Goal: Task Accomplishment & Management: Use online tool/utility

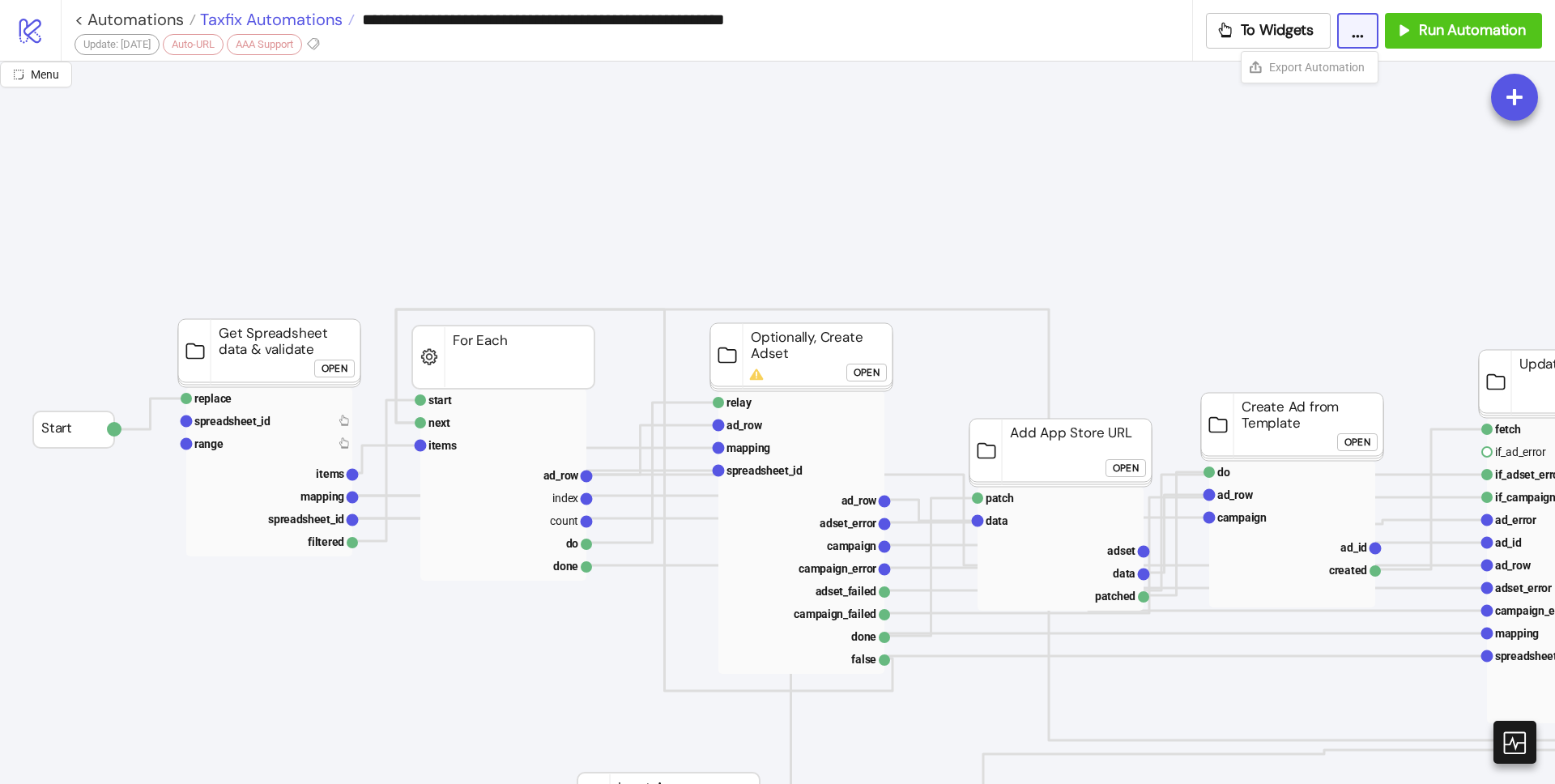
click at [274, 18] on span "Taxfix Automations" at bounding box center [269, 20] width 147 height 21
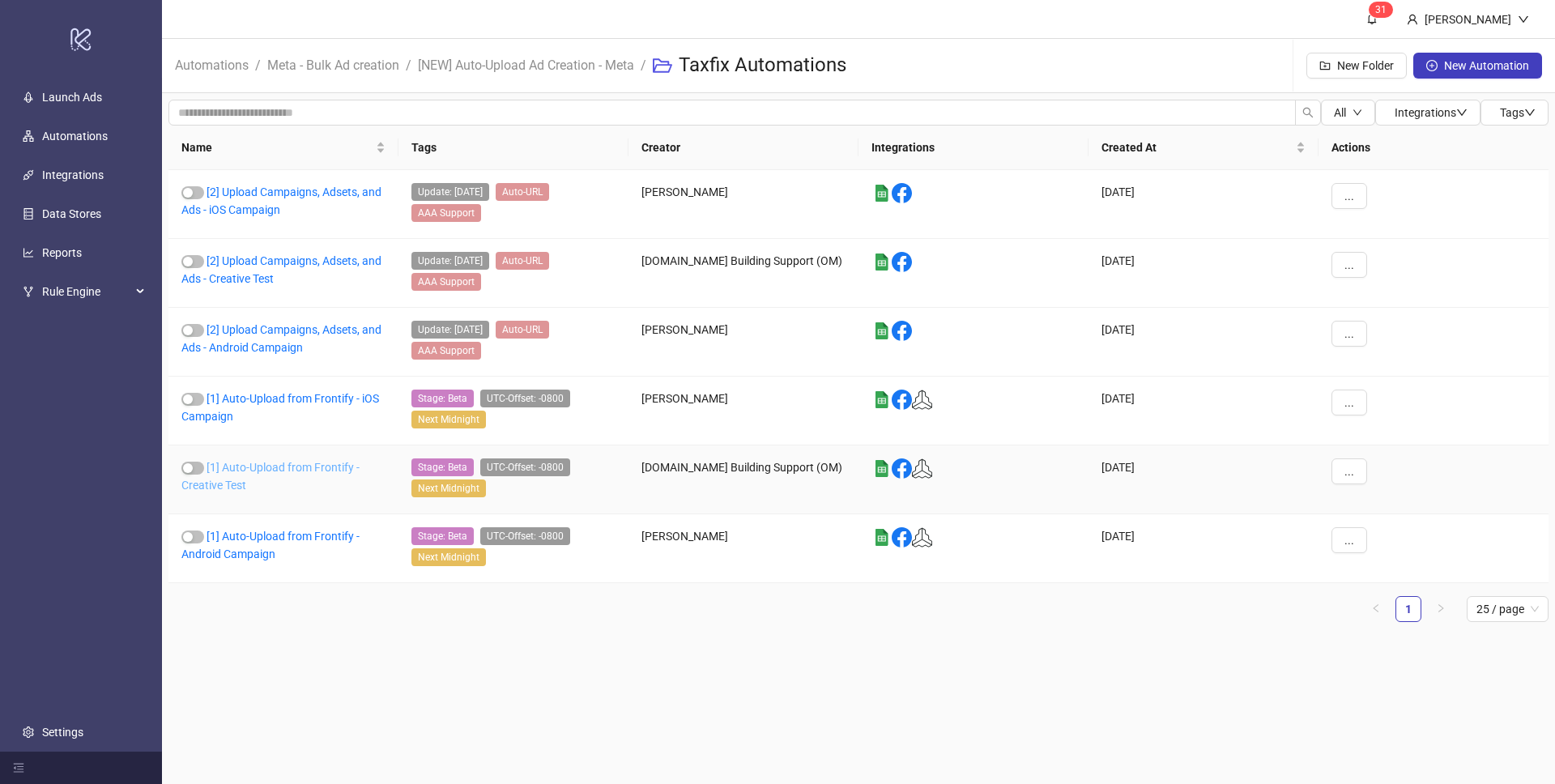
click at [281, 471] on link "[1] Auto-Upload from Frontify - Creative Test" at bounding box center [270, 476] width 178 height 30
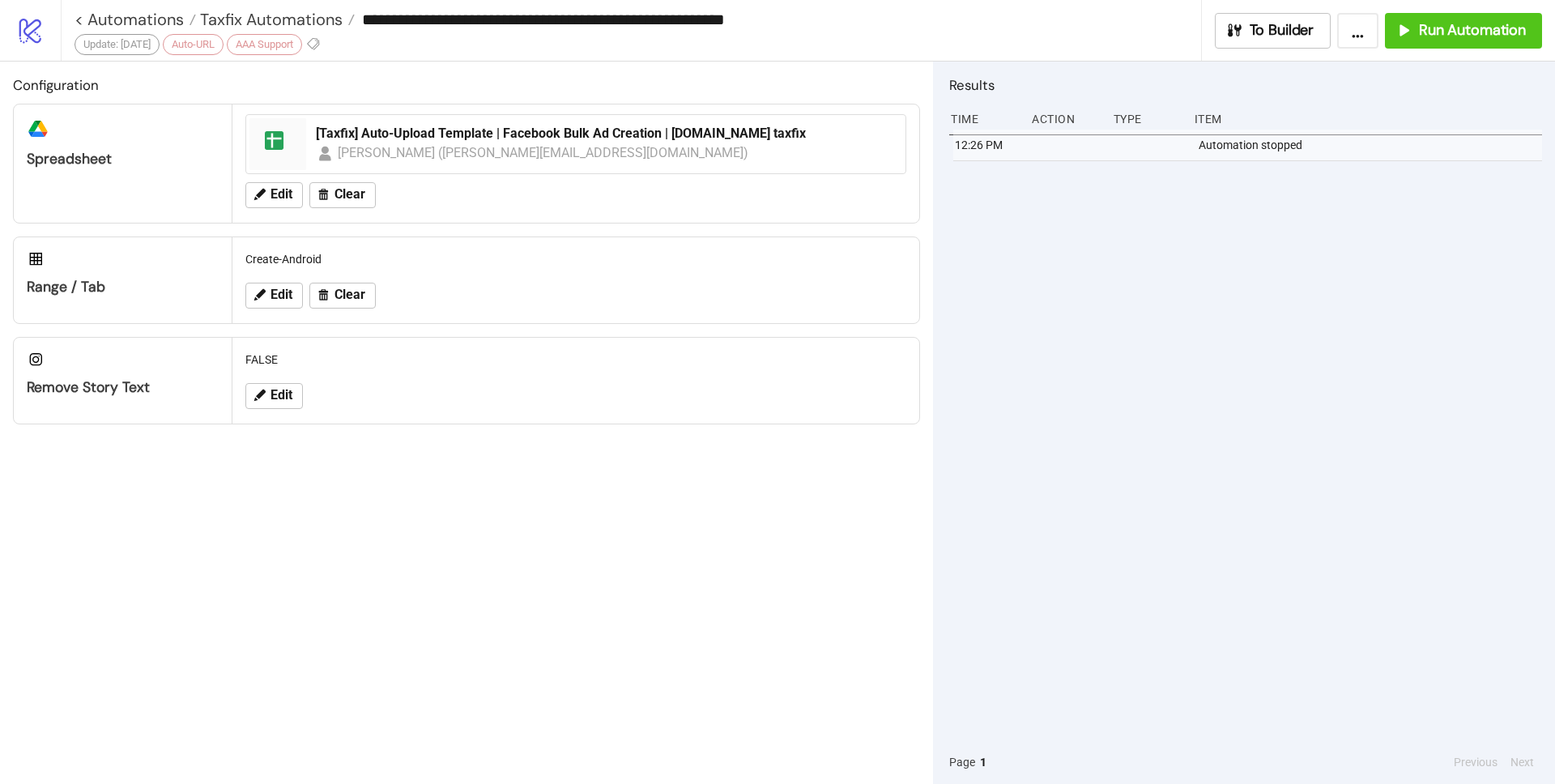
type input "**********"
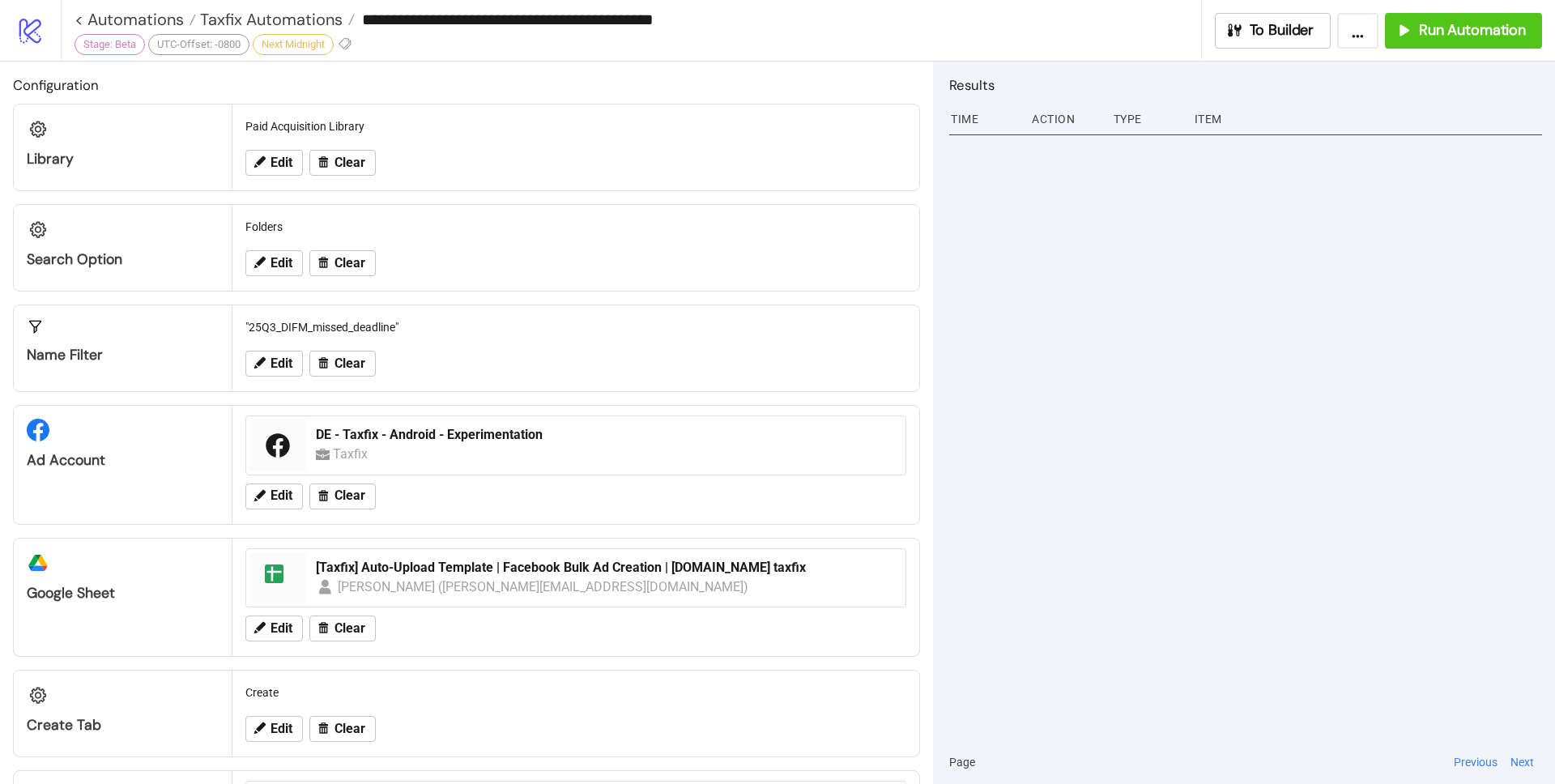
scroll to position [27, 0]
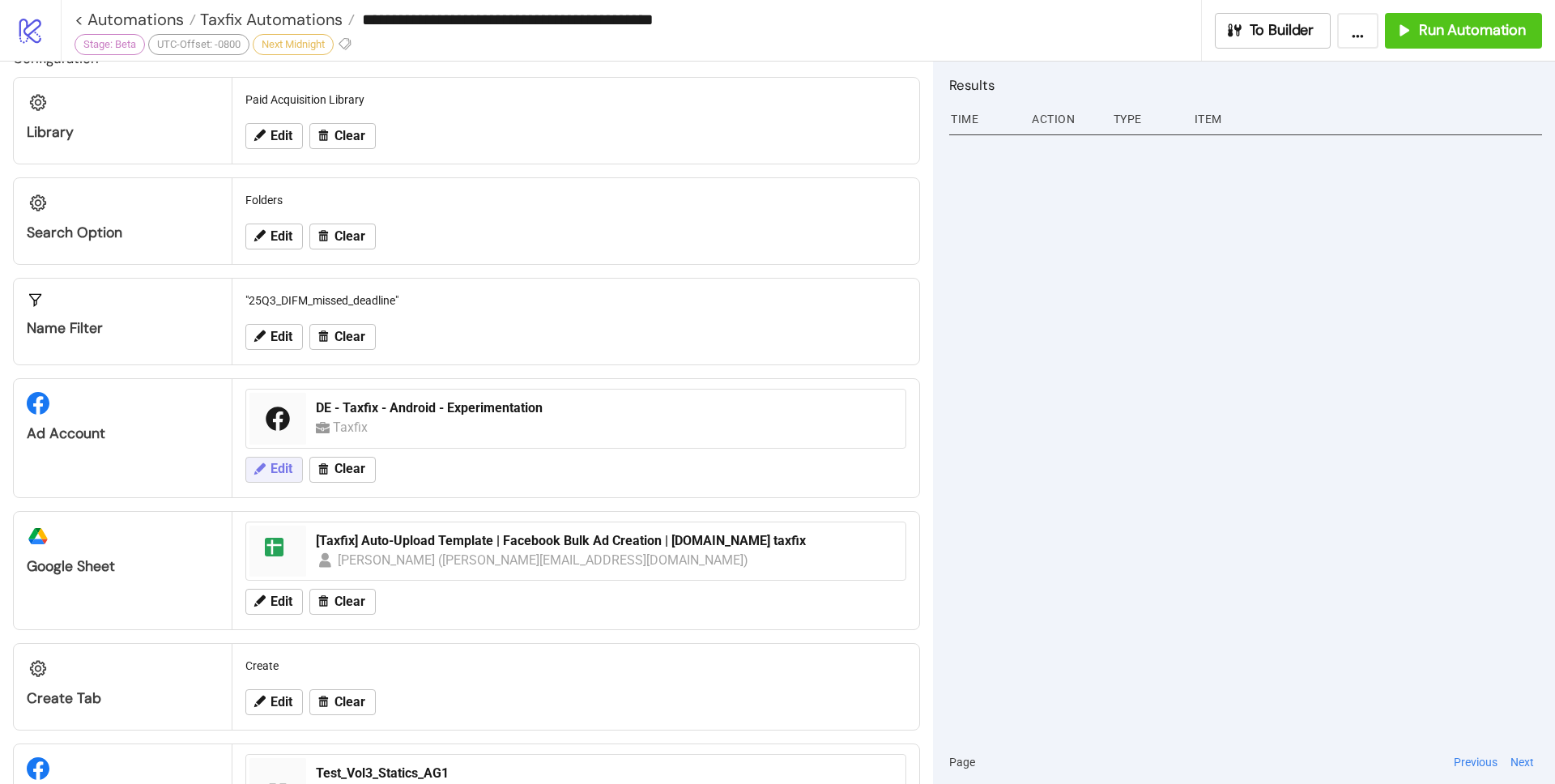
click at [296, 463] on button "Edit" at bounding box center [274, 469] width 57 height 26
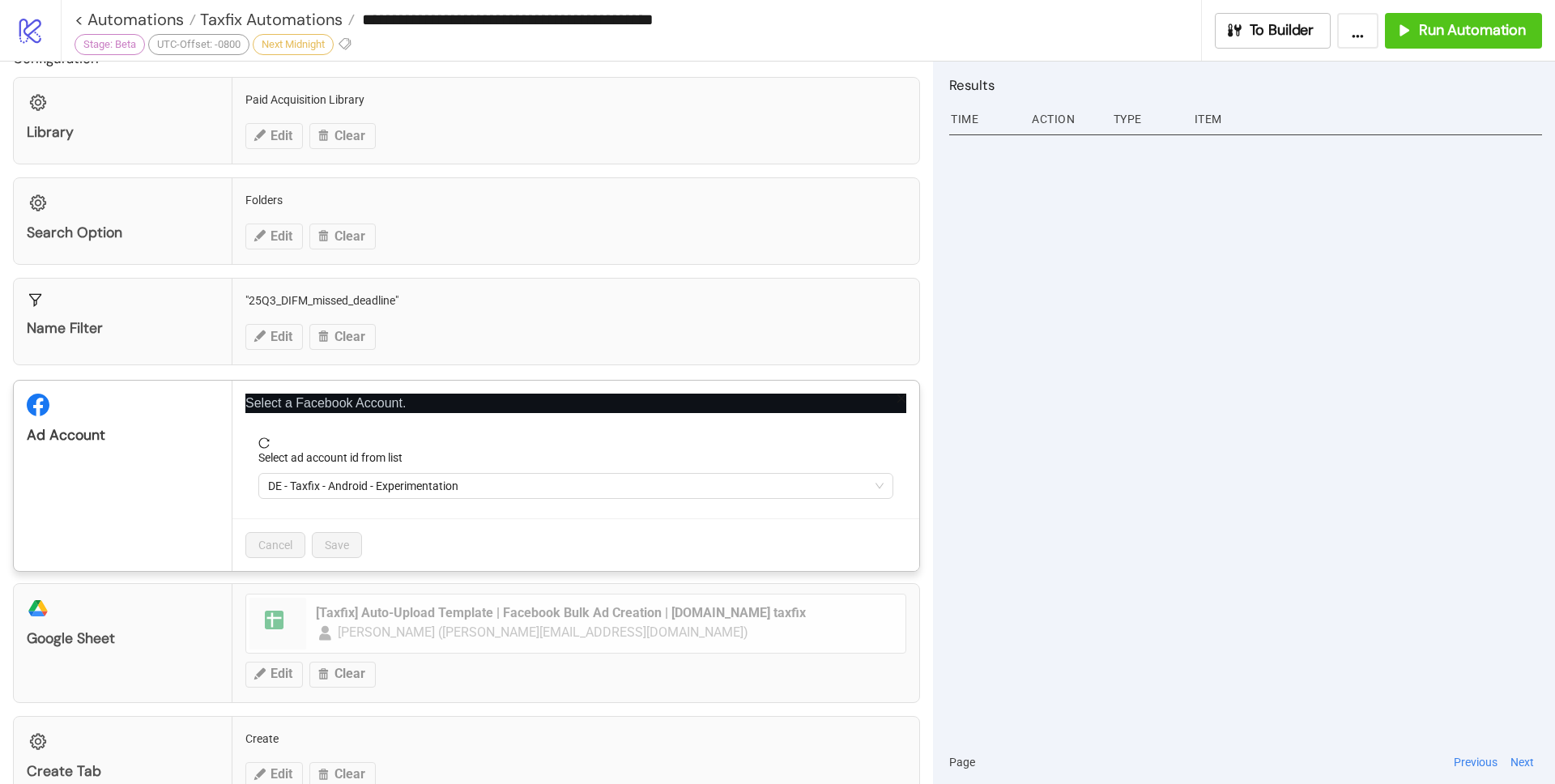
click at [1091, 467] on div "**********" at bounding box center [777, 392] width 1555 height 784
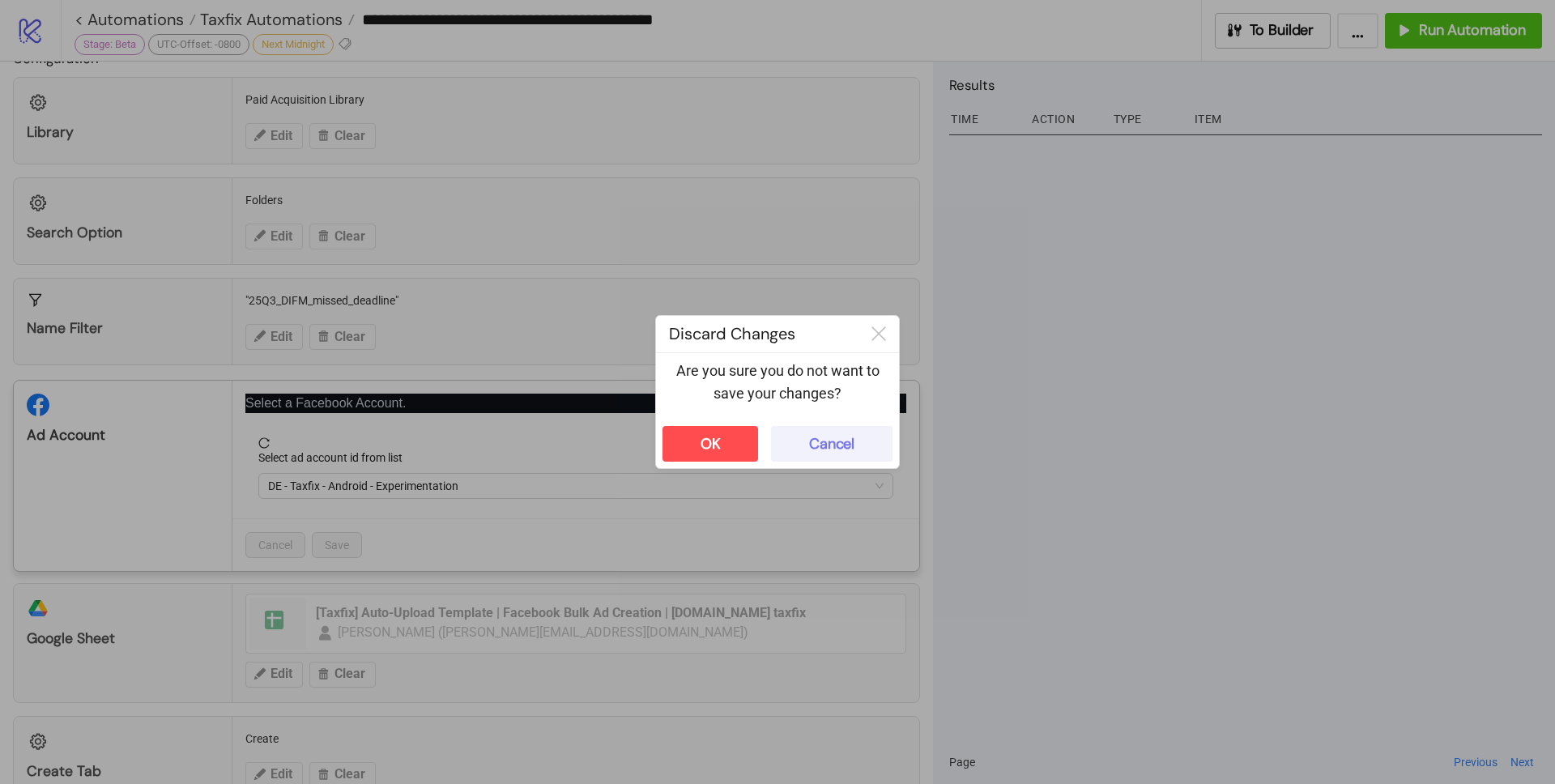
click at [870, 439] on button "Cancel" at bounding box center [832, 443] width 122 height 36
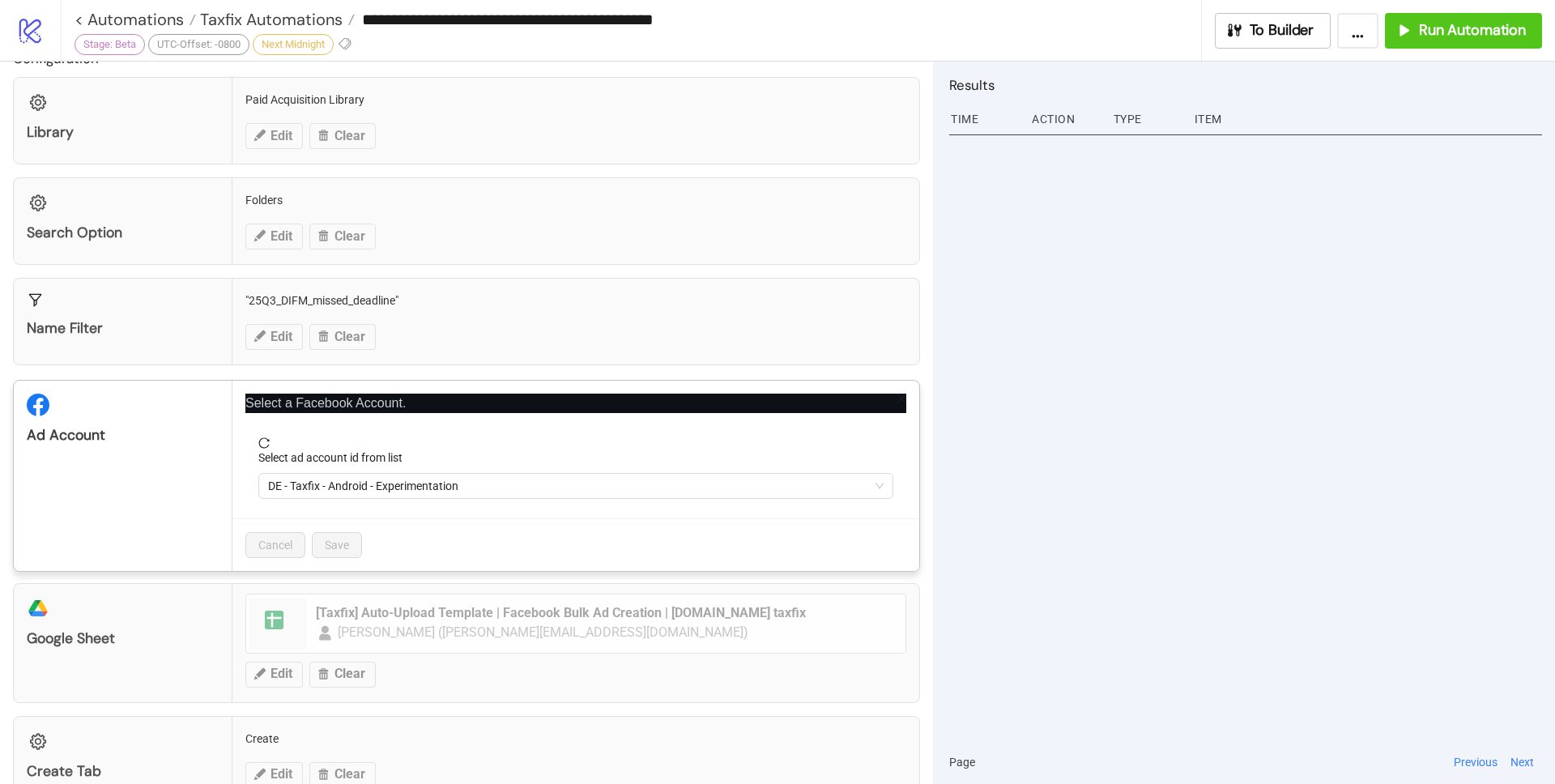
click at [1230, 493] on div "**********" at bounding box center [777, 392] width 1555 height 784
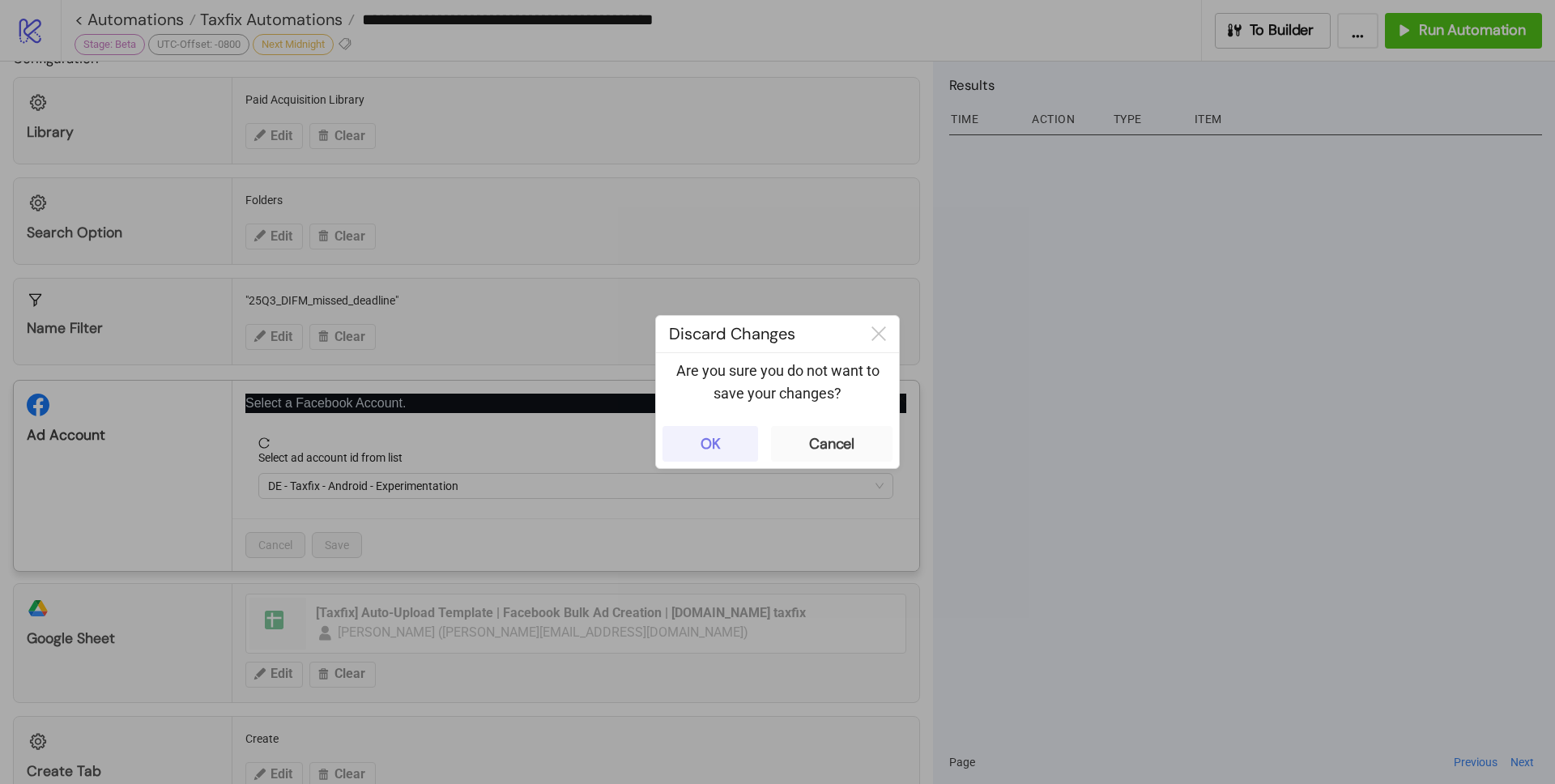
click at [730, 441] on button "OK" at bounding box center [710, 443] width 96 height 36
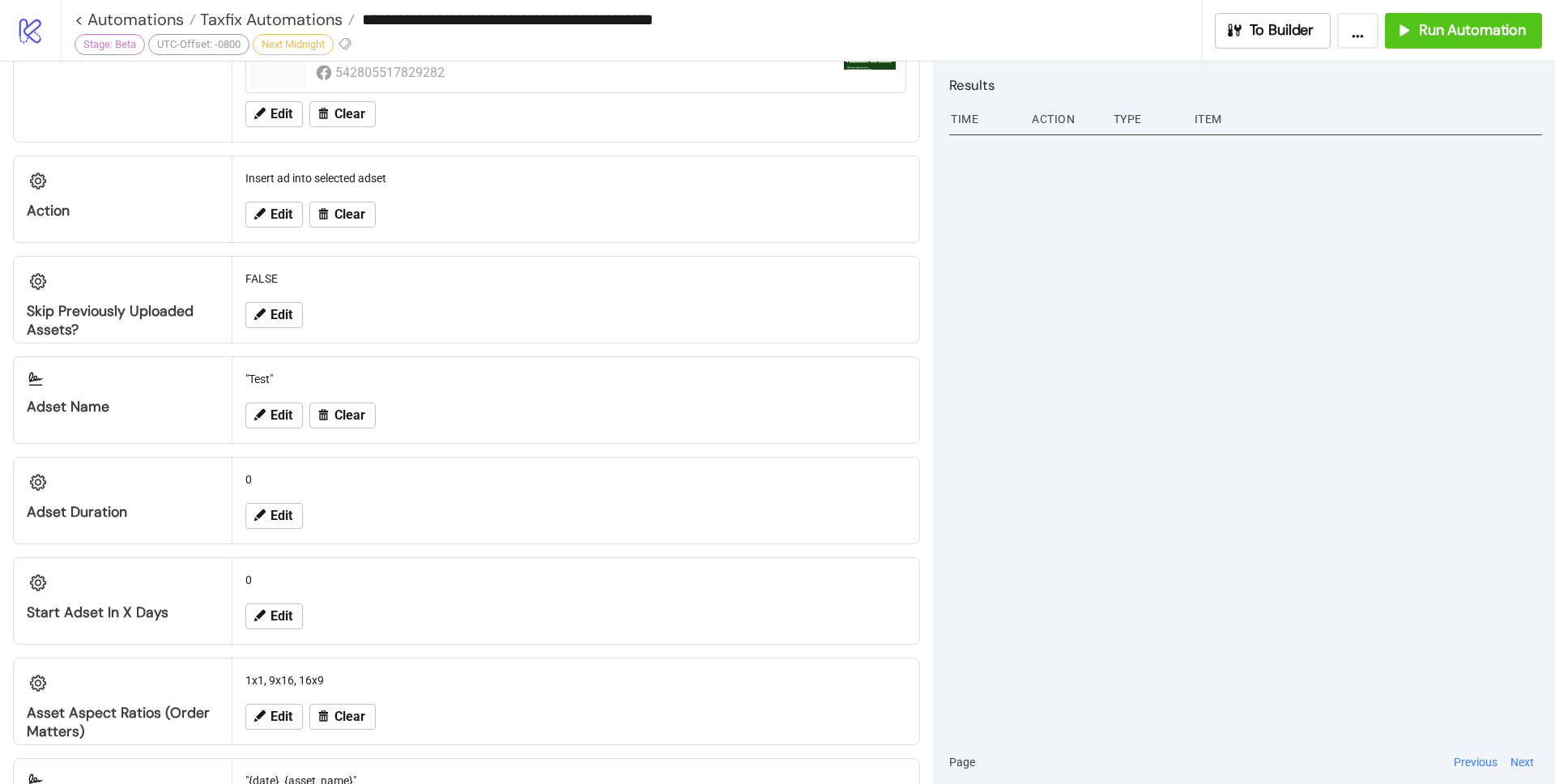
scroll to position [0, 0]
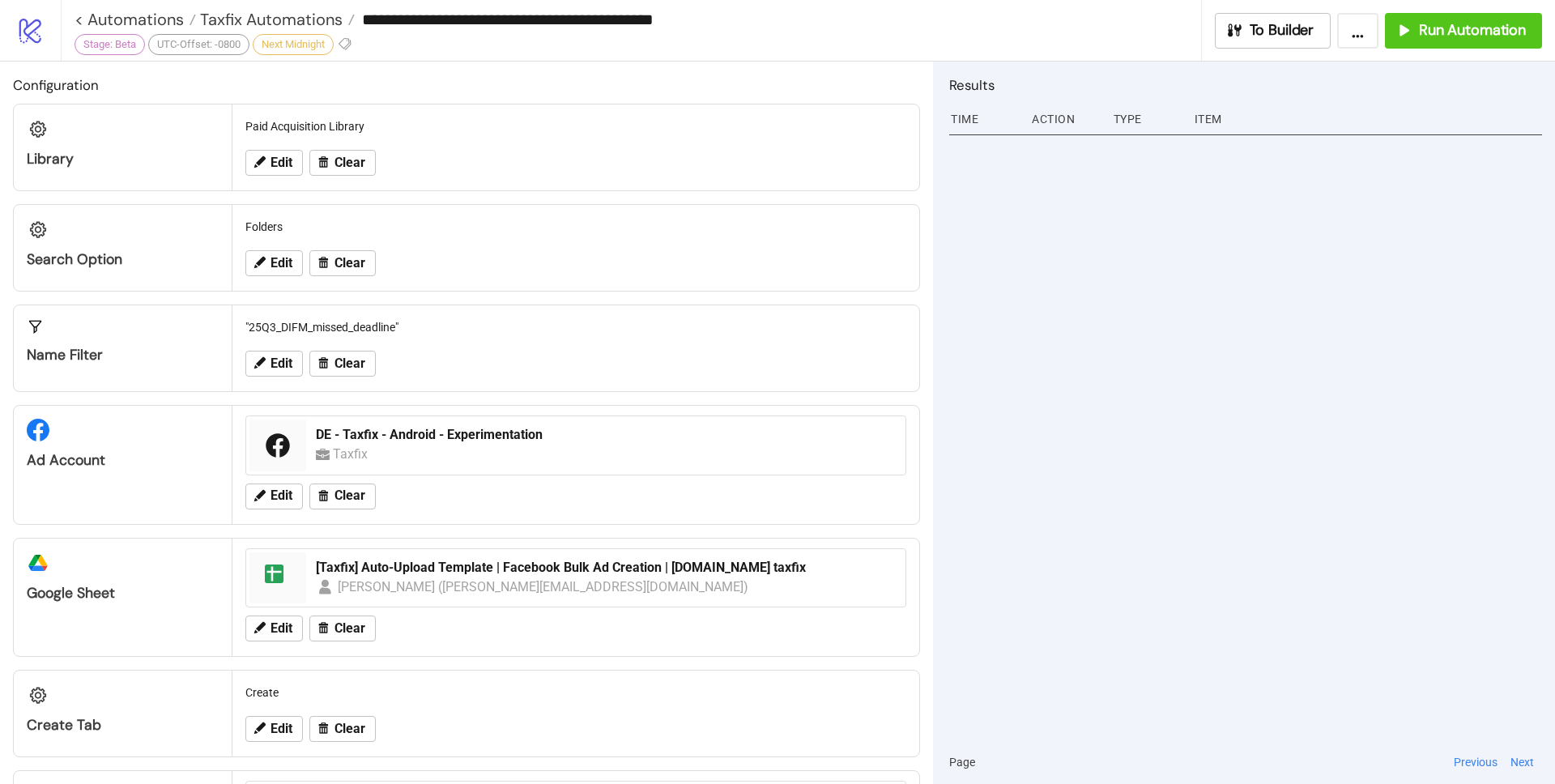
click at [1361, 33] on button "..." at bounding box center [1357, 30] width 41 height 36
click at [1296, 28] on span "To Builder" at bounding box center [1281, 30] width 64 height 19
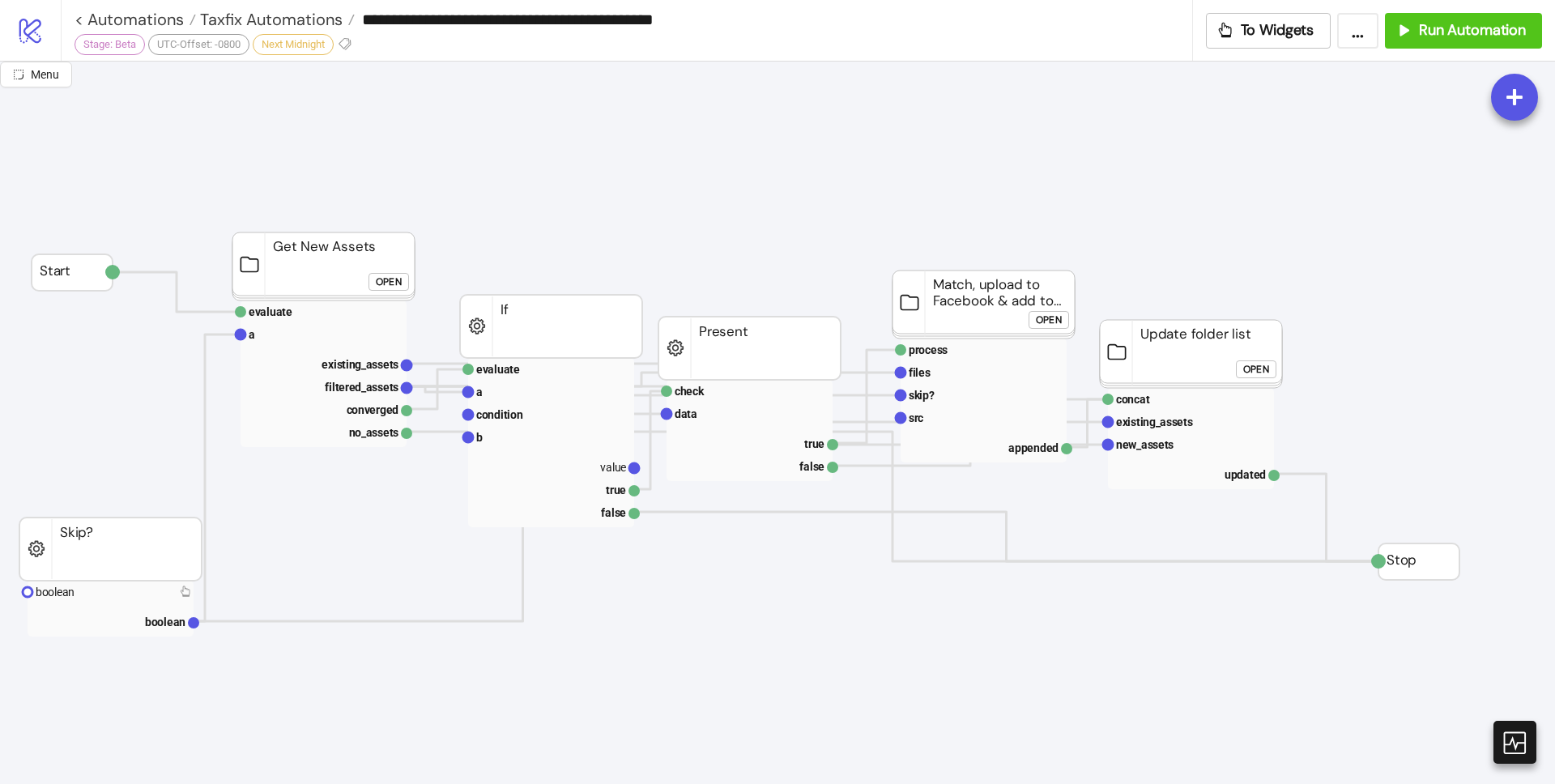
scroll to position [63, 0]
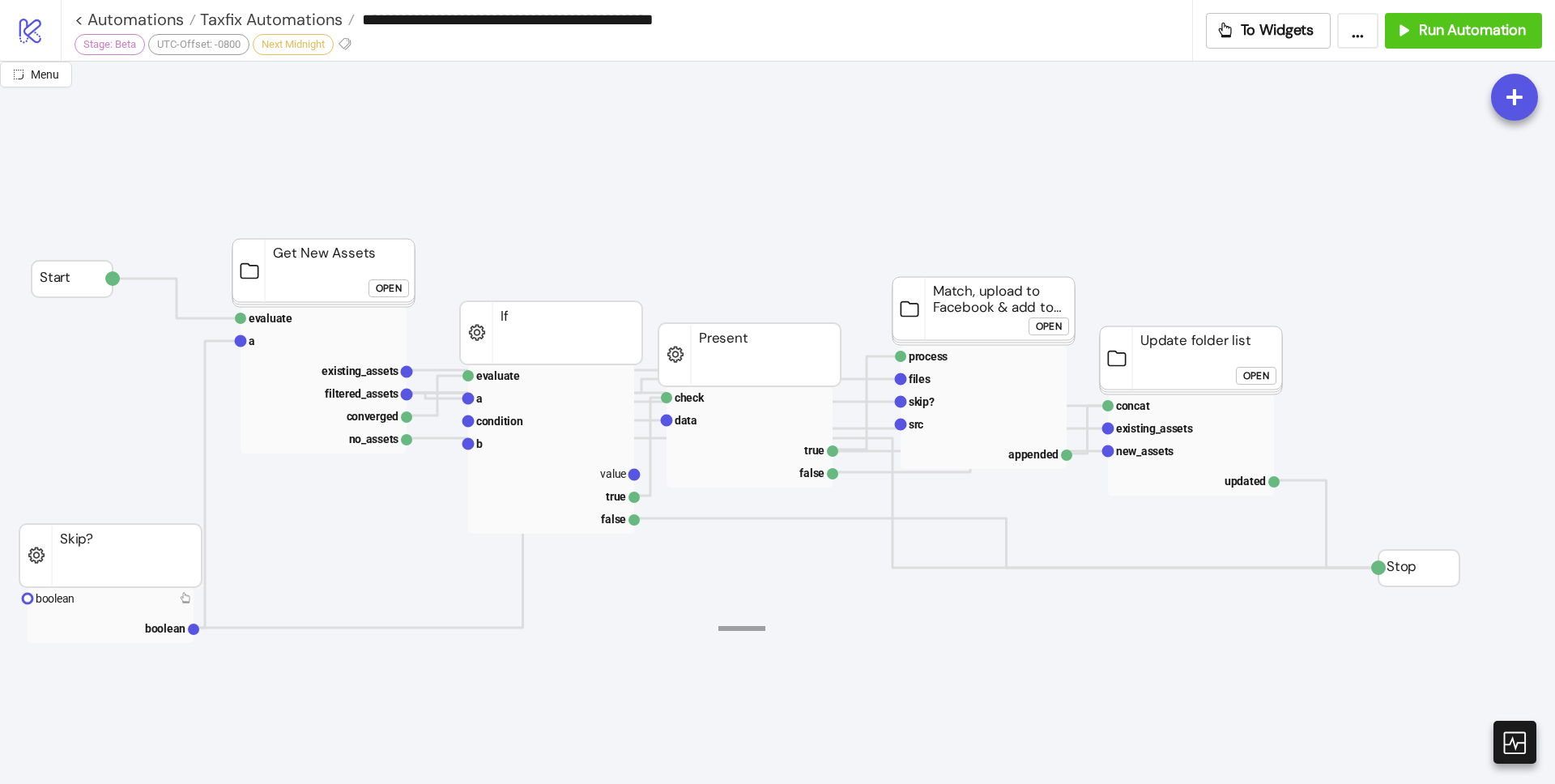
drag, startPoint x: 734, startPoint y: 629, endPoint x: 903, endPoint y: 623, distance: 169.1
drag, startPoint x: 786, startPoint y: 630, endPoint x: 1001, endPoint y: 629, distance: 215.0
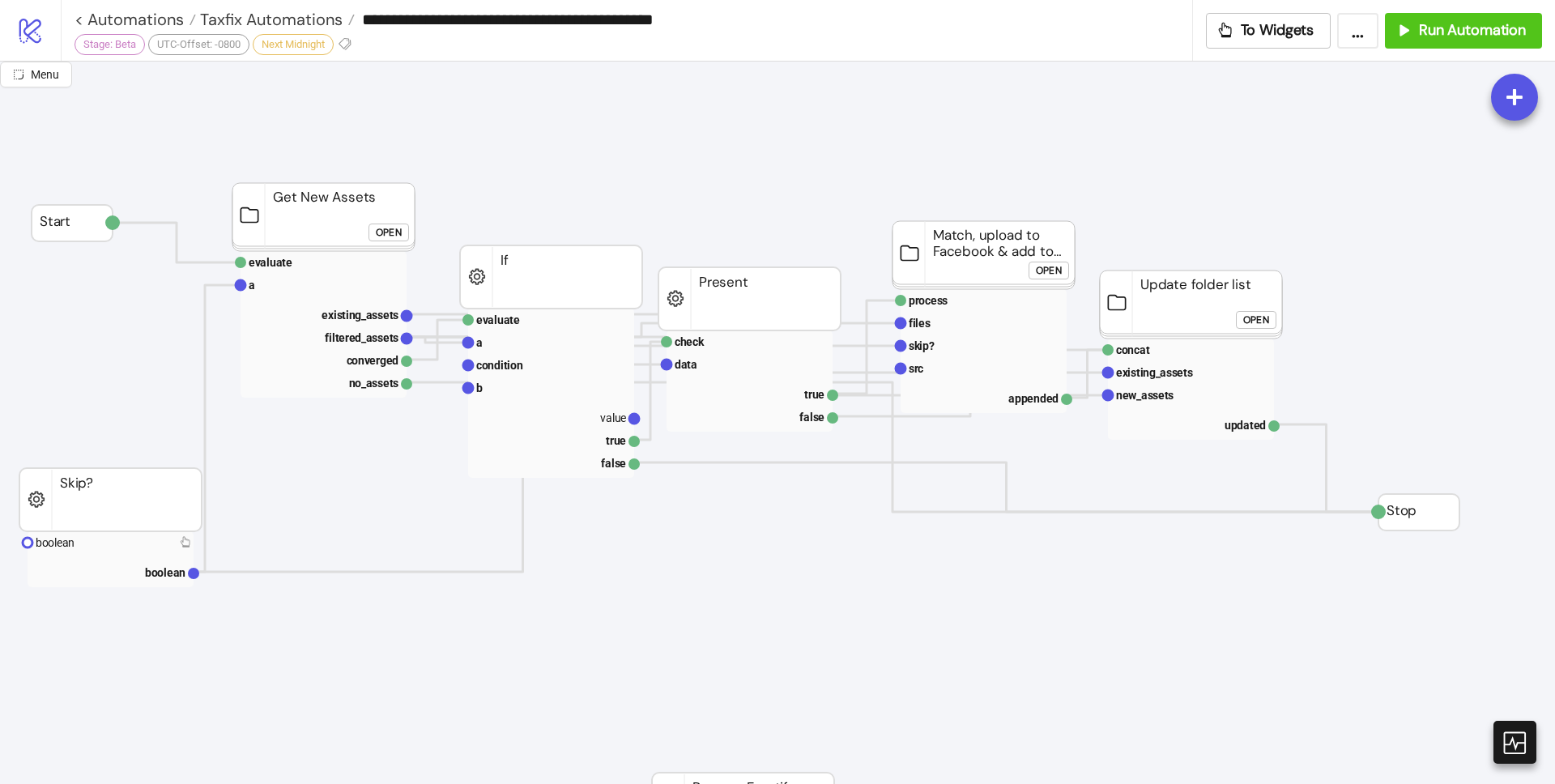
scroll to position [122, 0]
click at [1047, 273] on div "Open" at bounding box center [1048, 268] width 26 height 19
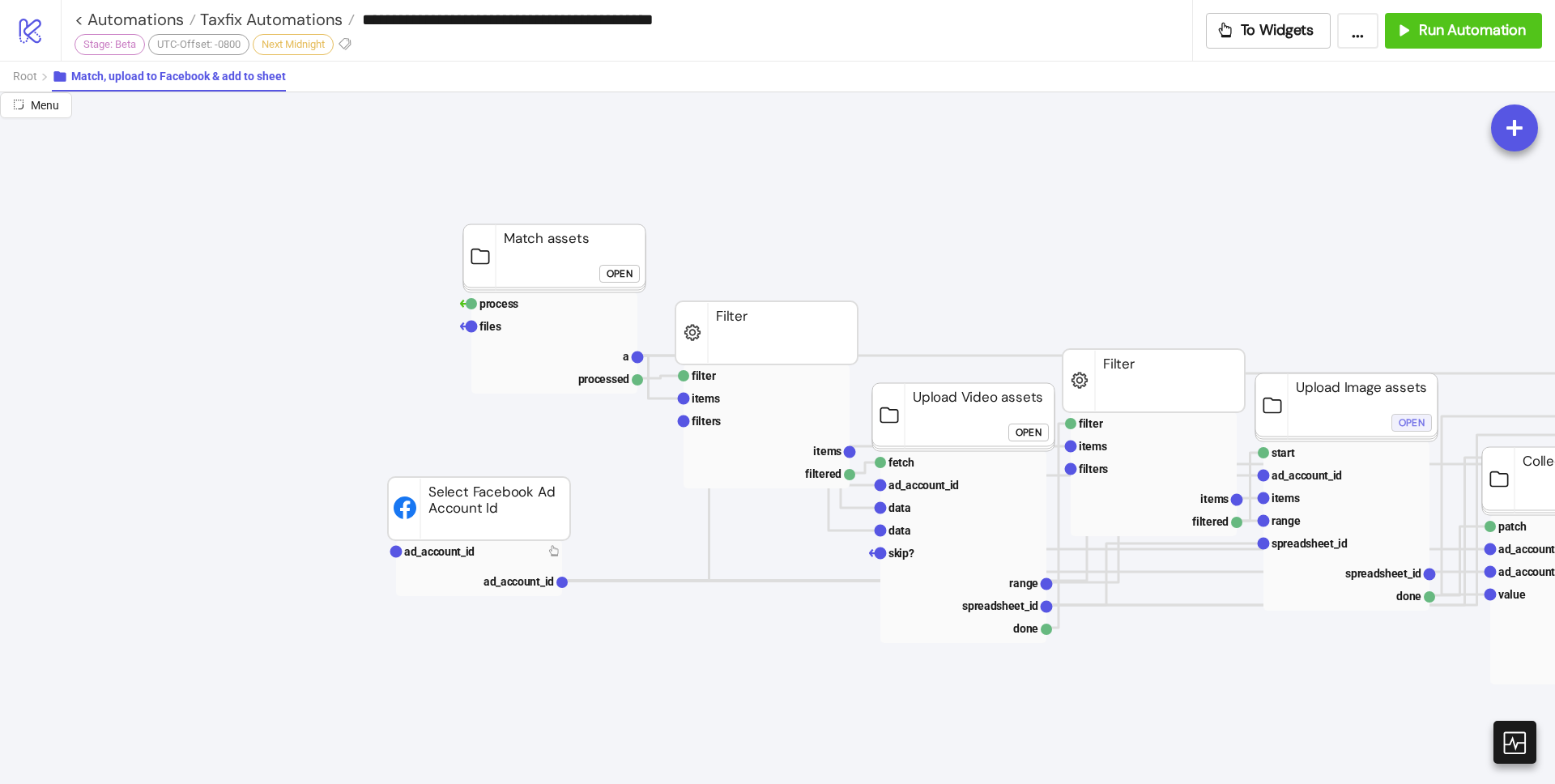
click at [1417, 426] on div "Open" at bounding box center [1411, 422] width 26 height 19
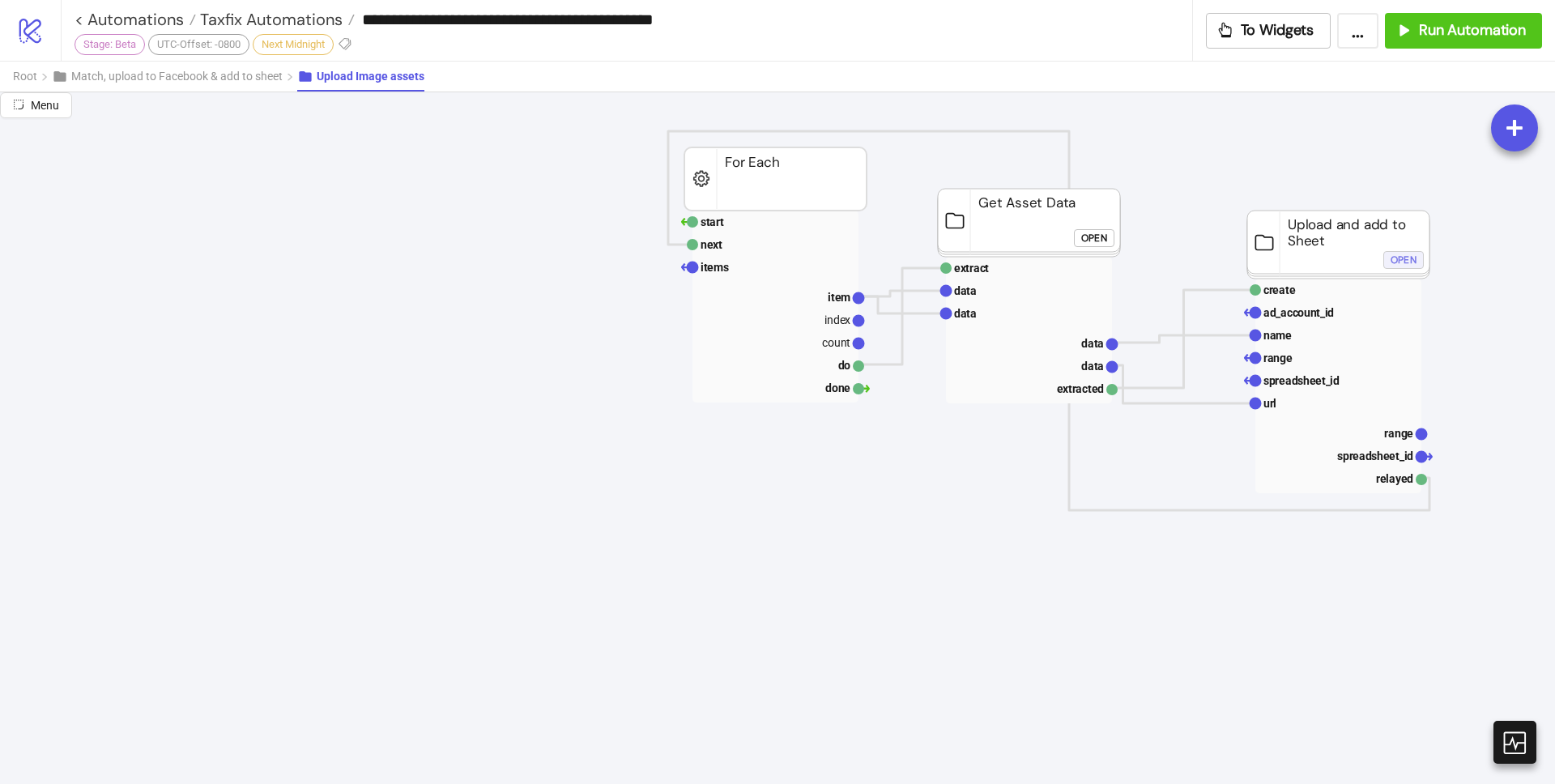
click at [1416, 262] on button "Open" at bounding box center [1403, 260] width 40 height 18
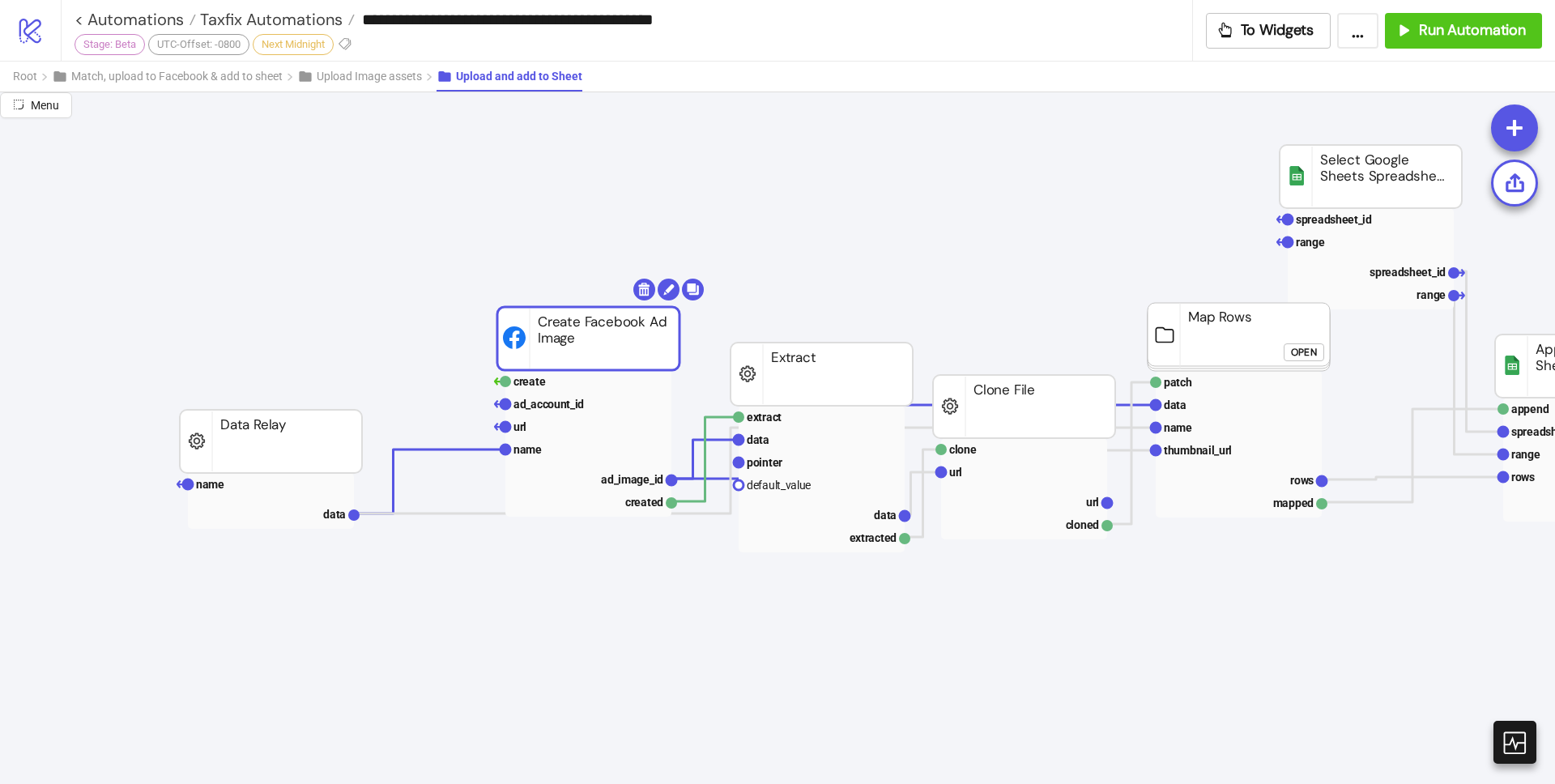
click at [605, 359] on rect at bounding box center [588, 338] width 182 height 63
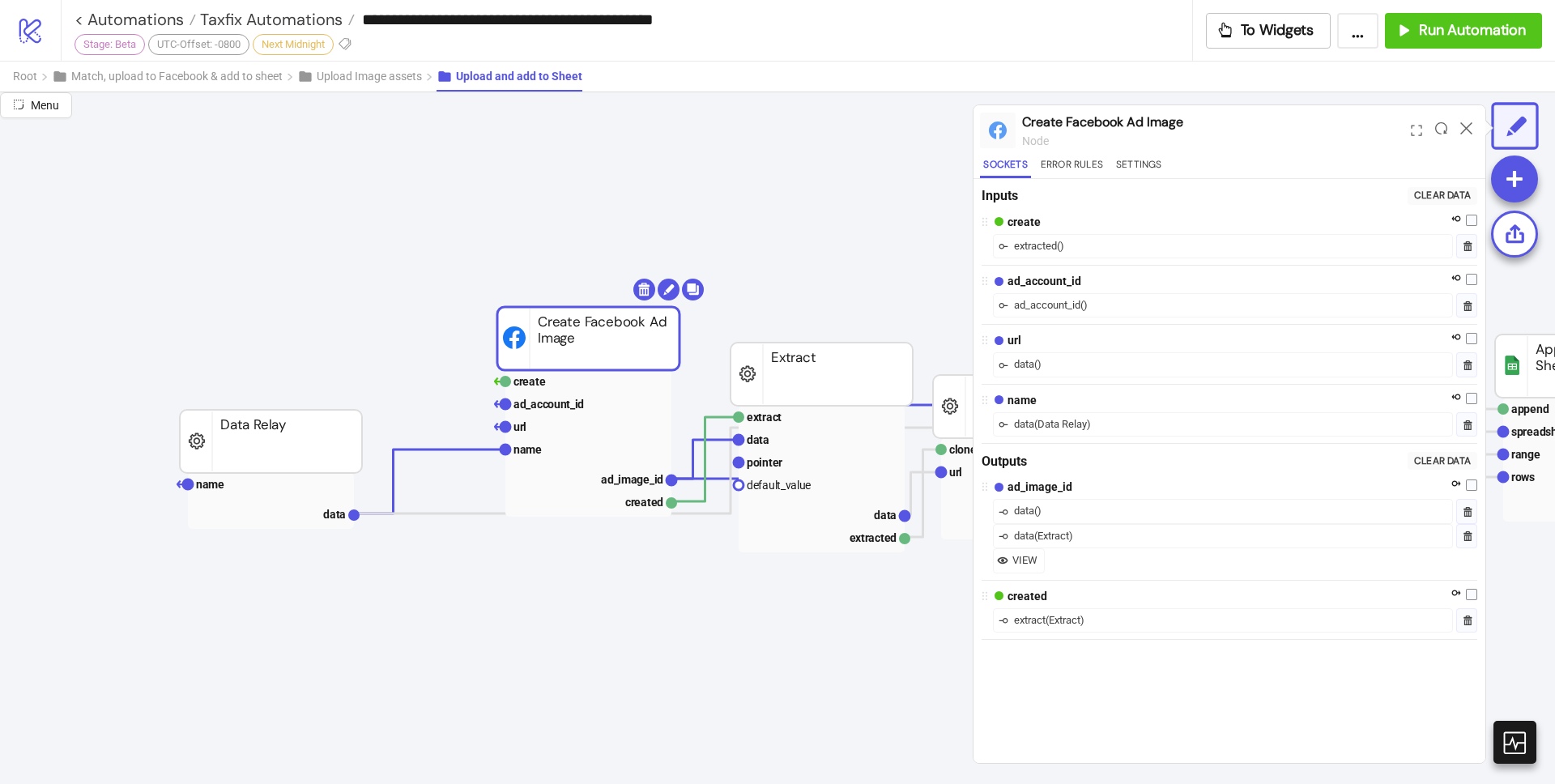
click at [1135, 365] on div "data ( )" at bounding box center [1222, 364] width 460 height 24
click at [1071, 367] on div "data ( )" at bounding box center [1222, 364] width 460 height 24
click at [1041, 368] on div "( )" at bounding box center [1038, 364] width 7 height 16
click at [1128, 164] on button "Settings" at bounding box center [1138, 167] width 53 height 21
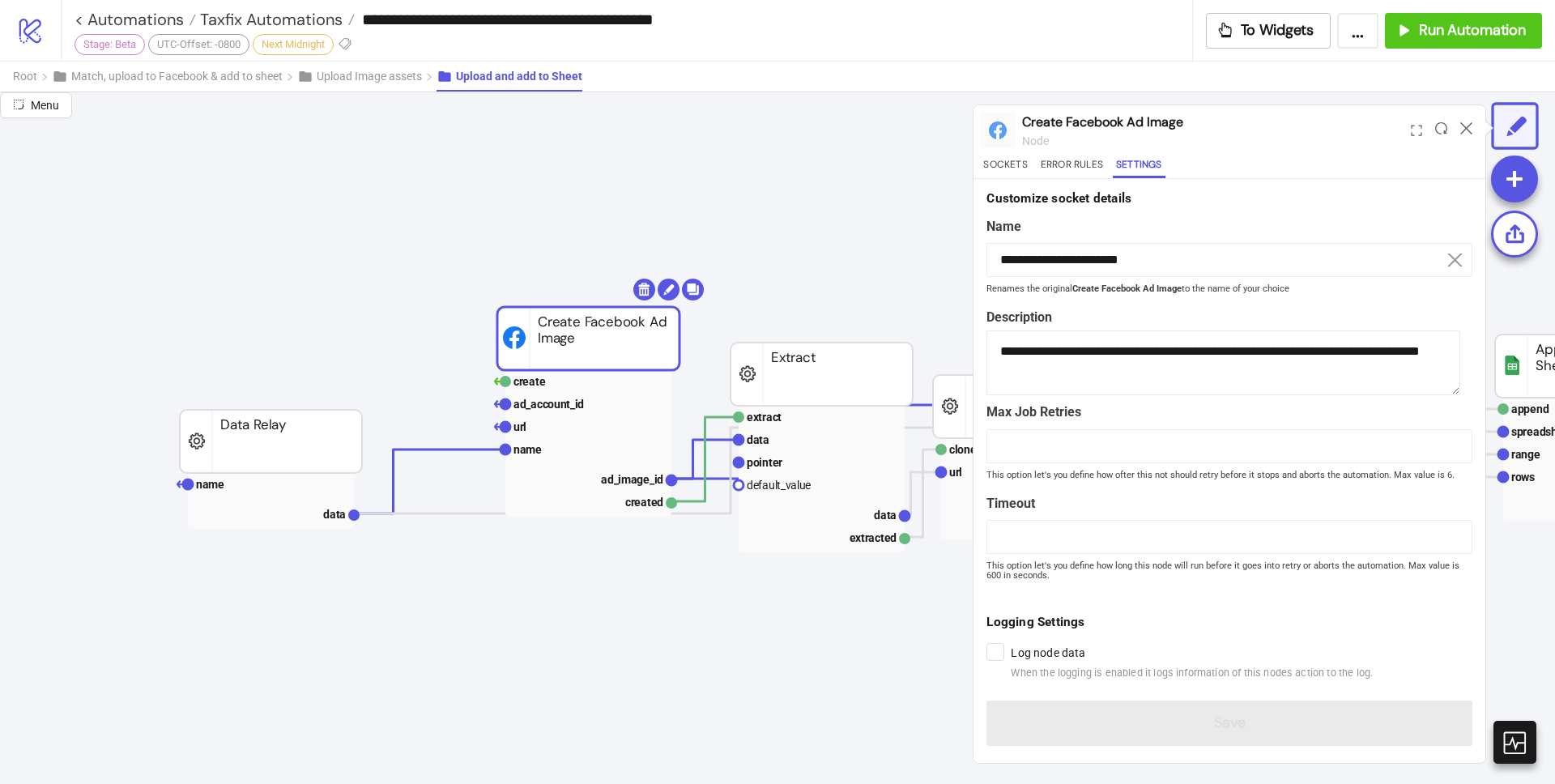
scroll to position [0, 0]
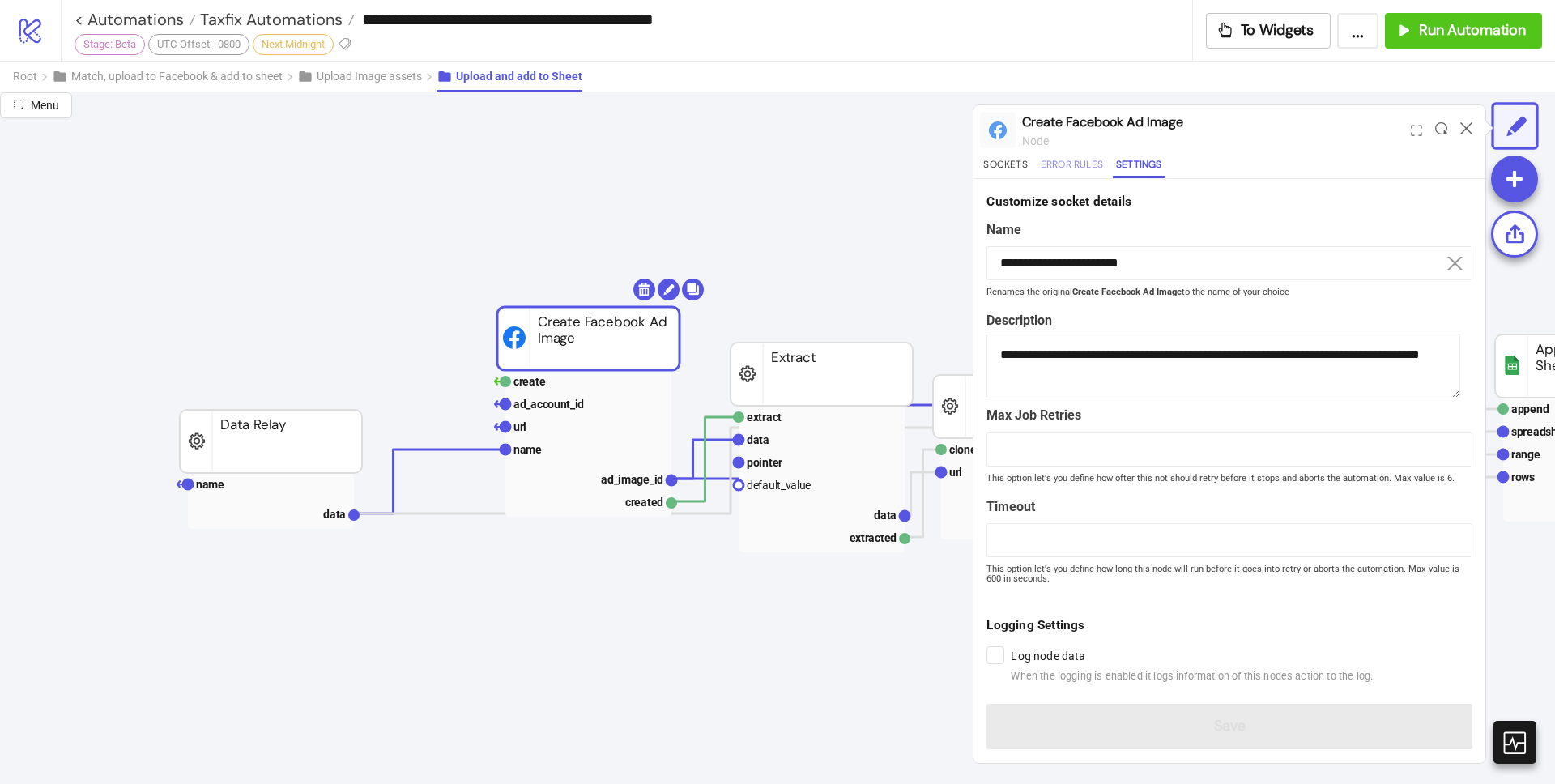
click at [1065, 161] on button "Error Rules" at bounding box center [1071, 167] width 69 height 21
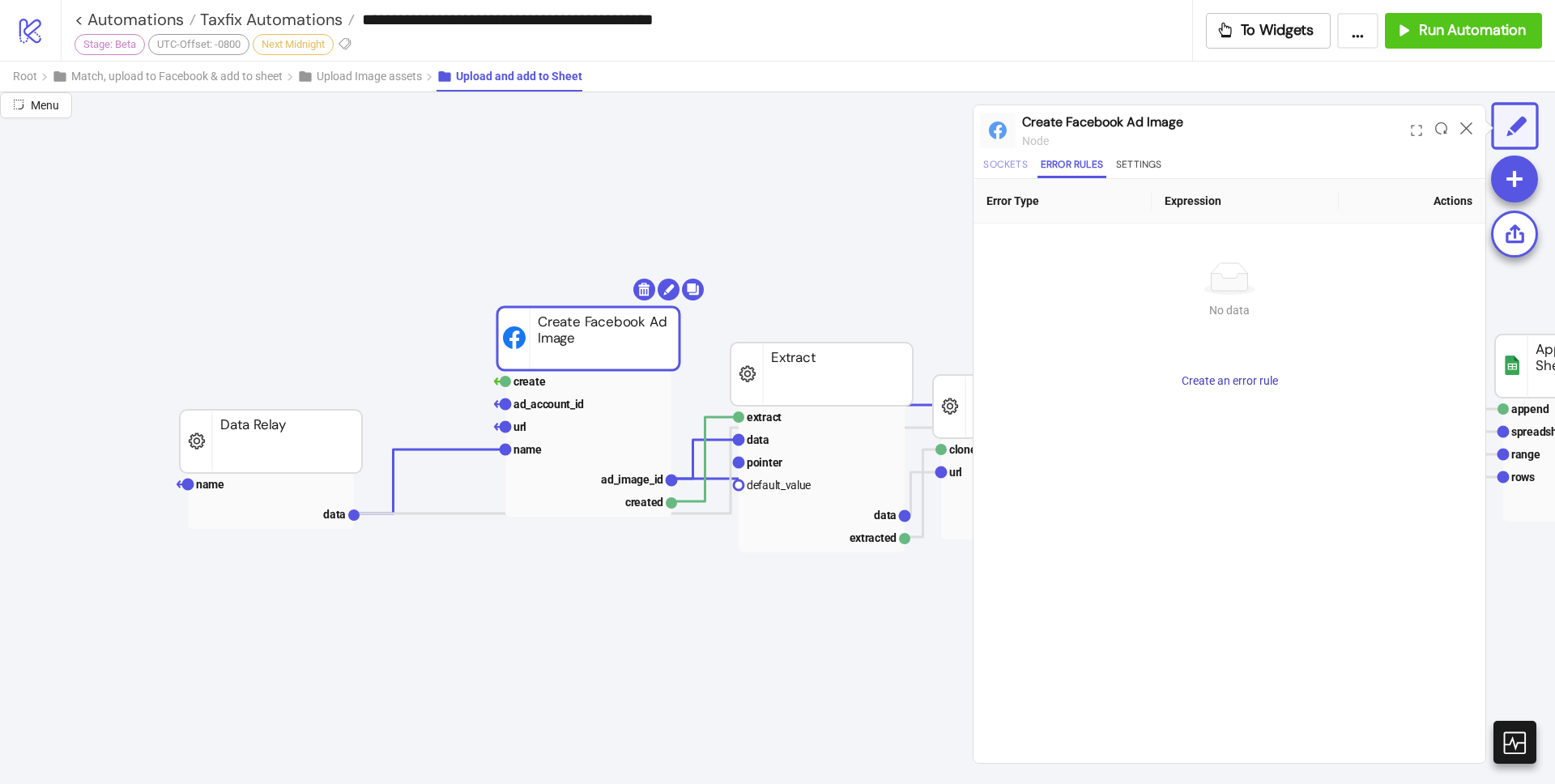
click at [1006, 162] on button "Sockets" at bounding box center [1005, 167] width 50 height 21
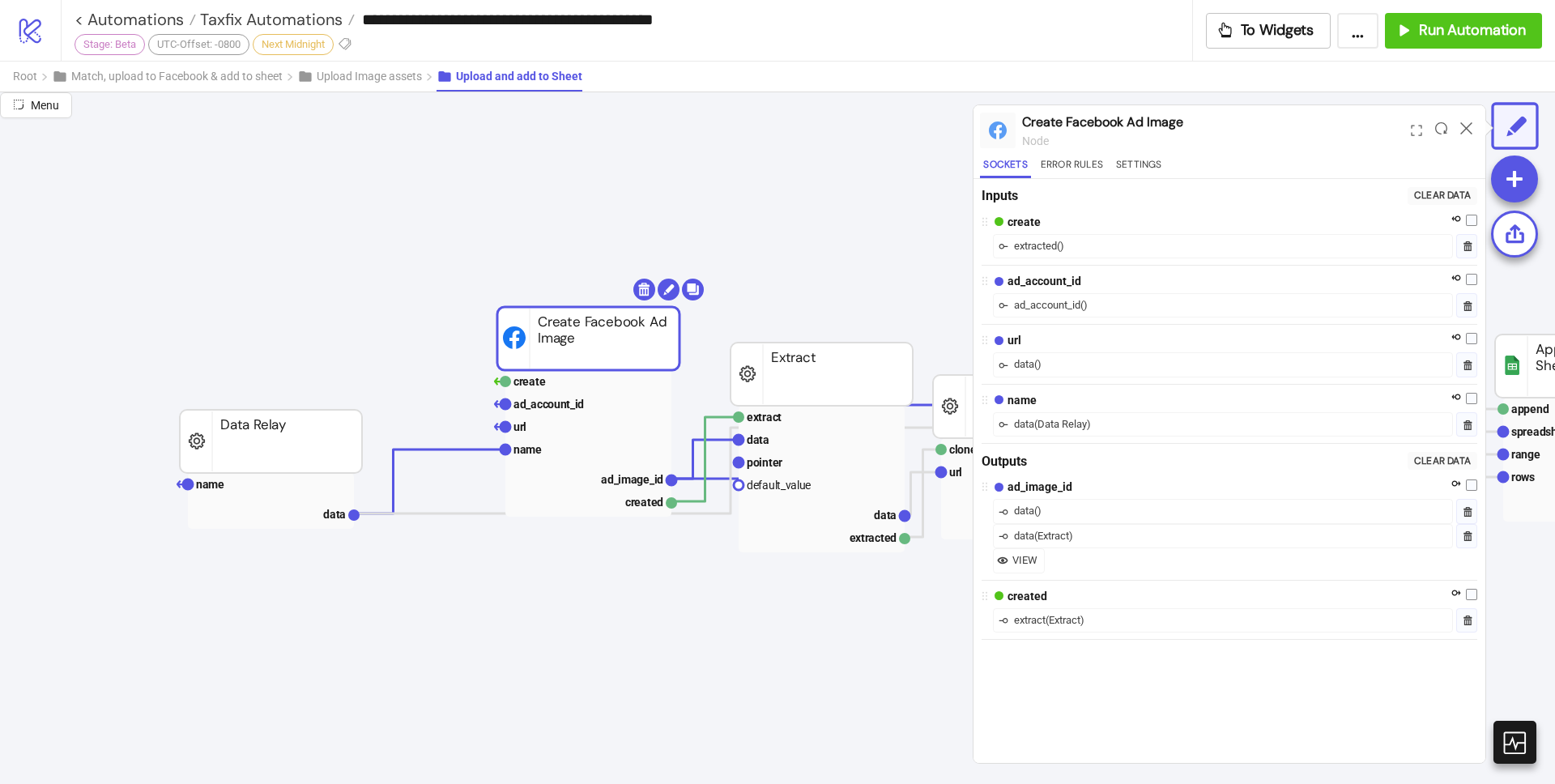
click at [1098, 415] on div "data ( Data Relay )" at bounding box center [1222, 424] width 460 height 24
click at [1103, 422] on div "data ( Data Relay )" at bounding box center [1222, 424] width 460 height 24
click at [1060, 369] on div "data ( )" at bounding box center [1222, 364] width 460 height 24
click at [1014, 339] on div "url" at bounding box center [1014, 340] width 13 height 18
click at [1035, 367] on div "( )" at bounding box center [1038, 364] width 7 height 16
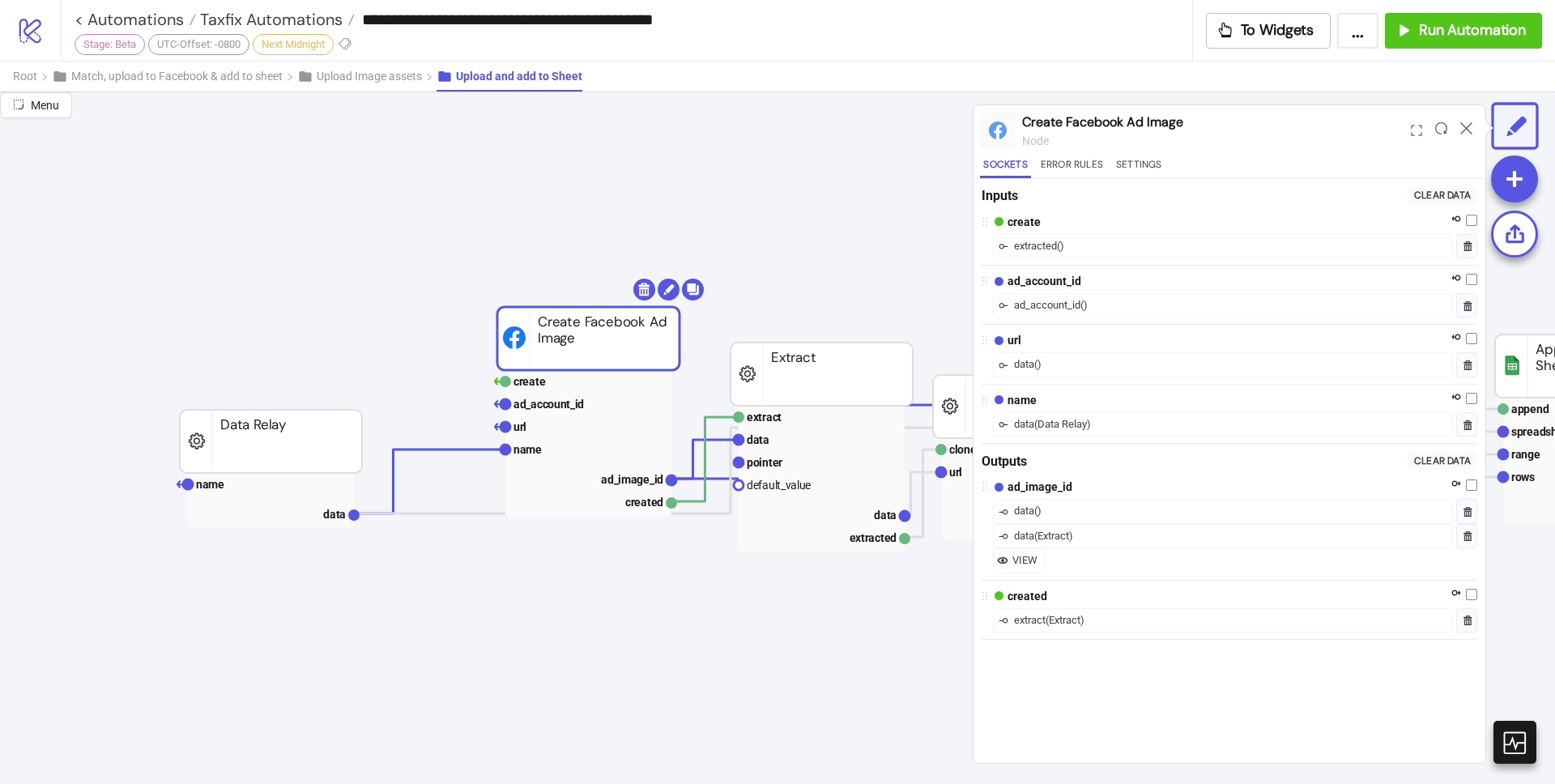
click at [1010, 408] on div "name" at bounding box center [1022, 400] width 30 height 18
click at [1018, 441] on div at bounding box center [1235, 439] width 485 height 6
click at [1053, 299] on div "ad_account_id" at bounding box center [1047, 305] width 66 height 16
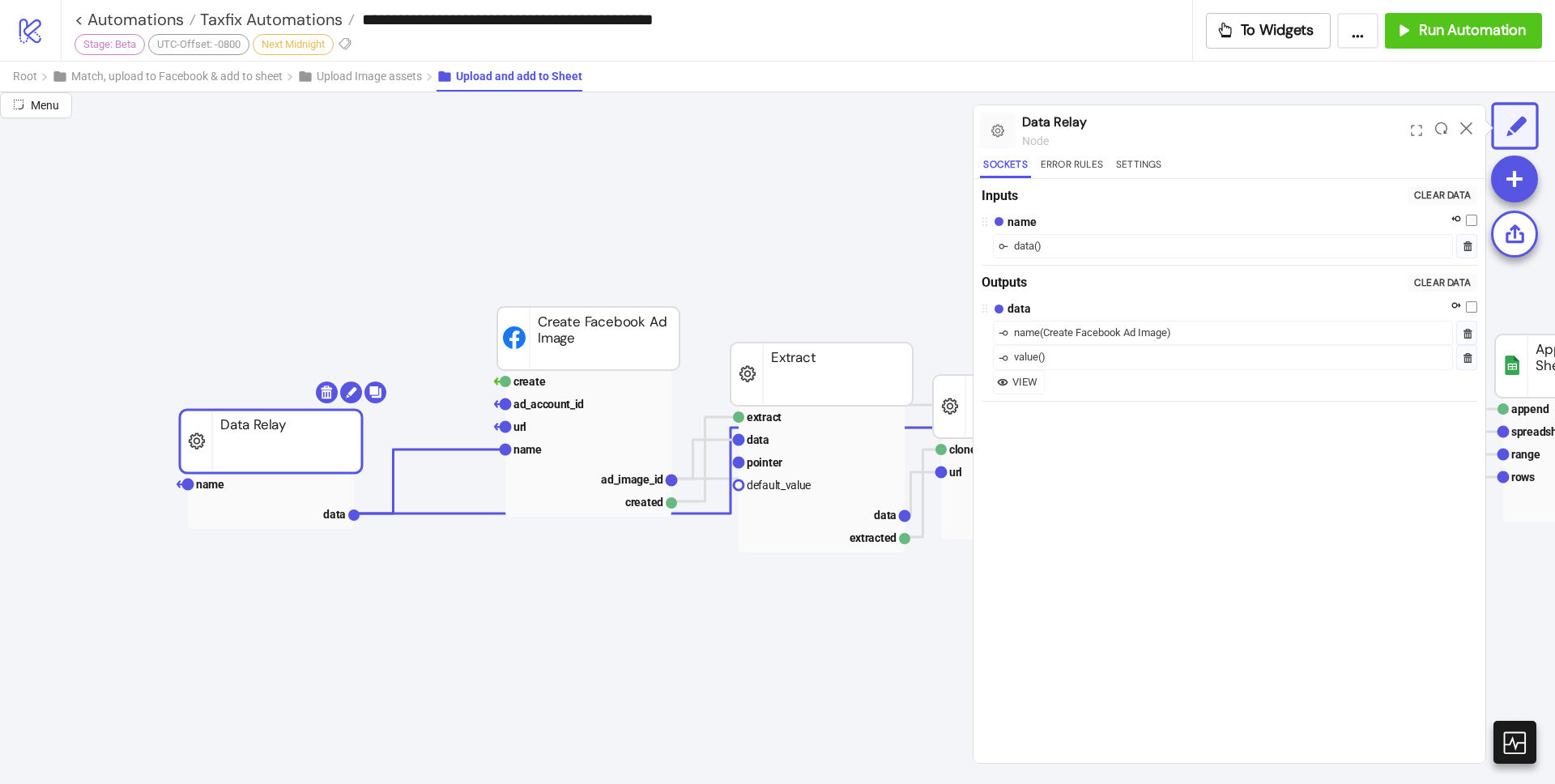
click at [310, 461] on rect at bounding box center [271, 441] width 182 height 63
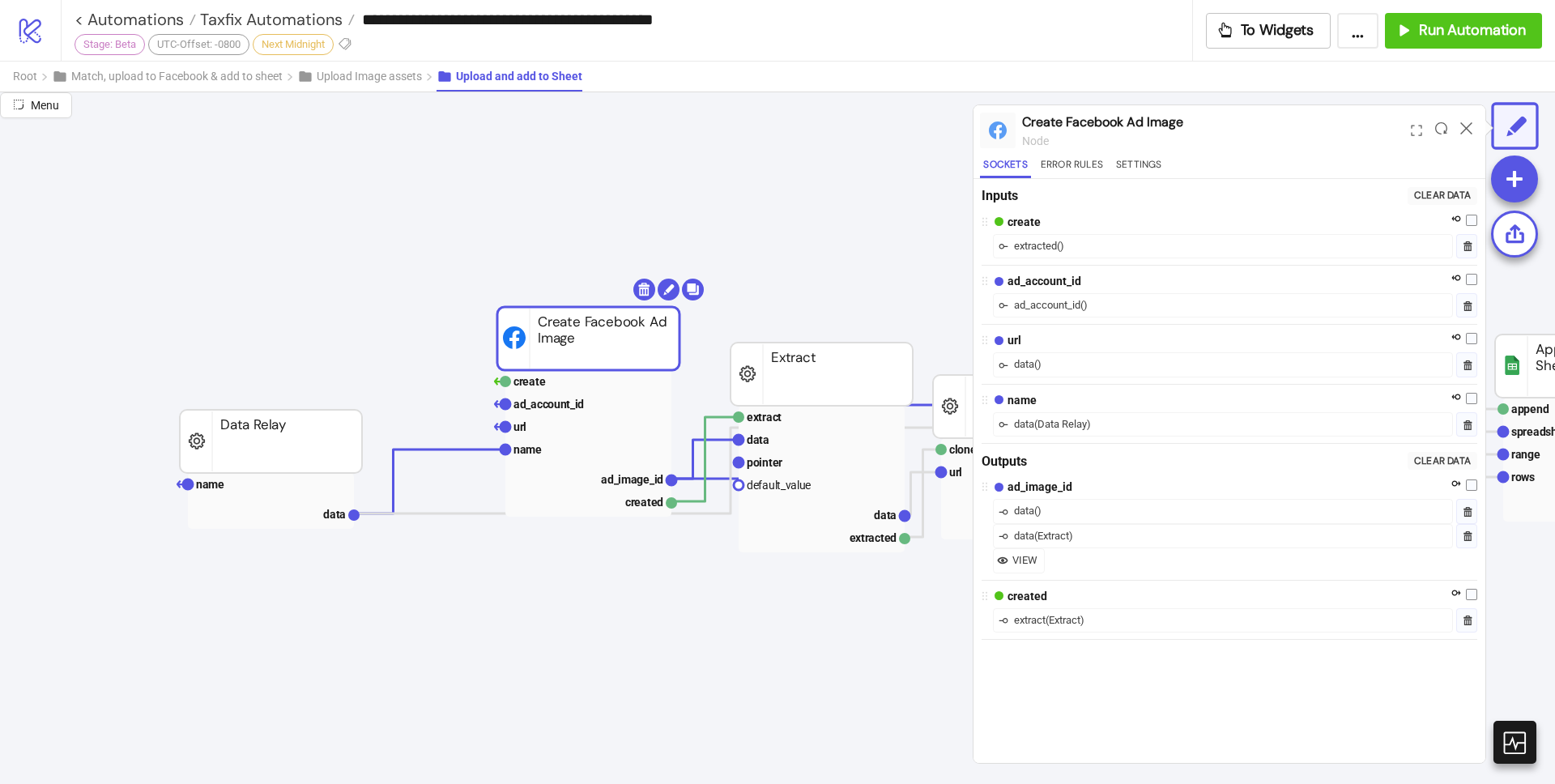
click at [1170, 165] on div "Sockets Error Rules Settings" at bounding box center [1230, 167] width 499 height 21
click at [1122, 163] on button "Settings" at bounding box center [1138, 167] width 53 height 21
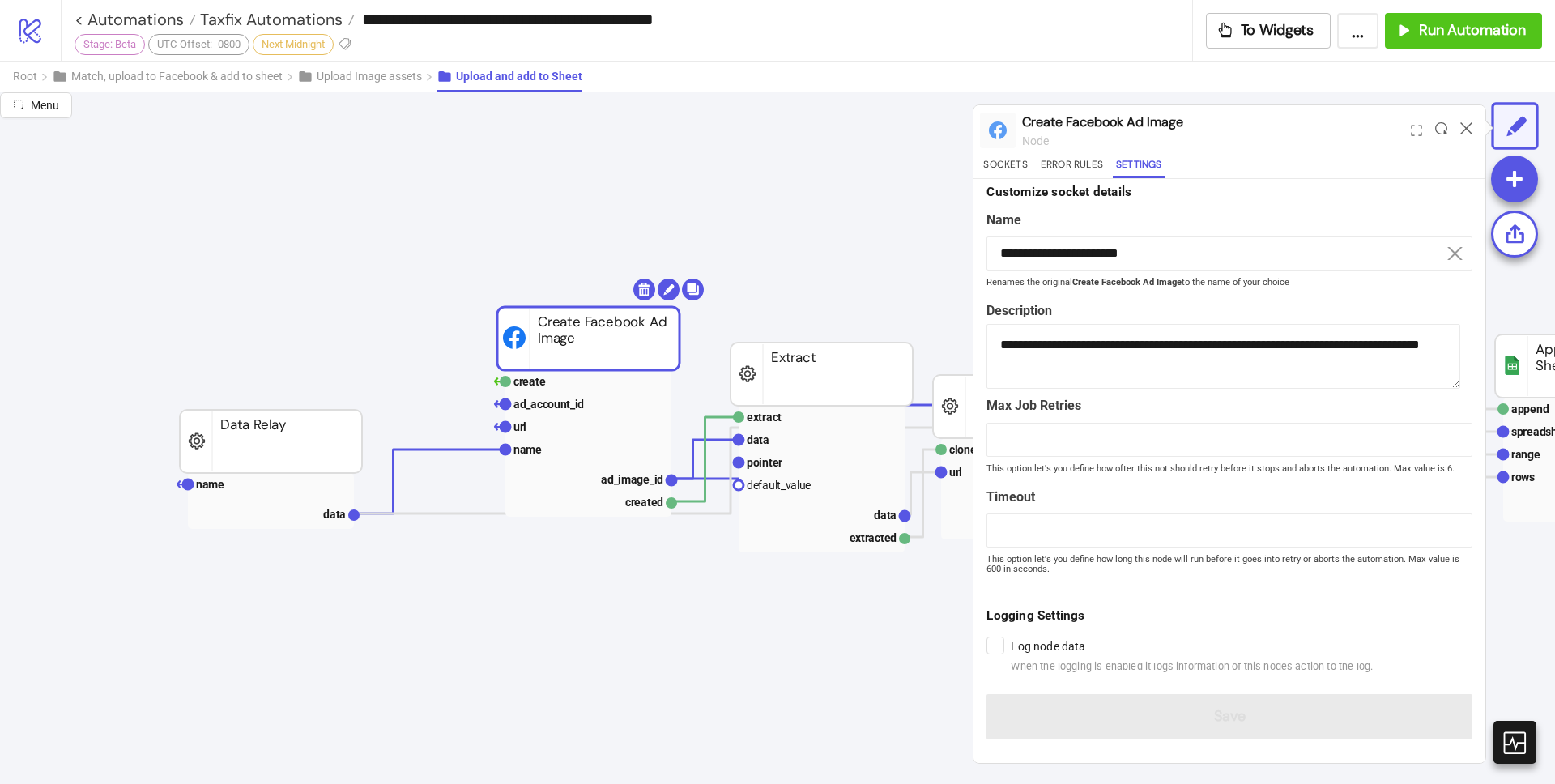
scroll to position [13, 0]
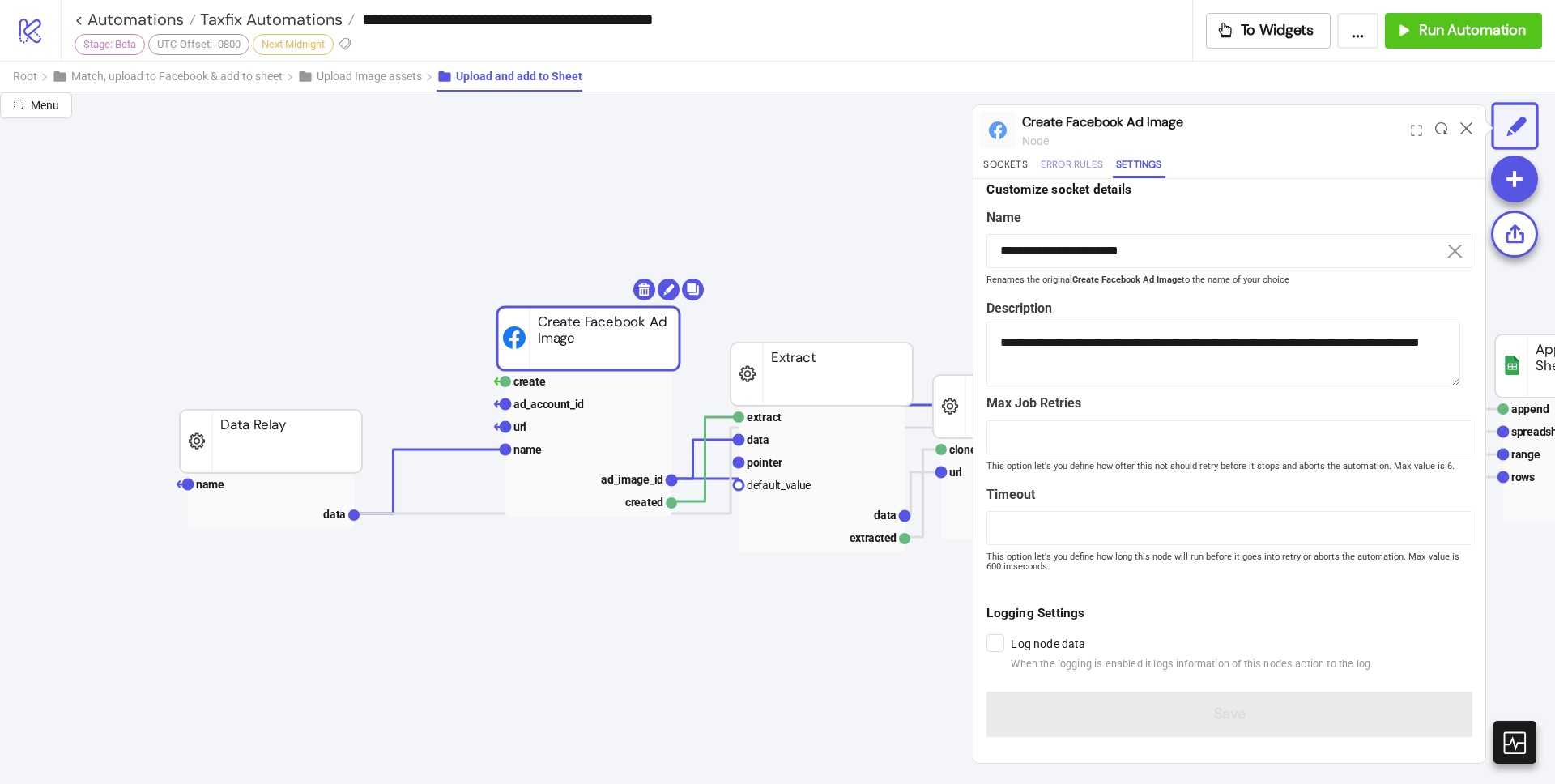
click at [1083, 167] on button "Error Rules" at bounding box center [1071, 167] width 69 height 21
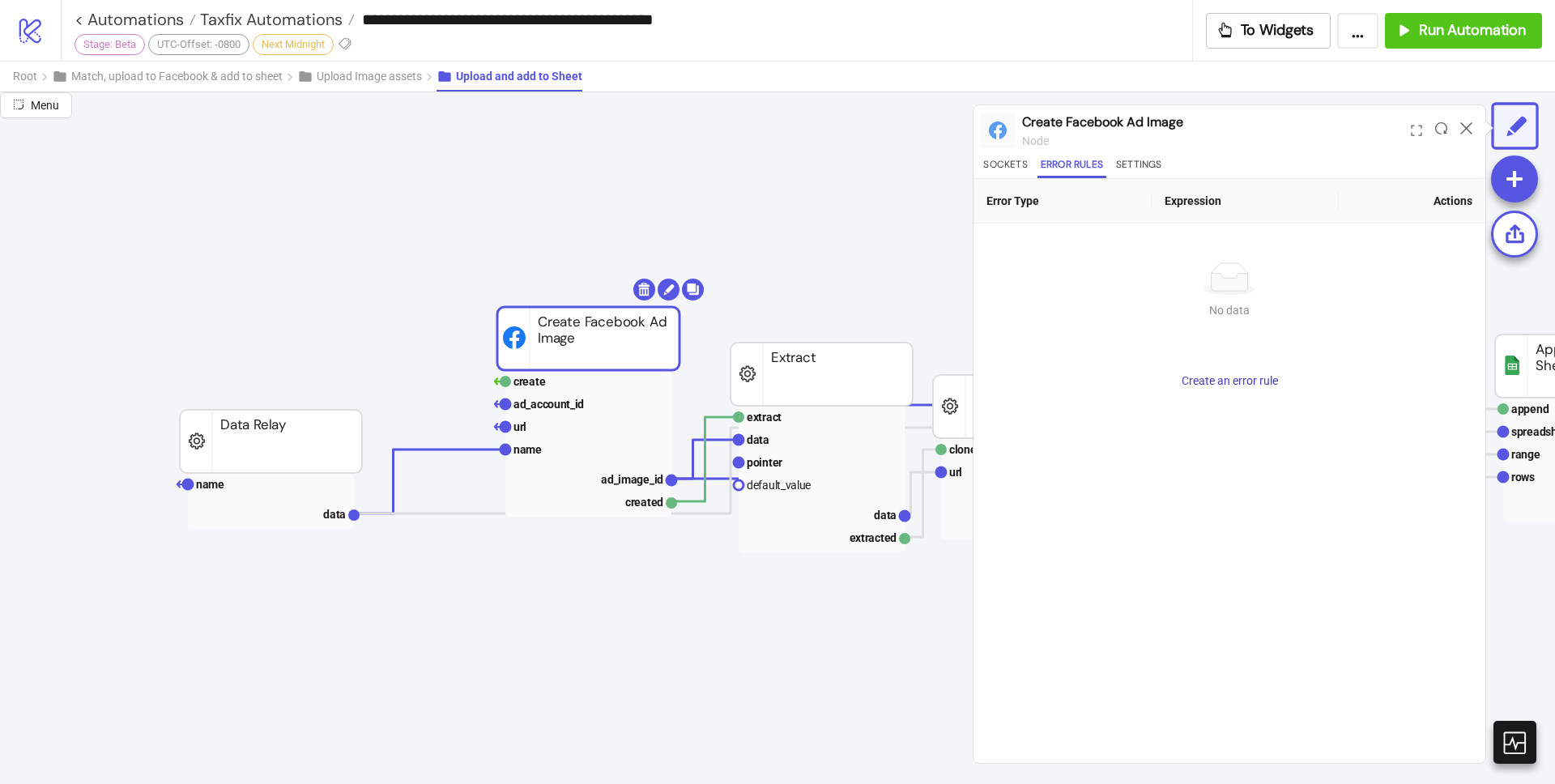
scroll to position [0, 0]
click at [995, 173] on button "Sockets" at bounding box center [1005, 167] width 50 height 21
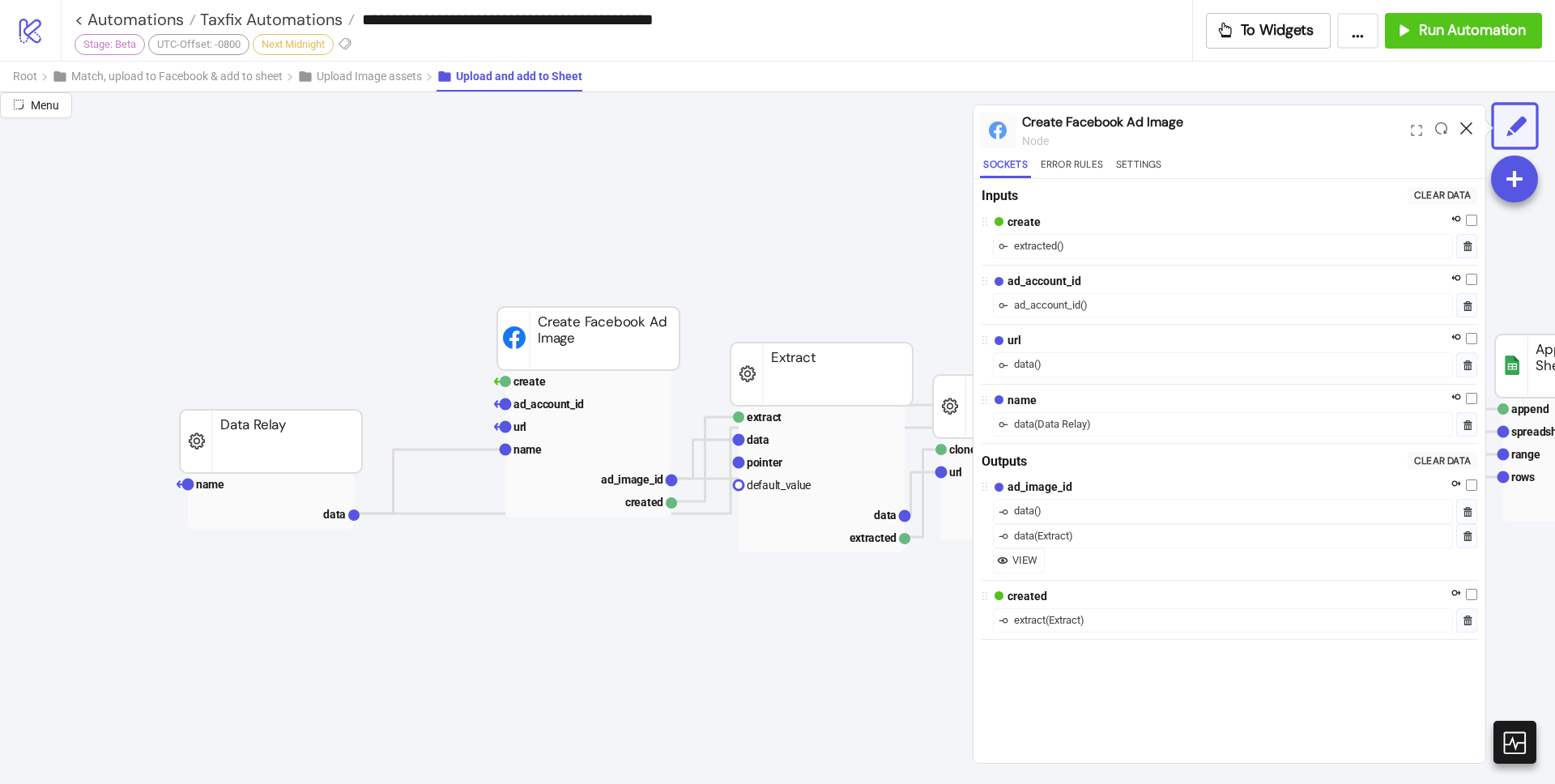
click at [1464, 124] on icon at bounding box center [1466, 129] width 13 height 13
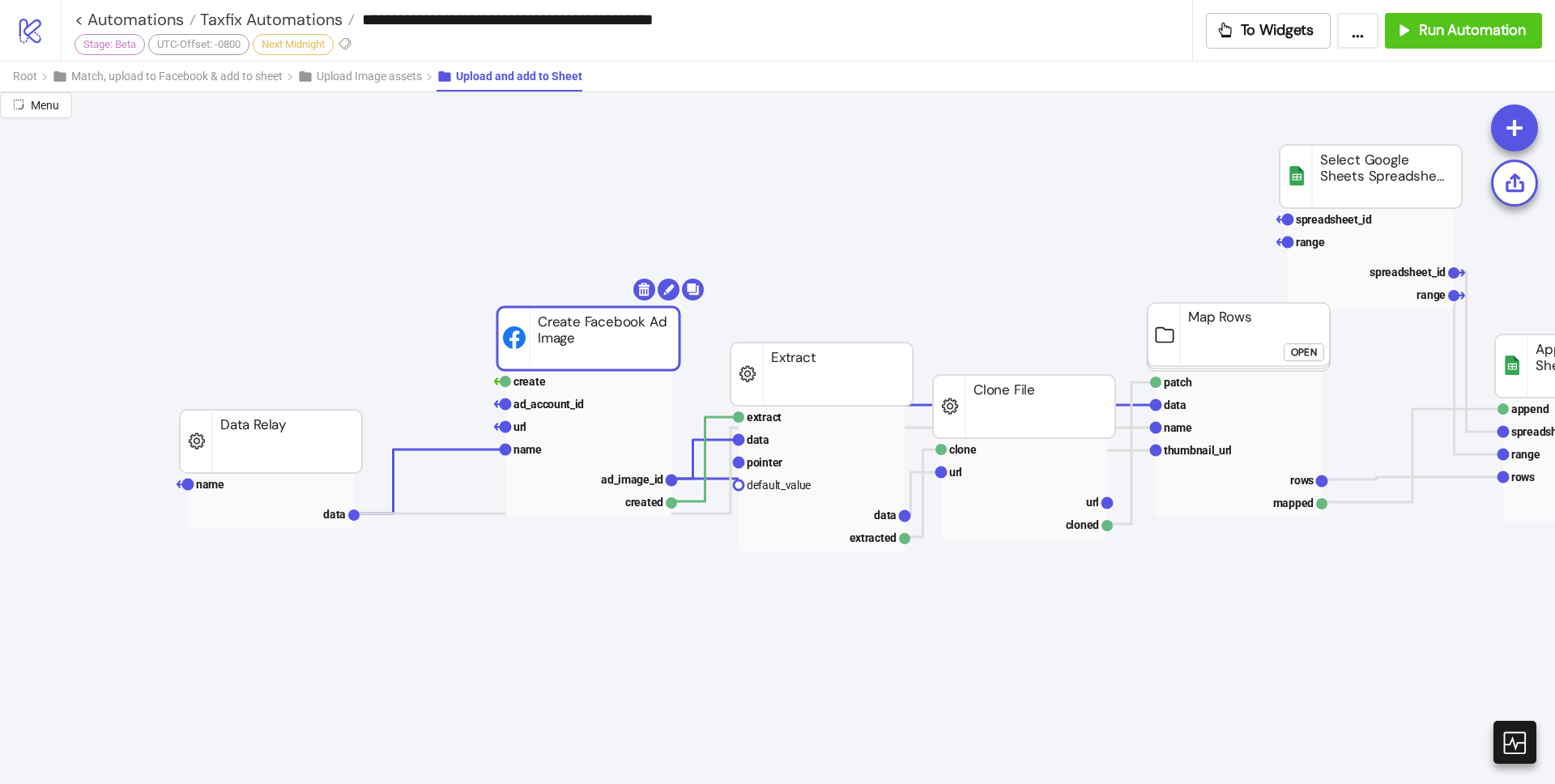
click at [636, 353] on rect at bounding box center [588, 338] width 182 height 63
drag, startPoint x: 1089, startPoint y: 262, endPoint x: 921, endPoint y: 265, distance: 168.0
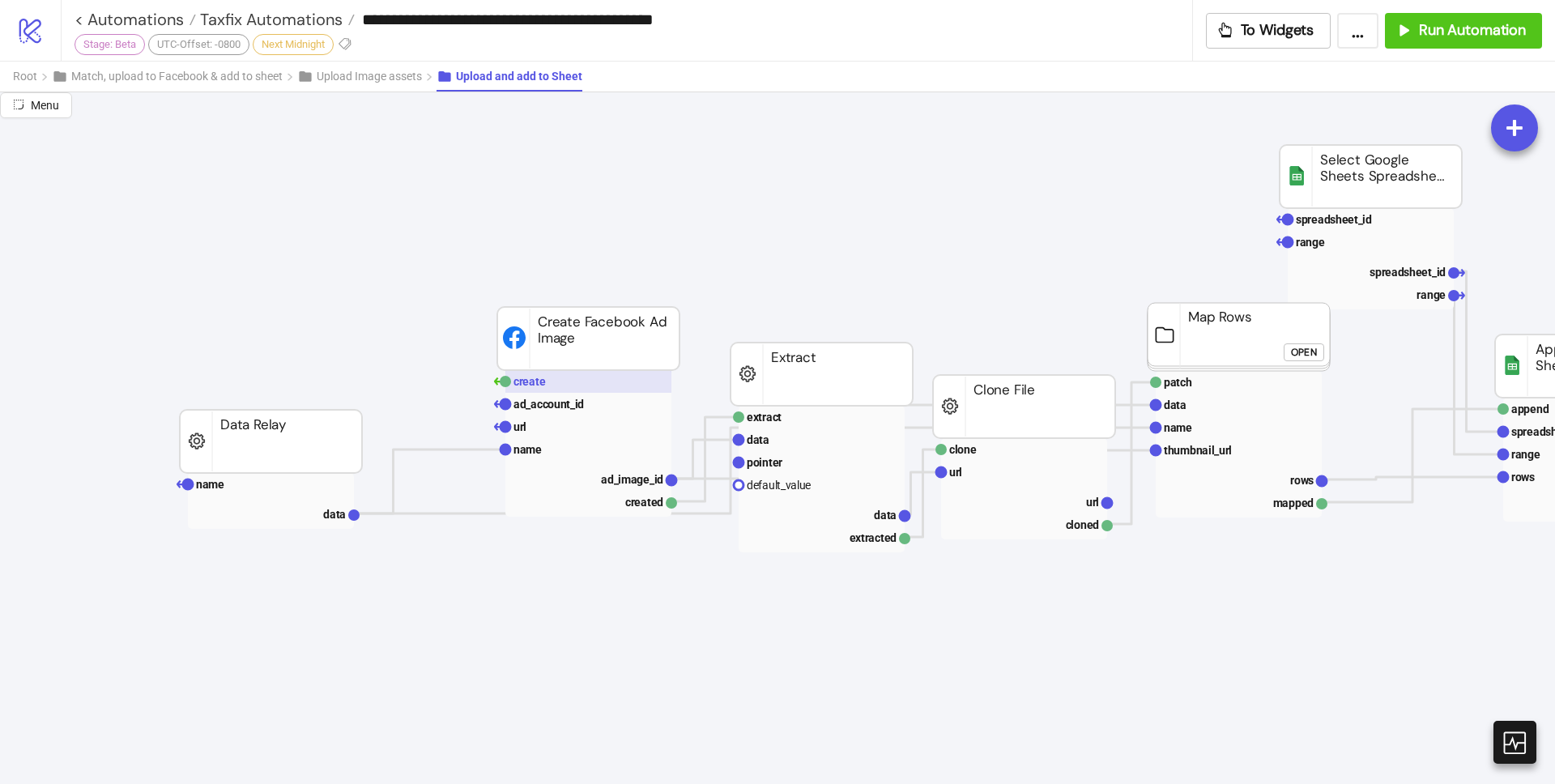
click at [524, 381] on text "create" at bounding box center [529, 381] width 32 height 13
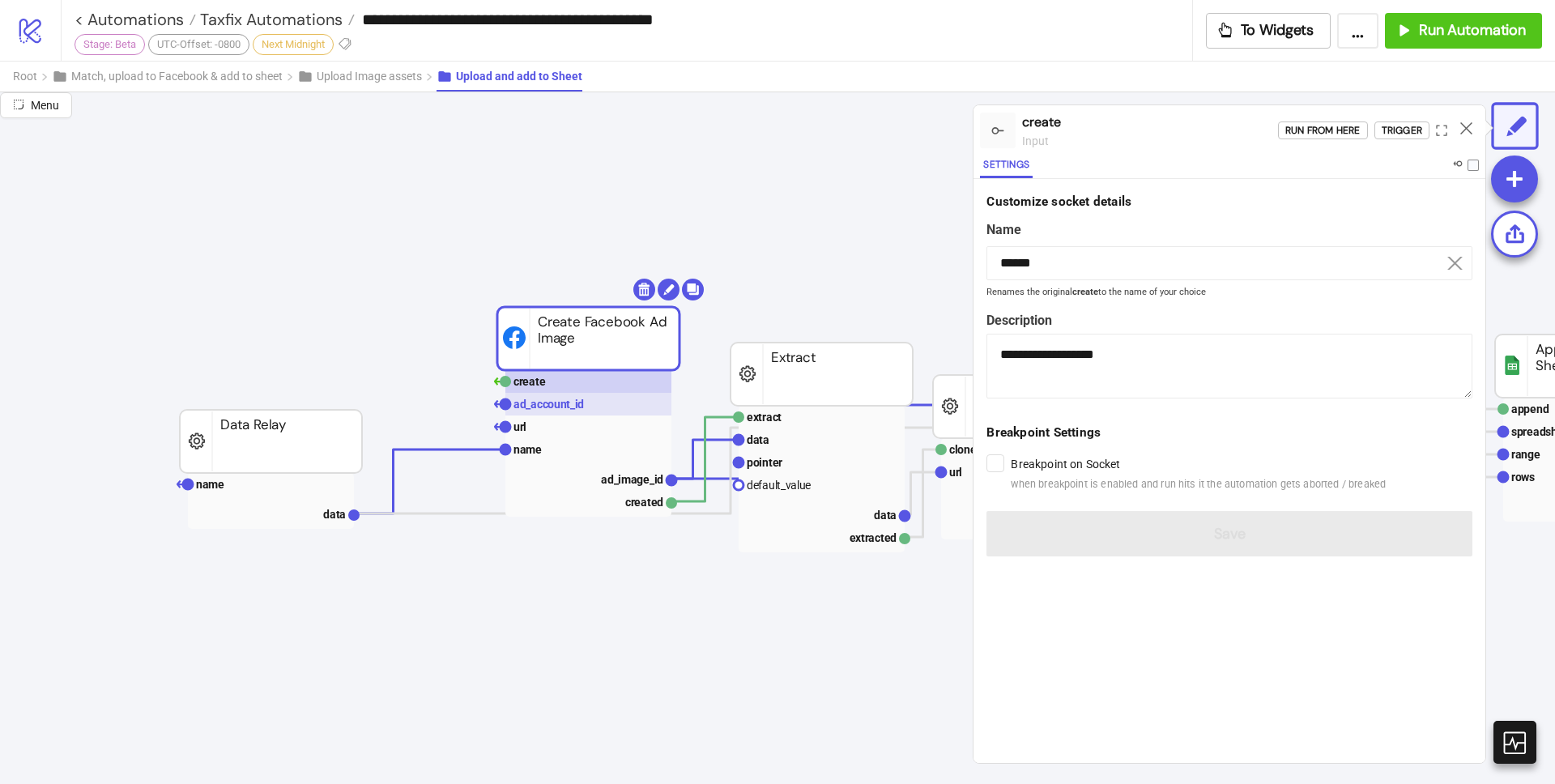
click at [545, 409] on text "ad_account_id" at bounding box center [548, 404] width 71 height 13
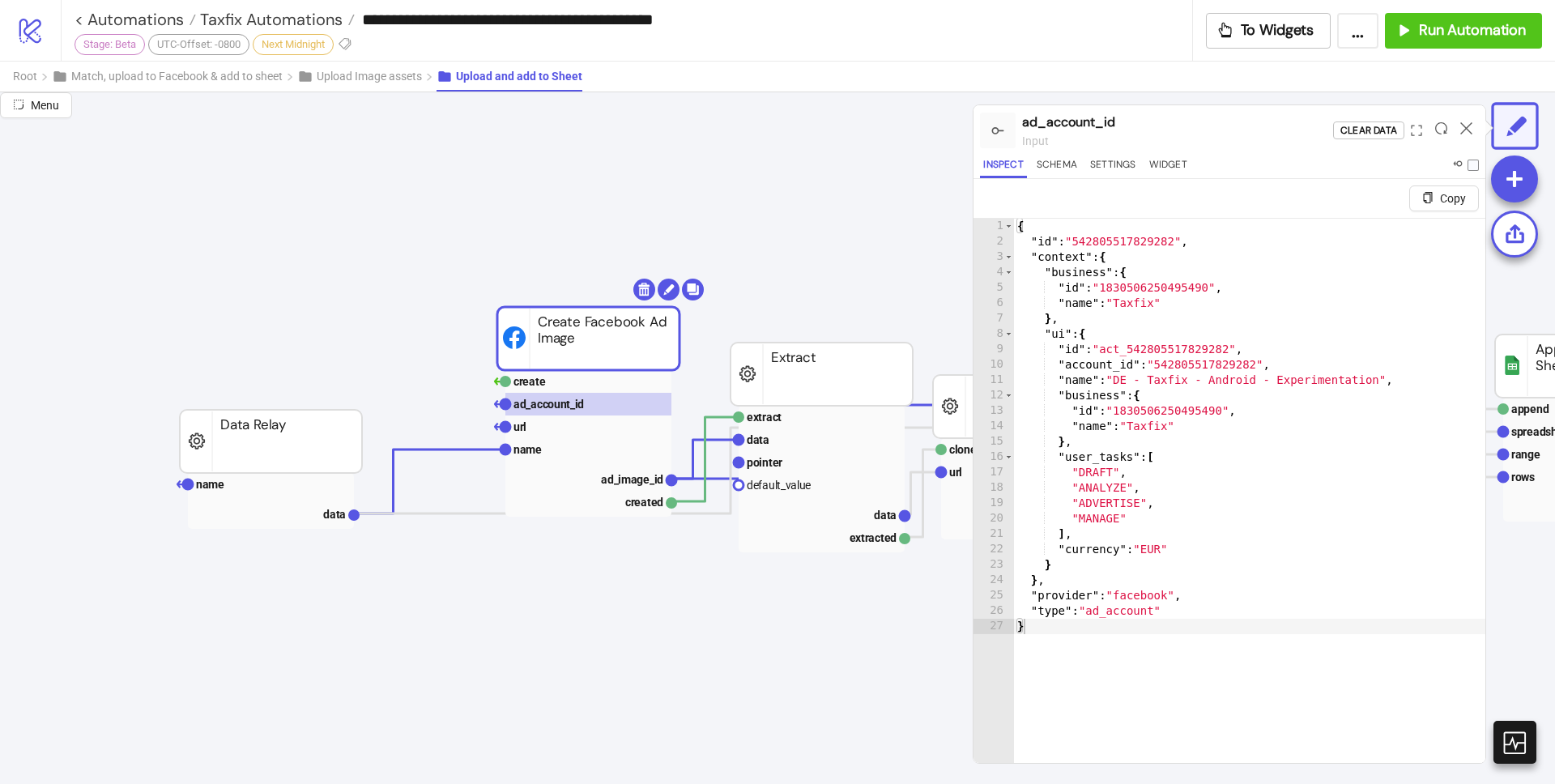
click at [1205, 334] on div "{ "id" : "542805517829282" , "context" : { "business" : { "id" : "1830506250495…" at bounding box center [1249, 526] width 471 height 613
click at [1236, 394] on div "{ "id" : "542805517829282" , "context" : { "business" : { "id" : "1830506250495…" at bounding box center [1249, 526] width 471 height 613
type textarea "**********"
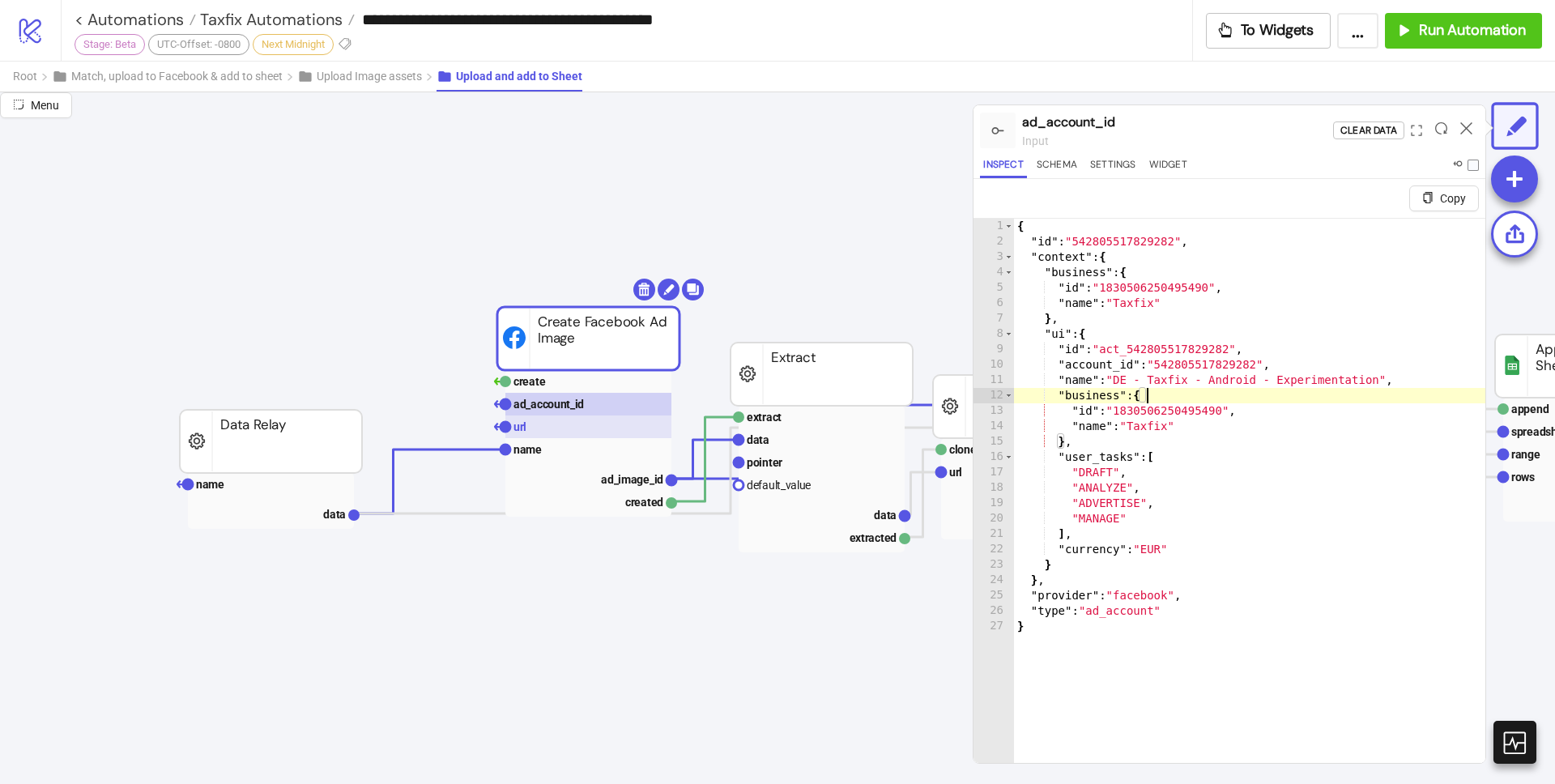
click at [522, 426] on text "url" at bounding box center [520, 426] width 13 height 13
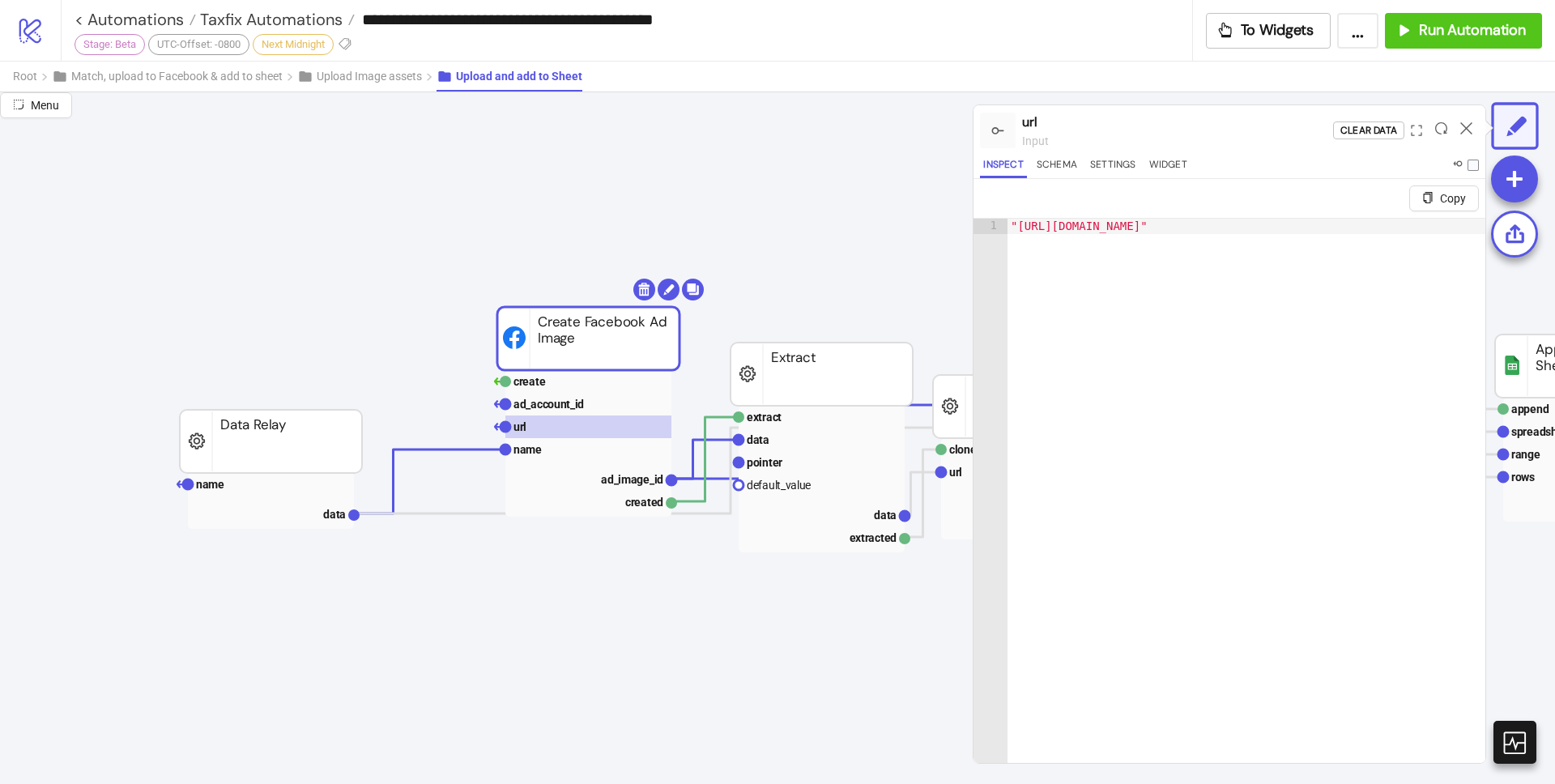
type textarea "**********"
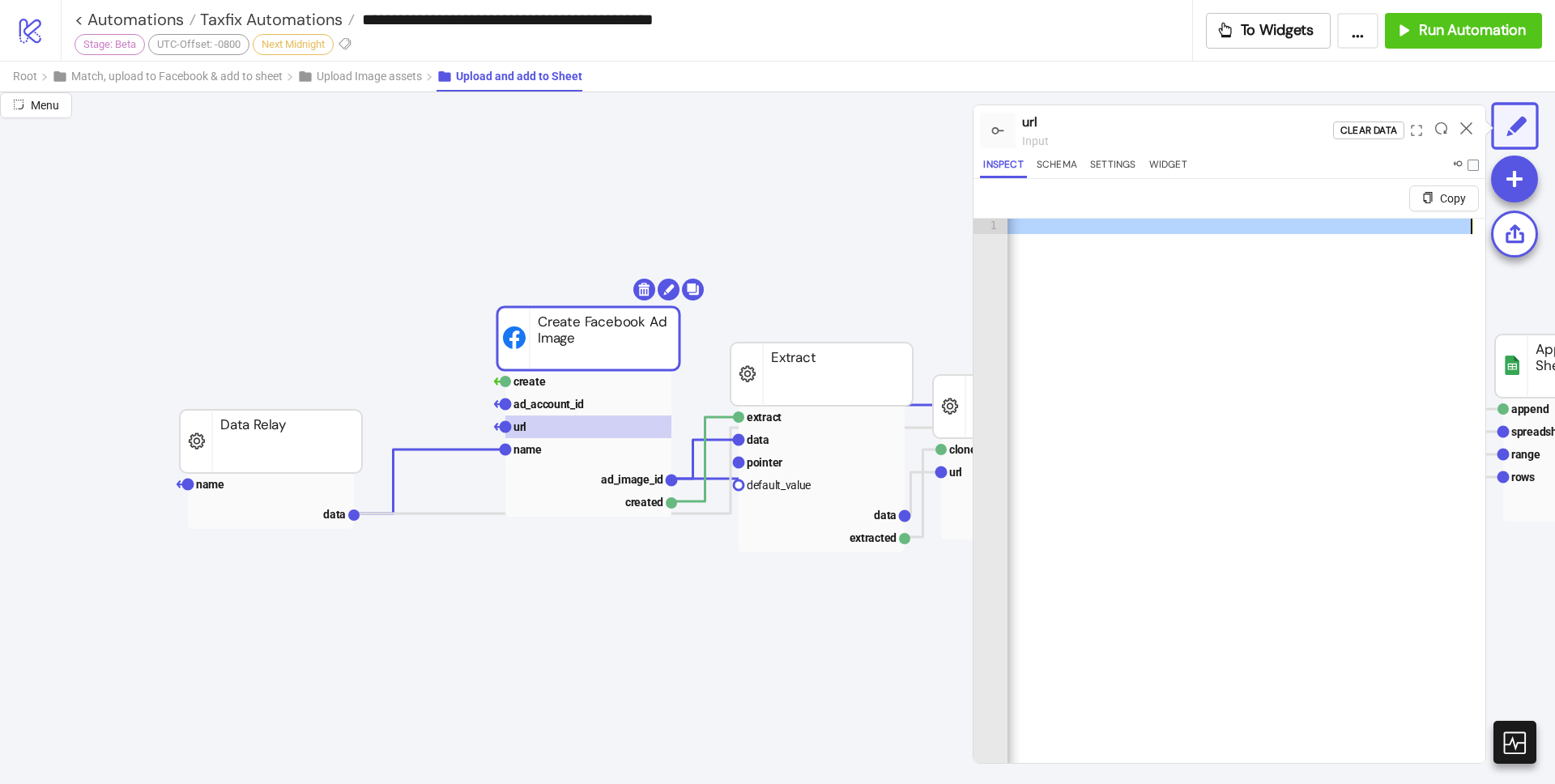
scroll to position [0, 4644]
drag, startPoint x: 1169, startPoint y: 227, endPoint x: 1192, endPoint y: 234, distance: 24.0
type textarea "**********"
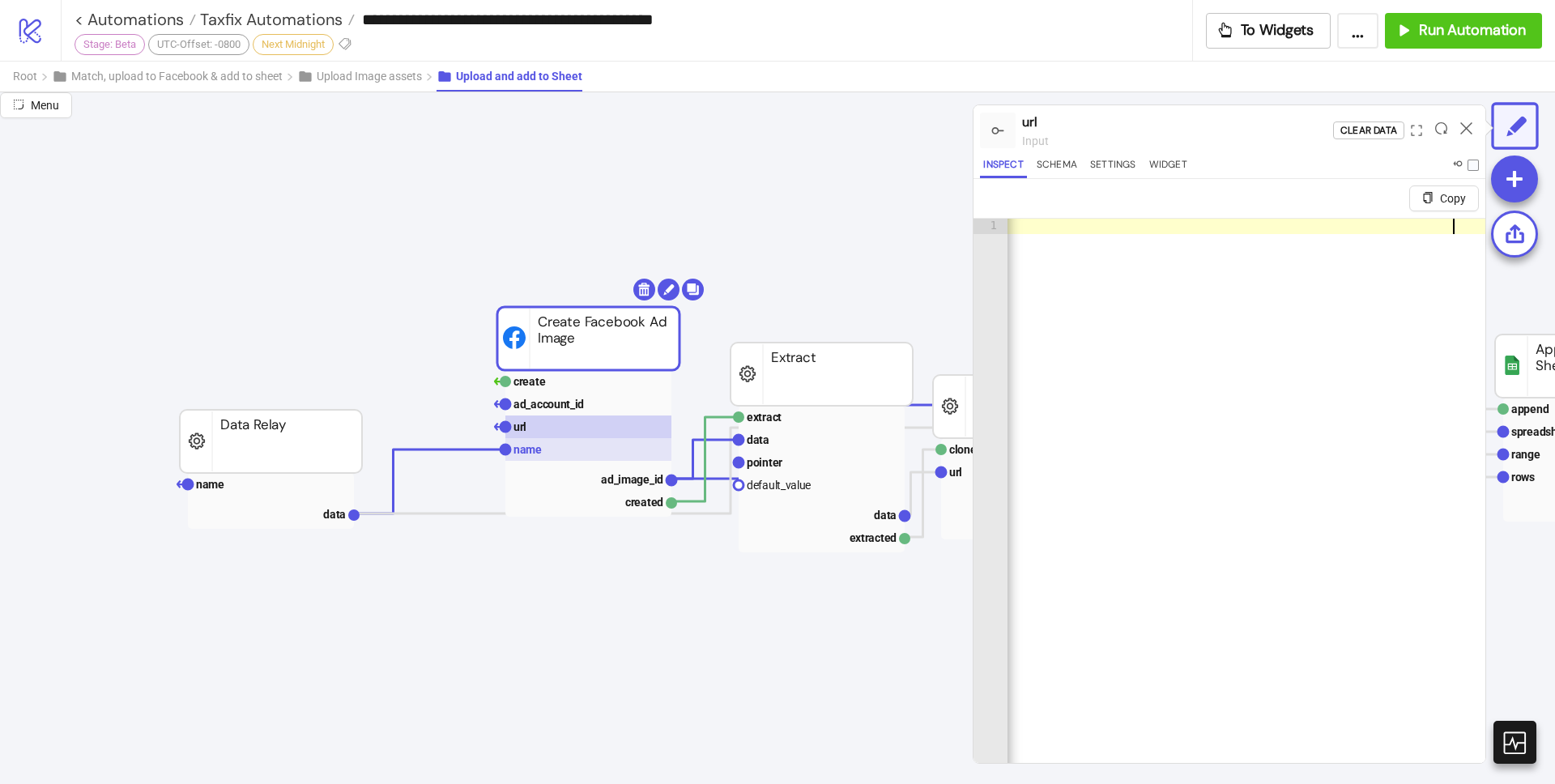
click at [523, 455] on text "name" at bounding box center [528, 449] width 29 height 13
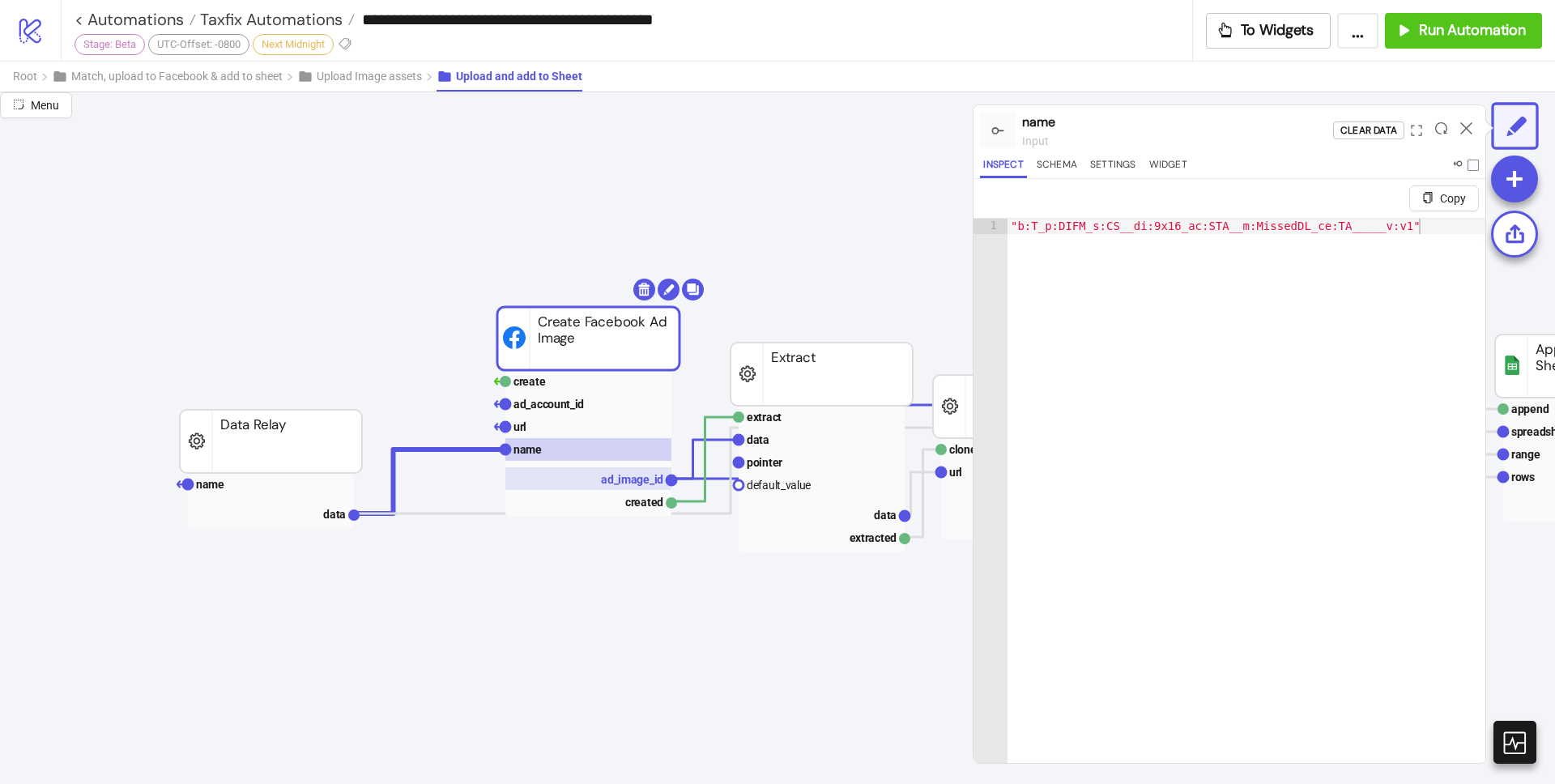
click at [645, 484] on text "ad_image_id" at bounding box center [632, 479] width 63 height 13
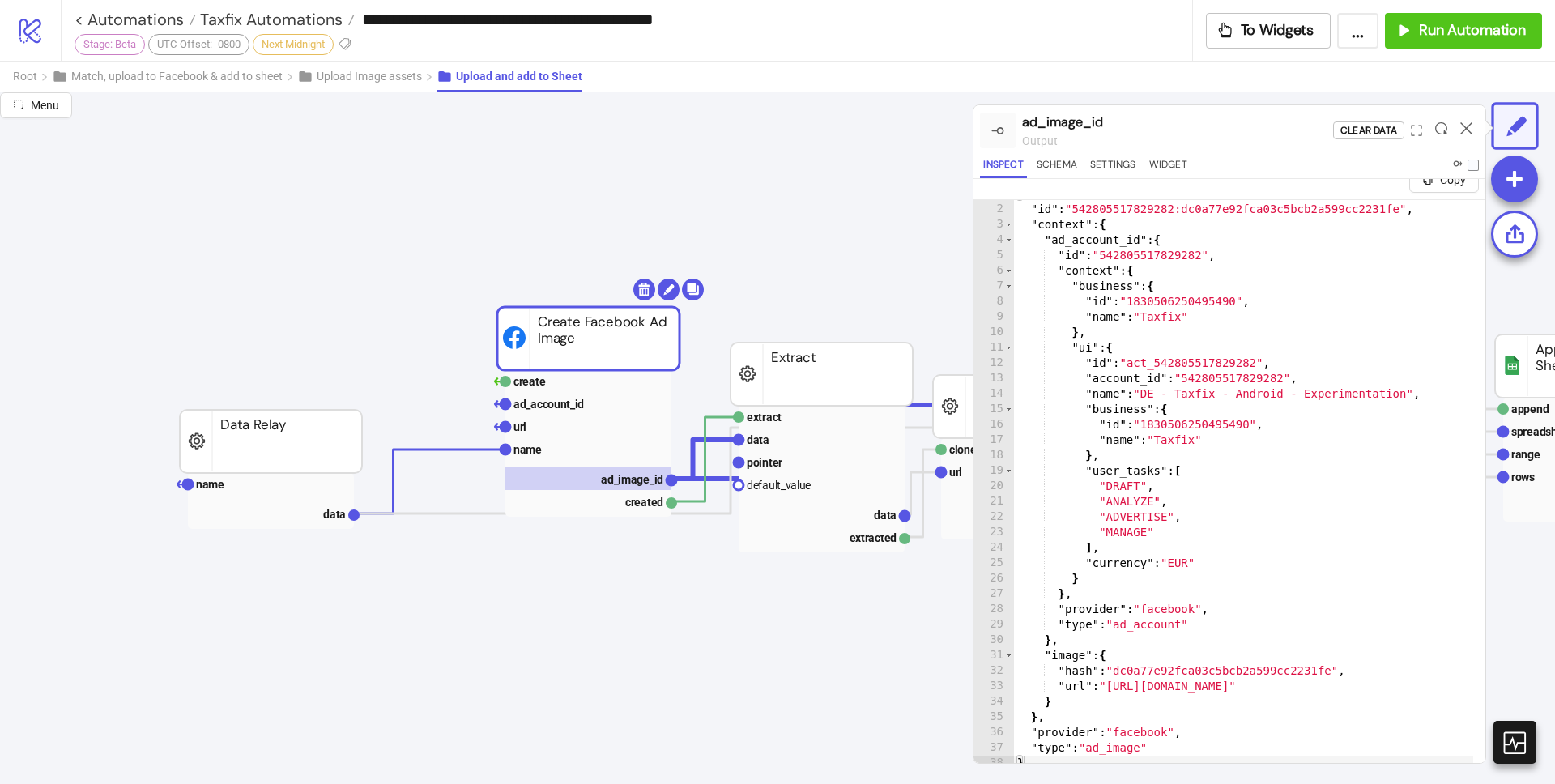
scroll to position [38, 0]
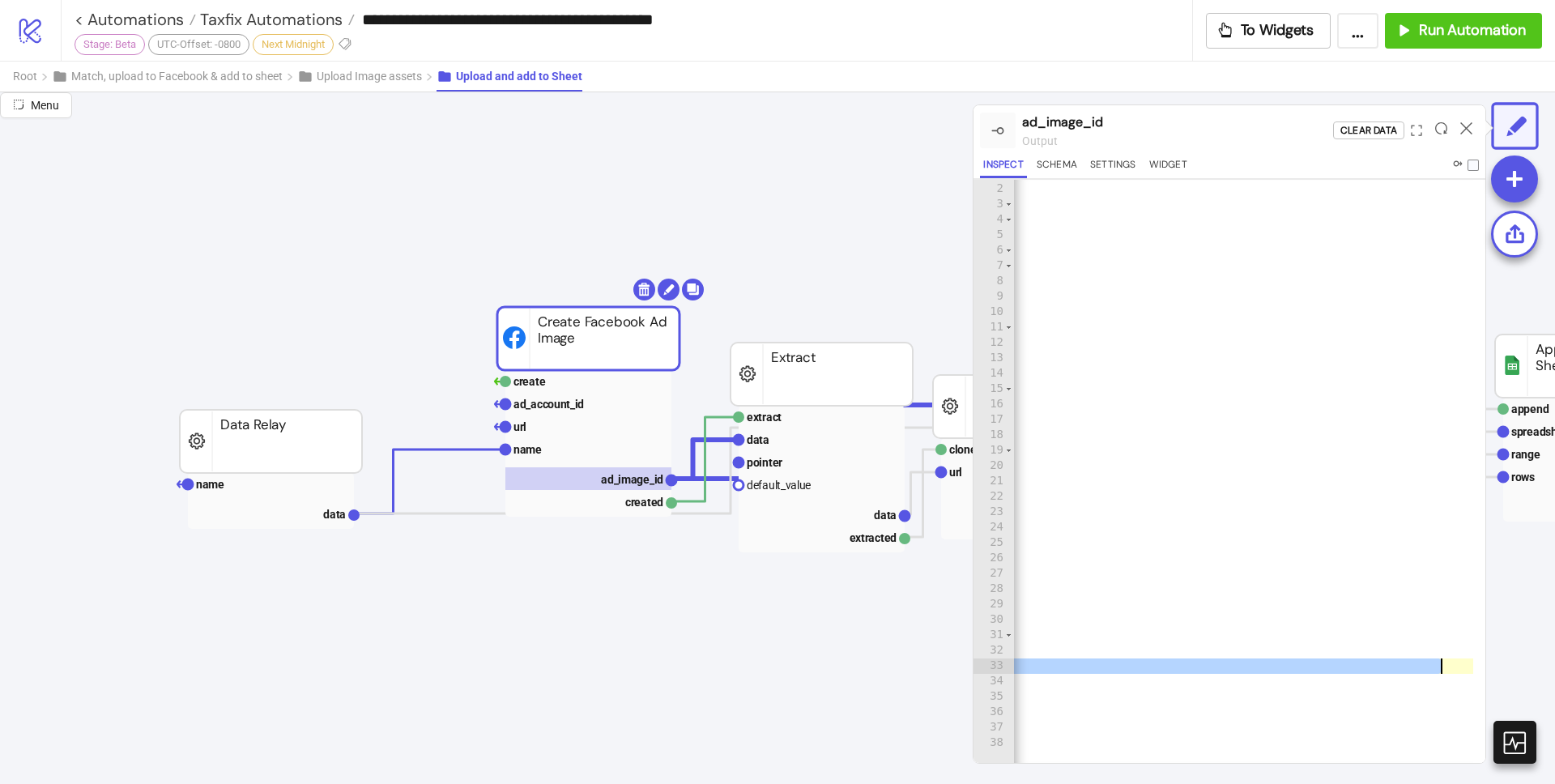
drag, startPoint x: 1252, startPoint y: 666, endPoint x: 1473, endPoint y: 660, distance: 221.1
click at [1473, 660] on div "**********" at bounding box center [1230, 470] width 511 height 584
click at [1289, 667] on div "{ "id" : "542805517829282:dc0a77e92fca03c5bcb2a599cc2231fe" , "context" : { "ad…" at bounding box center [1186, 467] width 2885 height 602
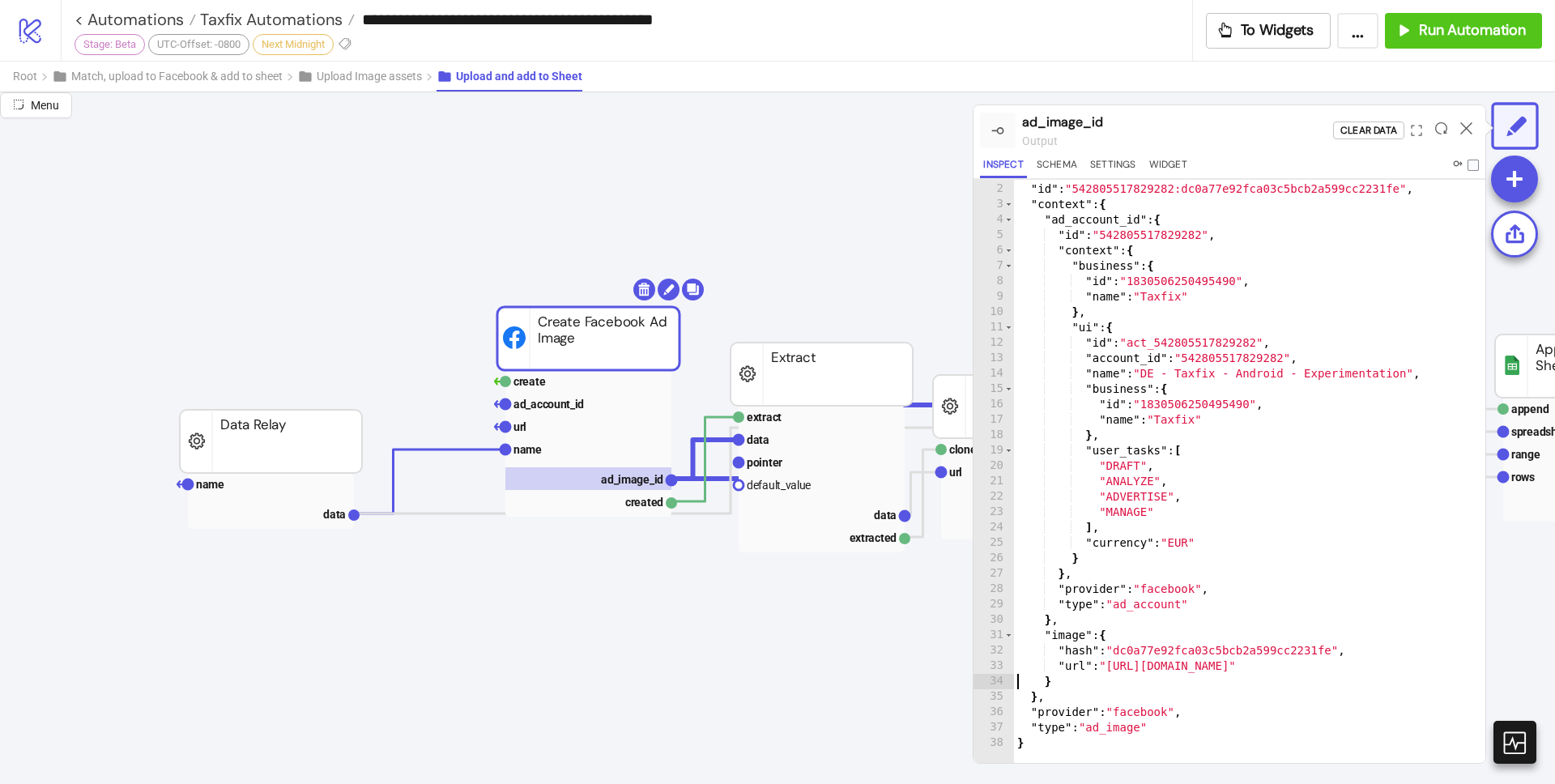
scroll to position [0, 0]
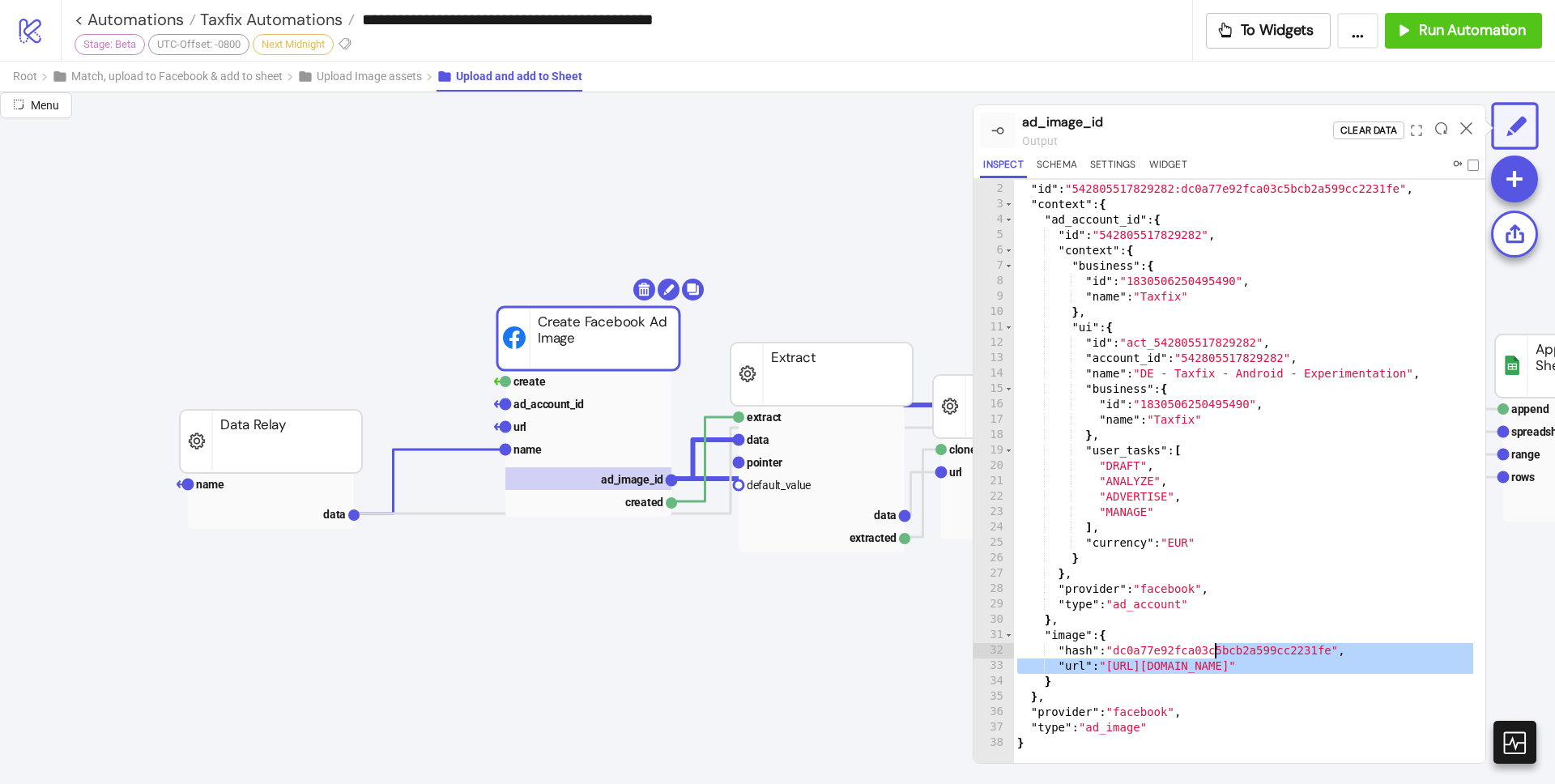
drag, startPoint x: 1292, startPoint y: 664, endPoint x: 1218, endPoint y: 656, distance: 74.4
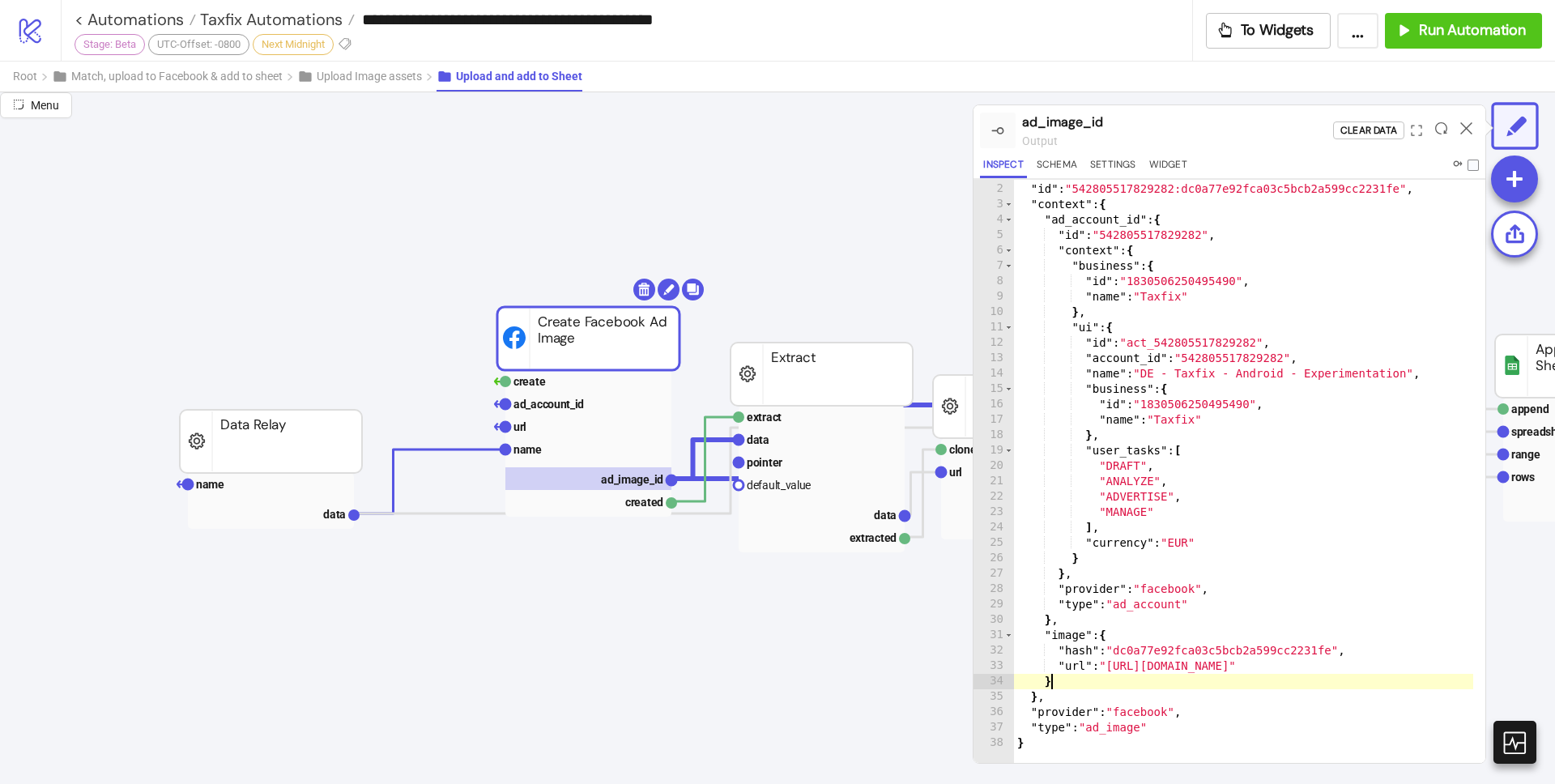
type textarea "*"
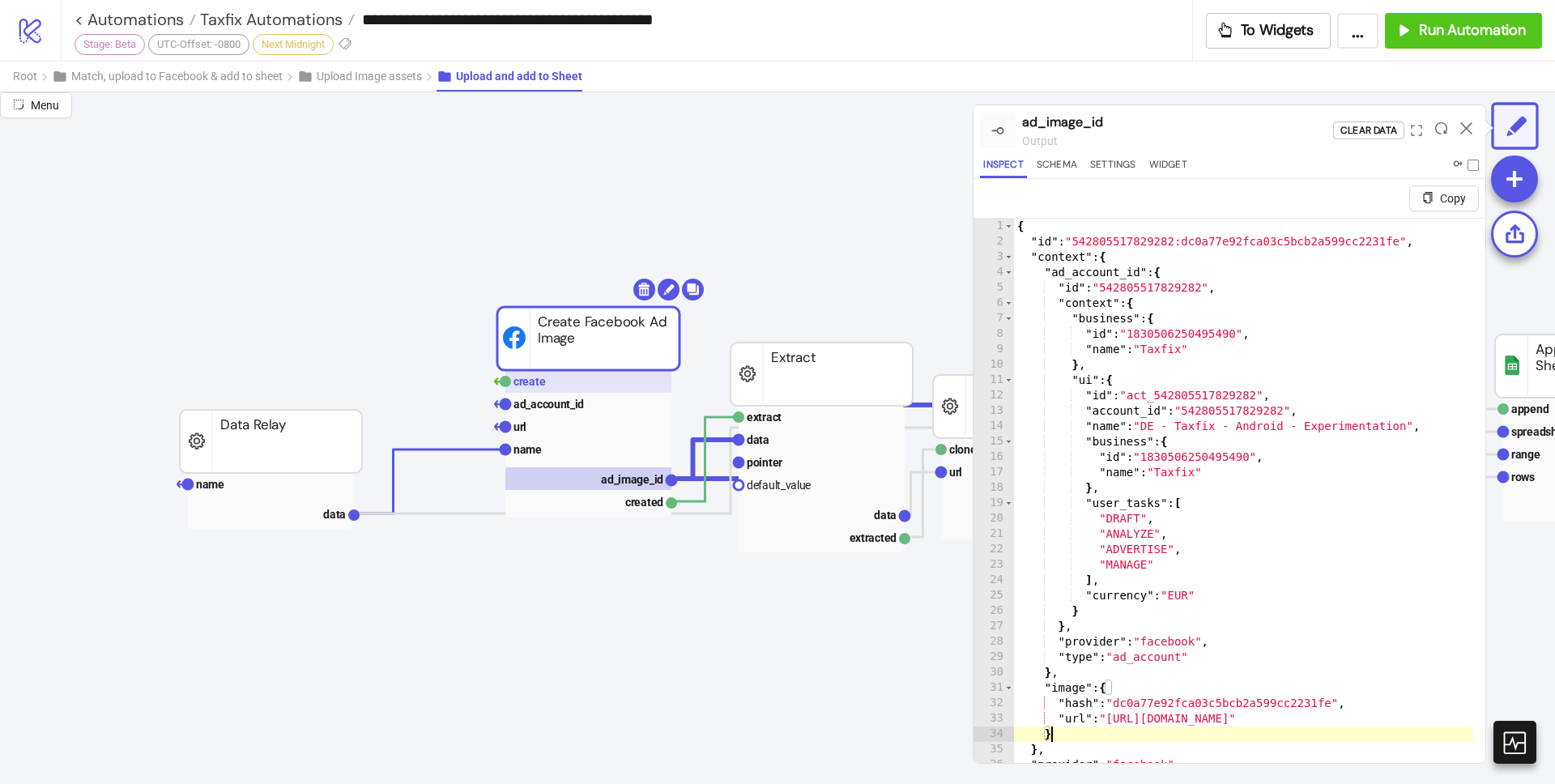
click at [562, 386] on rect at bounding box center [588, 381] width 166 height 22
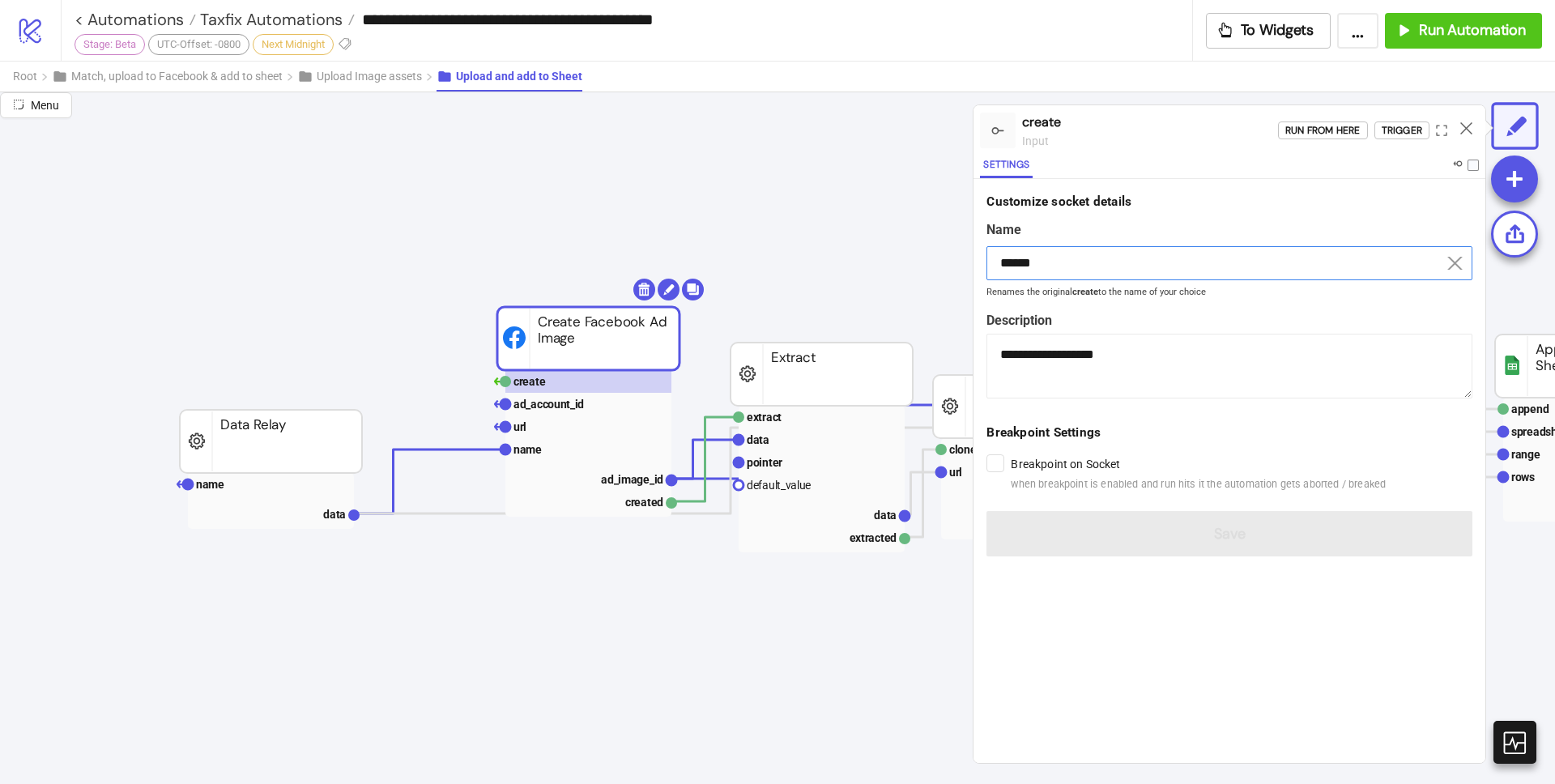
click at [1053, 262] on input "******" at bounding box center [1229, 263] width 486 height 34
click at [1249, 318] on label "Description" at bounding box center [1229, 320] width 486 height 21
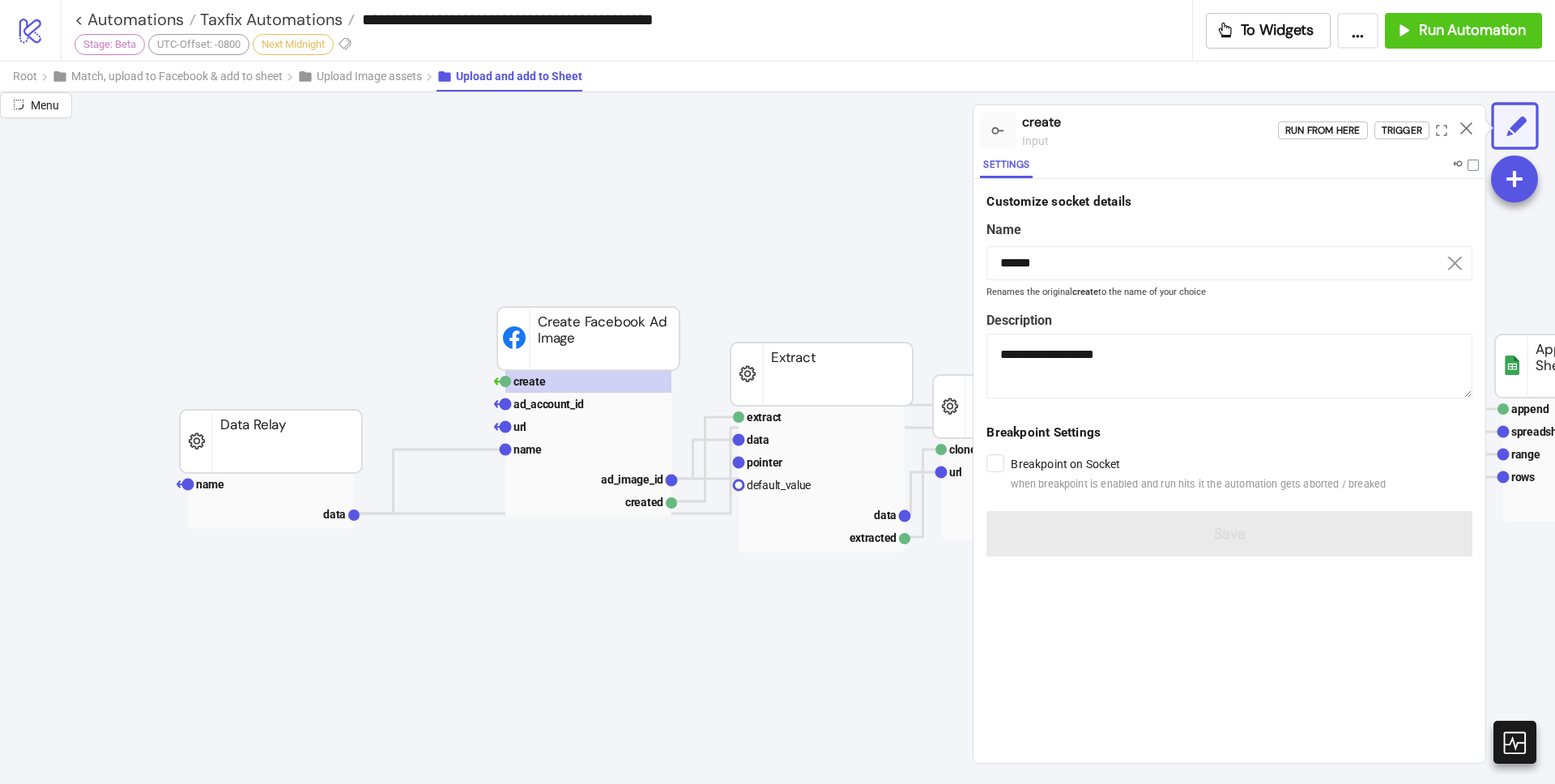
click at [1467, 124] on icon at bounding box center [1466, 129] width 13 height 13
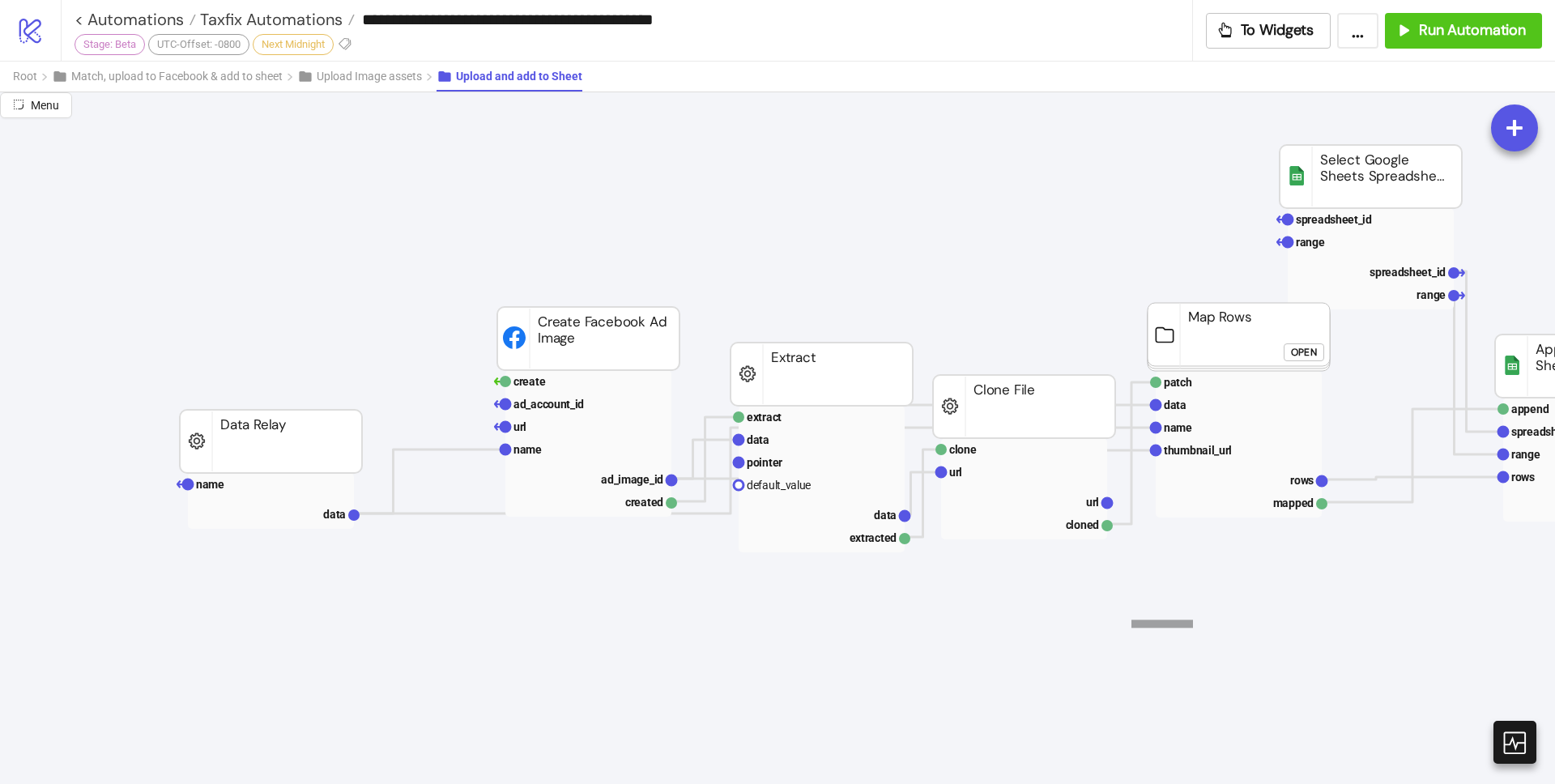
drag, startPoint x: 1182, startPoint y: 621, endPoint x: 1106, endPoint y: 632, distance: 76.8
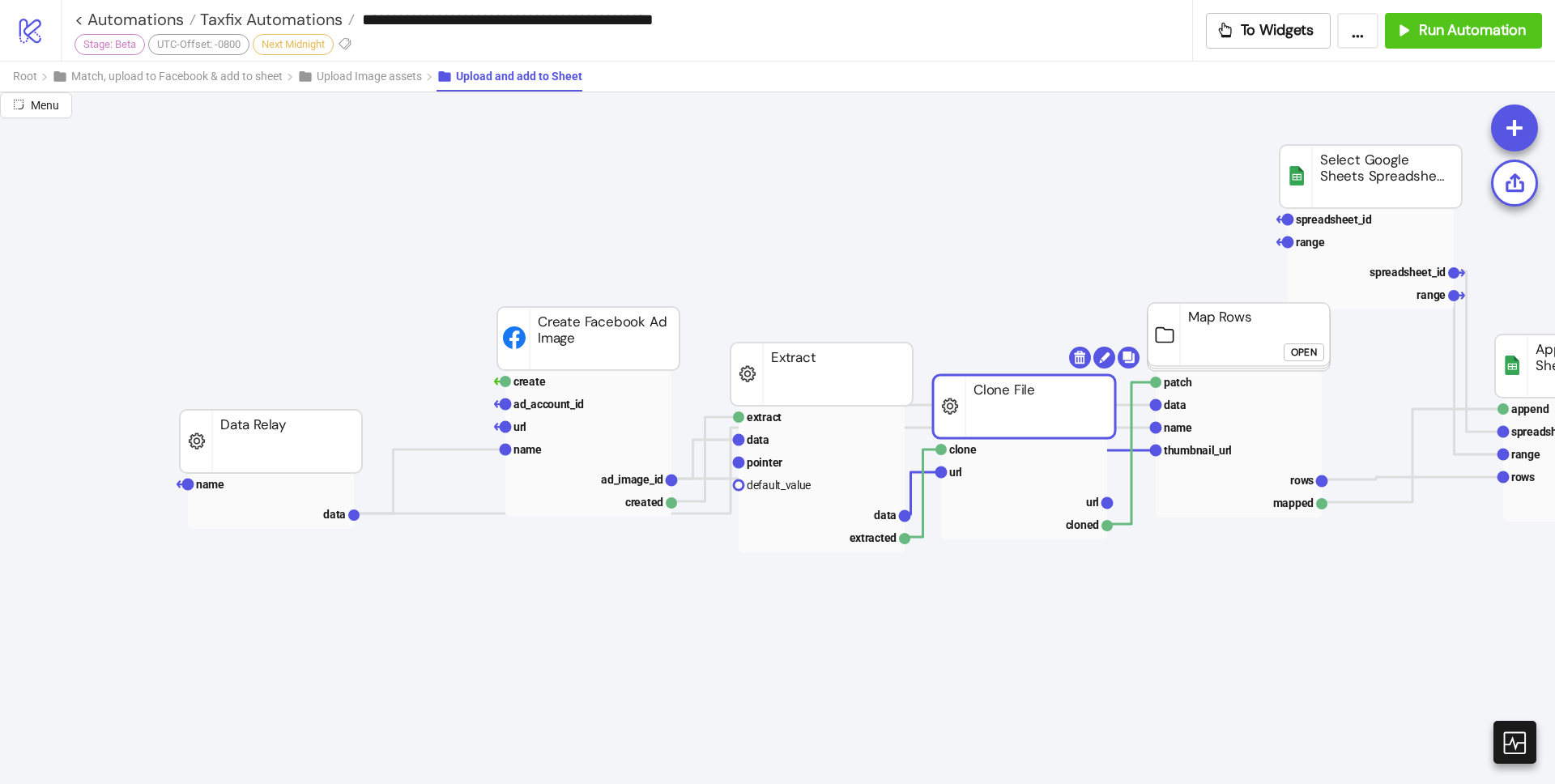
click at [1020, 391] on rect at bounding box center [1024, 406] width 182 height 63
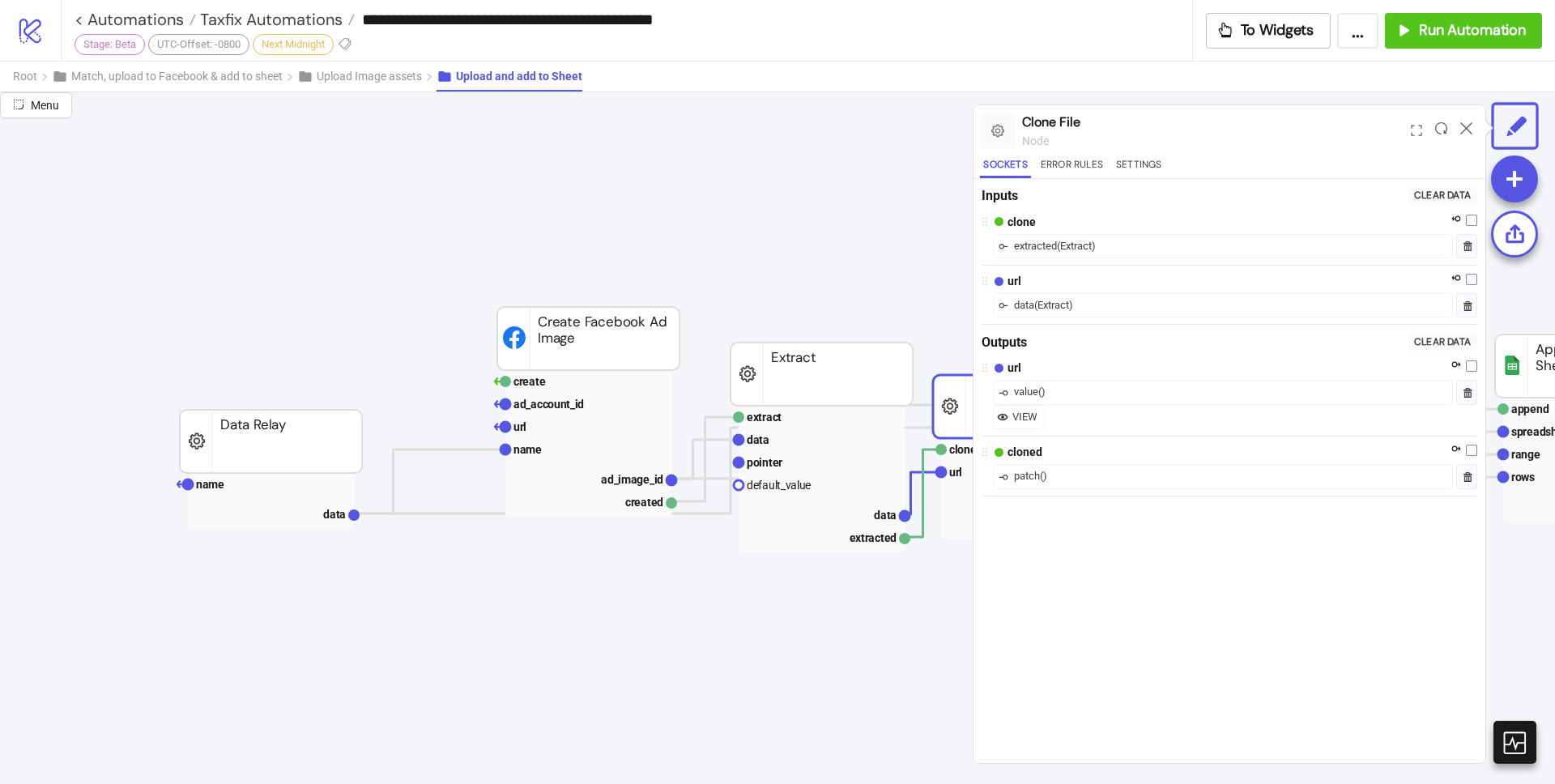
click at [1069, 247] on div "( Extract )" at bounding box center [1076, 246] width 38 height 16
click at [1052, 242] on div "extracted" at bounding box center [1035, 246] width 43 height 16
click at [1072, 245] on div "( Extract )" at bounding box center [1076, 246] width 38 height 16
click at [1056, 248] on div "extracted" at bounding box center [1035, 246] width 43 height 16
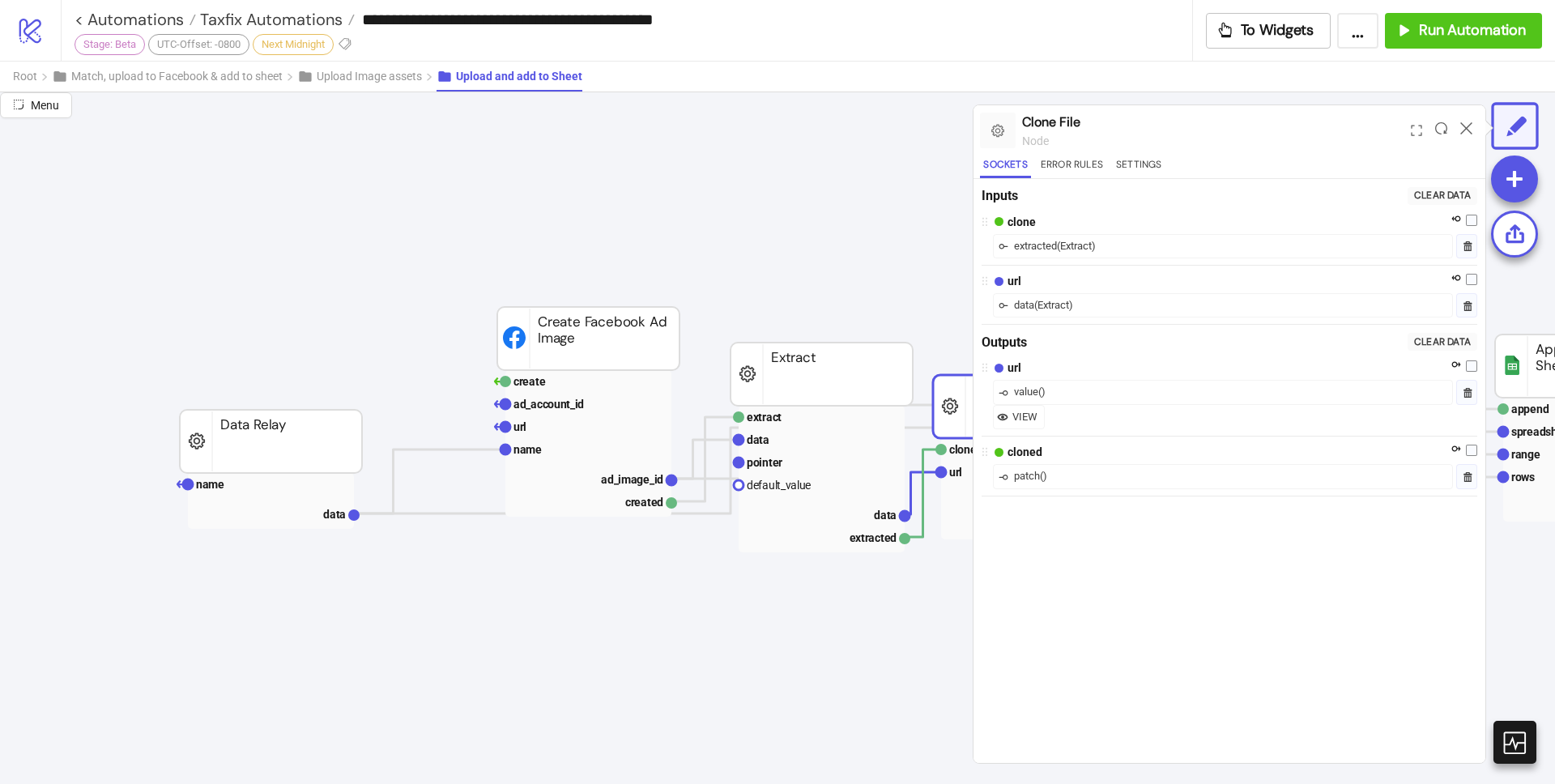
click at [1056, 248] on div "extracted" at bounding box center [1035, 246] width 43 height 16
click at [1056, 304] on div "( Extract )" at bounding box center [1053, 305] width 38 height 16
click at [1057, 166] on button "Error Rules" at bounding box center [1071, 167] width 69 height 21
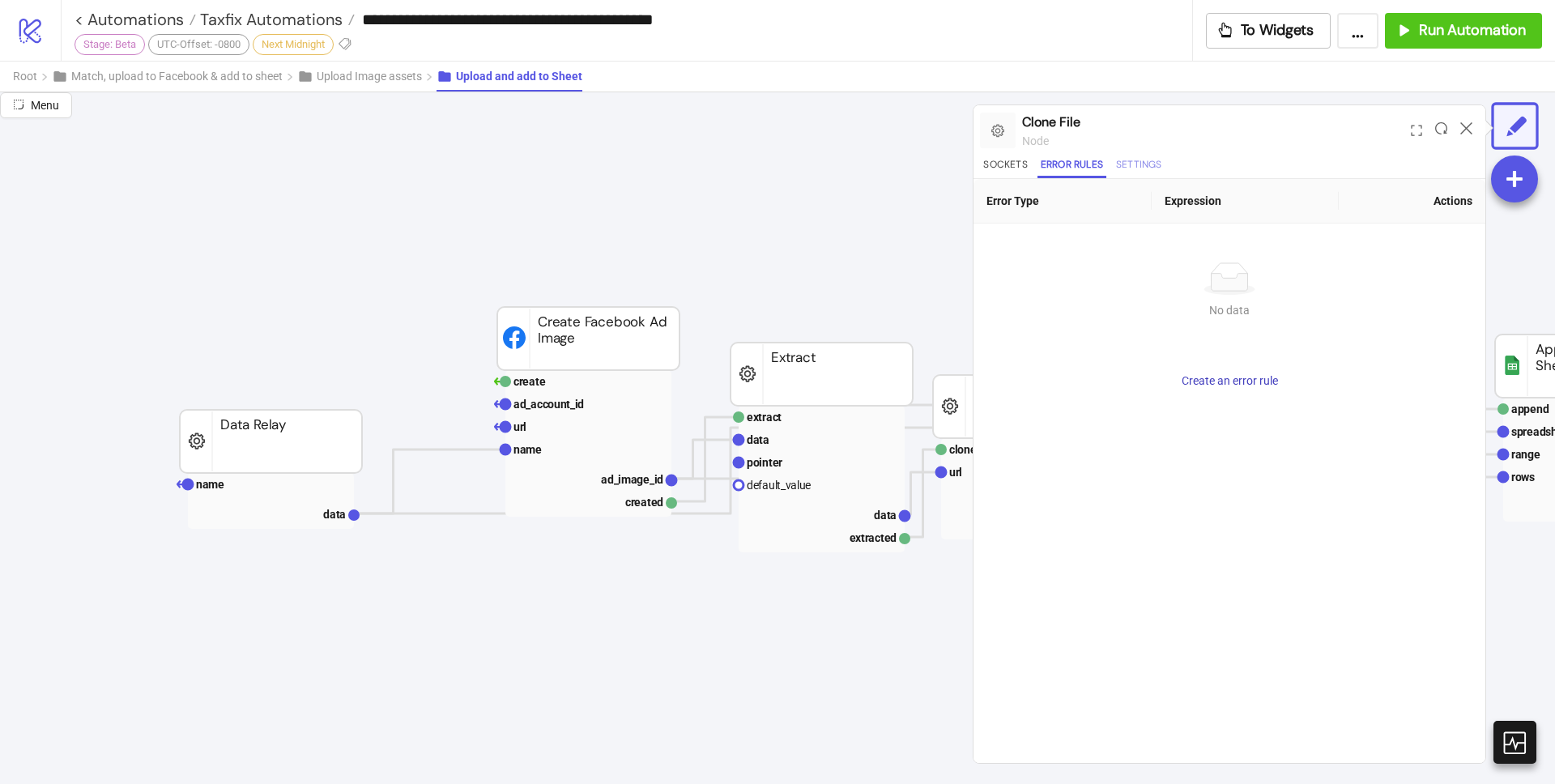
click at [1128, 165] on button "Settings" at bounding box center [1138, 167] width 53 height 21
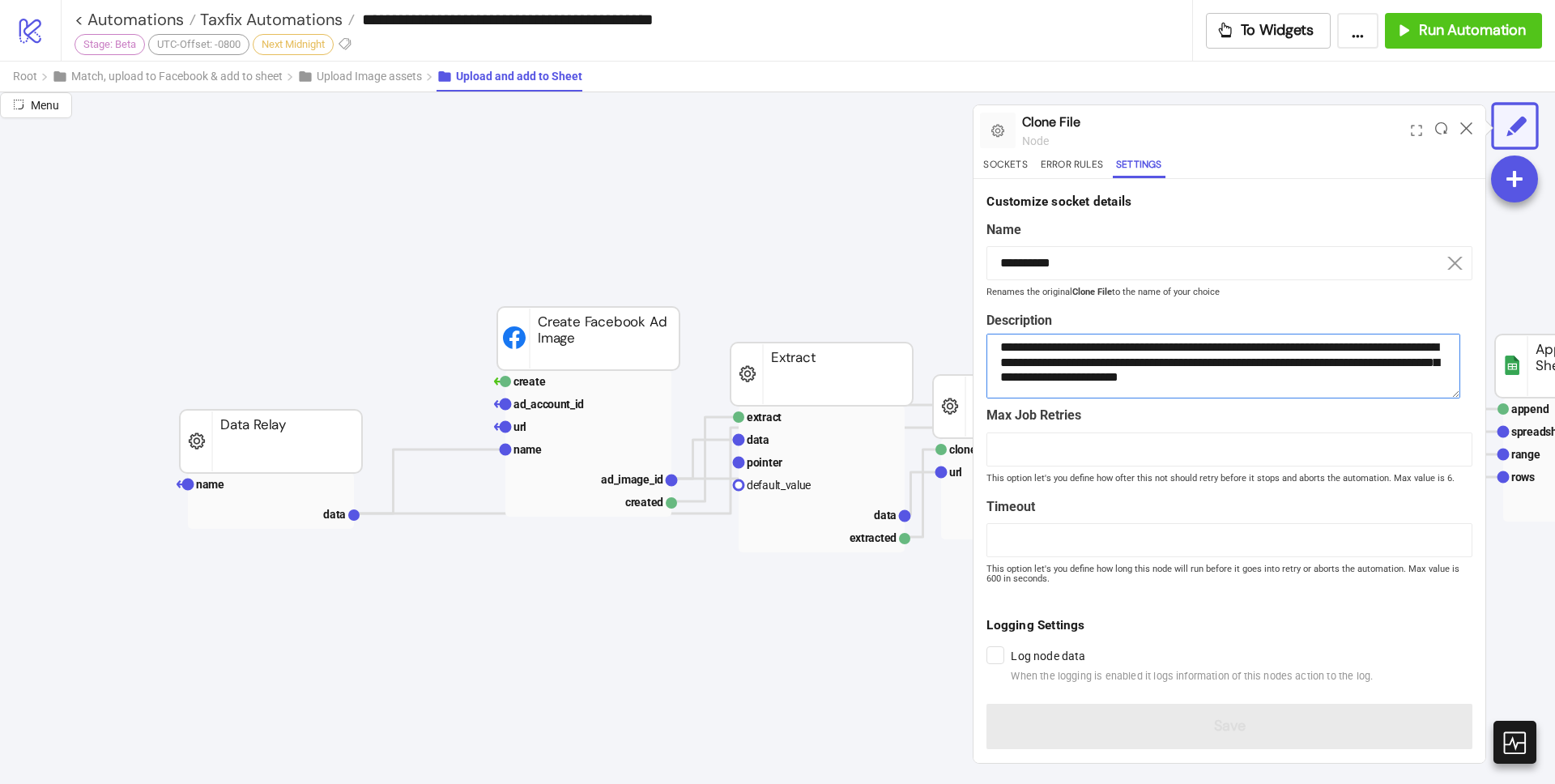
scroll to position [7, 0]
drag, startPoint x: 1025, startPoint y: 376, endPoint x: 1328, endPoint y: 388, distance: 303.2
click at [1328, 388] on textarea "**********" at bounding box center [1223, 366] width 474 height 64
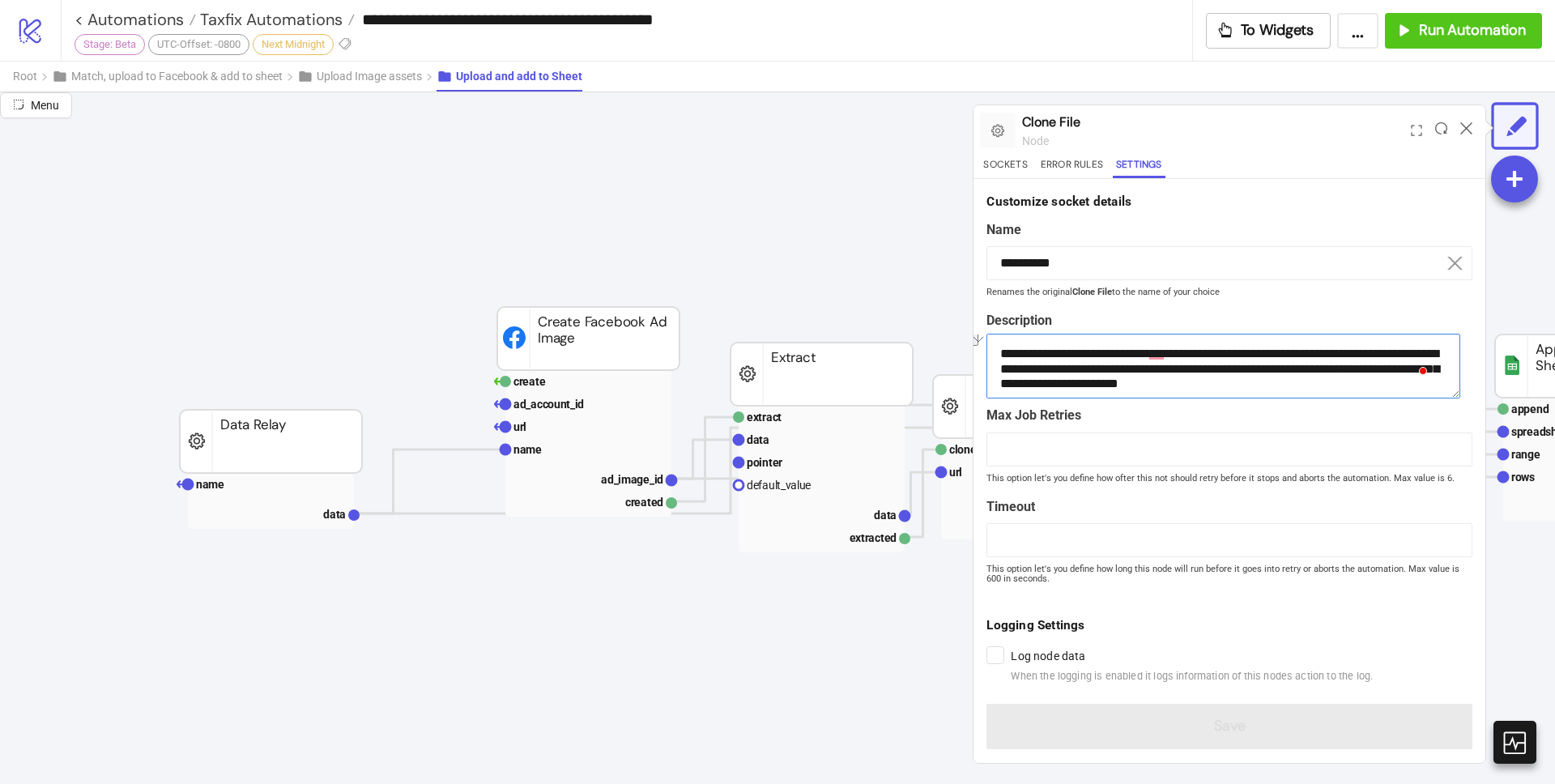
scroll to position [1, 0]
click at [1470, 131] on icon at bounding box center [1466, 129] width 13 height 13
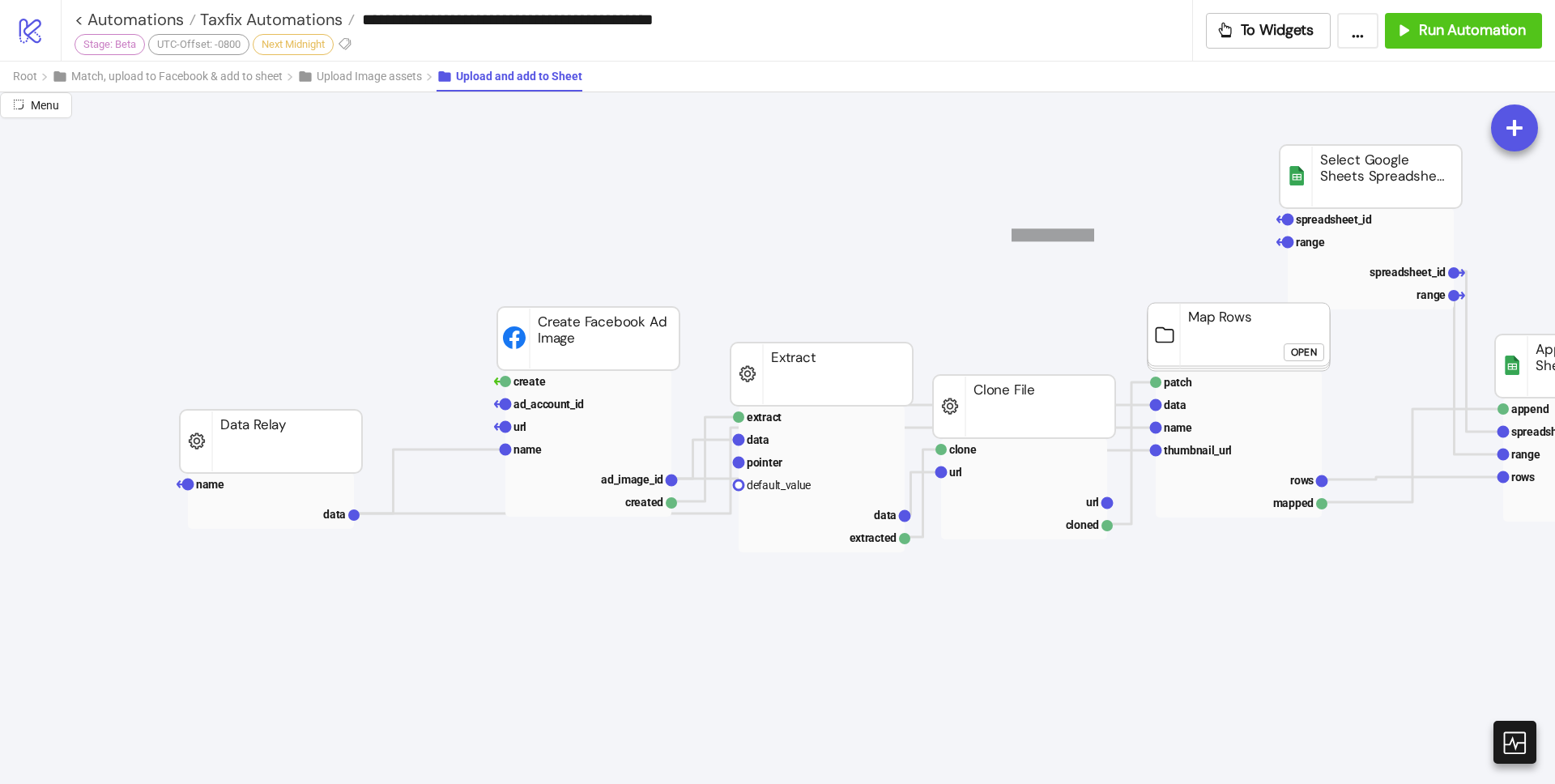
drag, startPoint x: 1094, startPoint y: 228, endPoint x: 1011, endPoint y: 241, distance: 84.0
drag, startPoint x: 1275, startPoint y: 604, endPoint x: 1130, endPoint y: 622, distance: 146.1
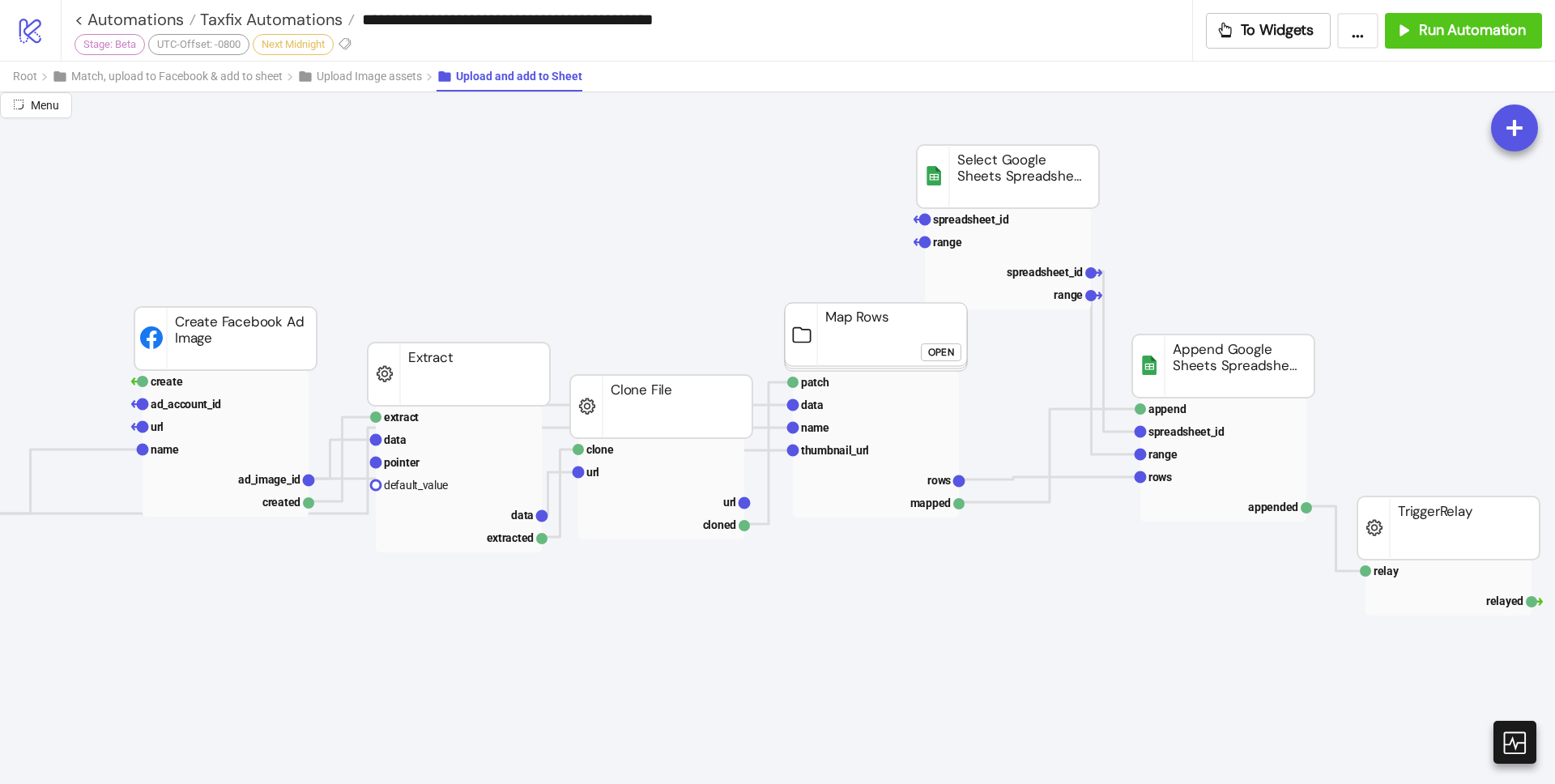
scroll to position [122, 0]
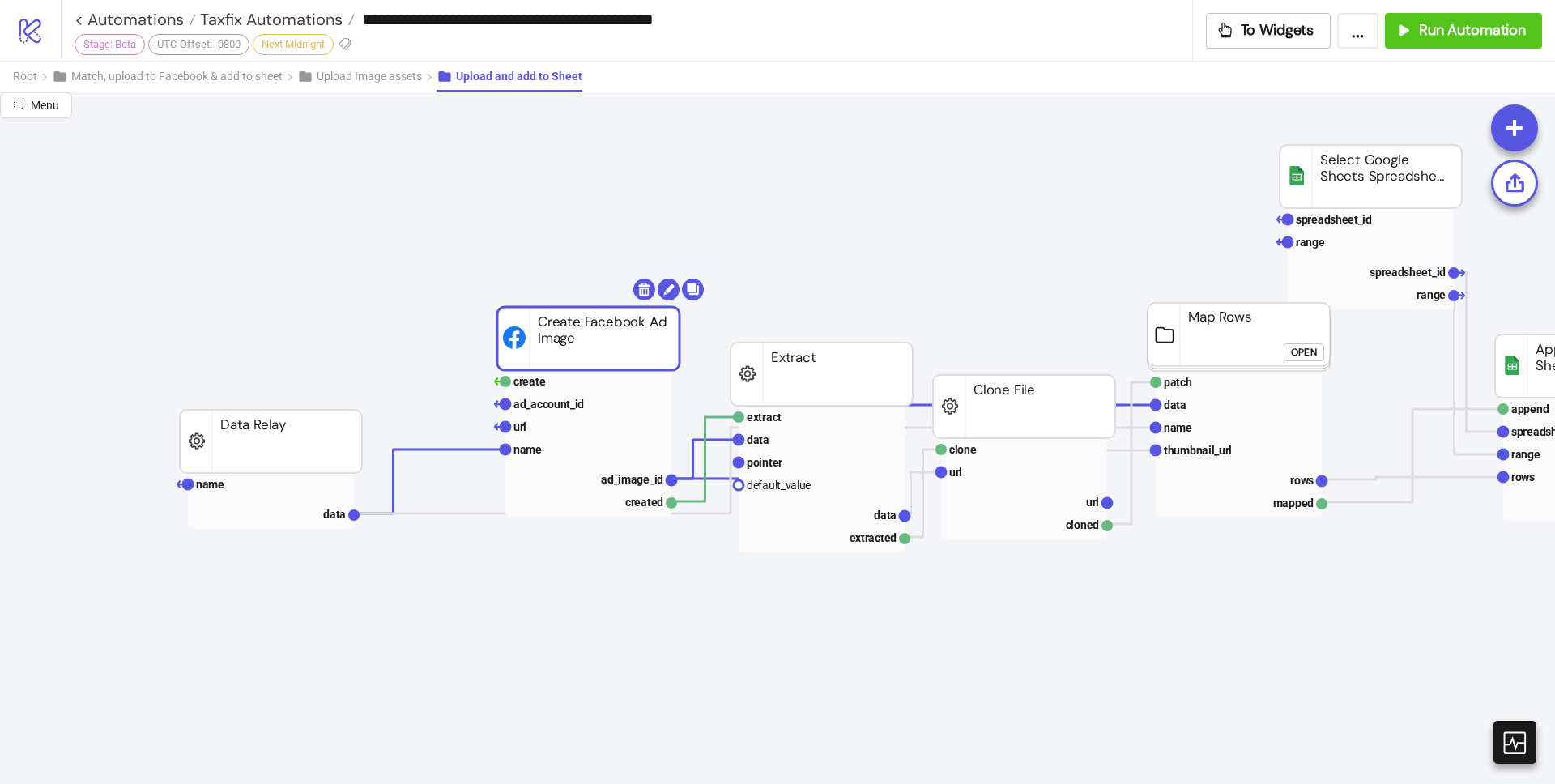
click at [1352, 38] on button "..." at bounding box center [1357, 30] width 41 height 36
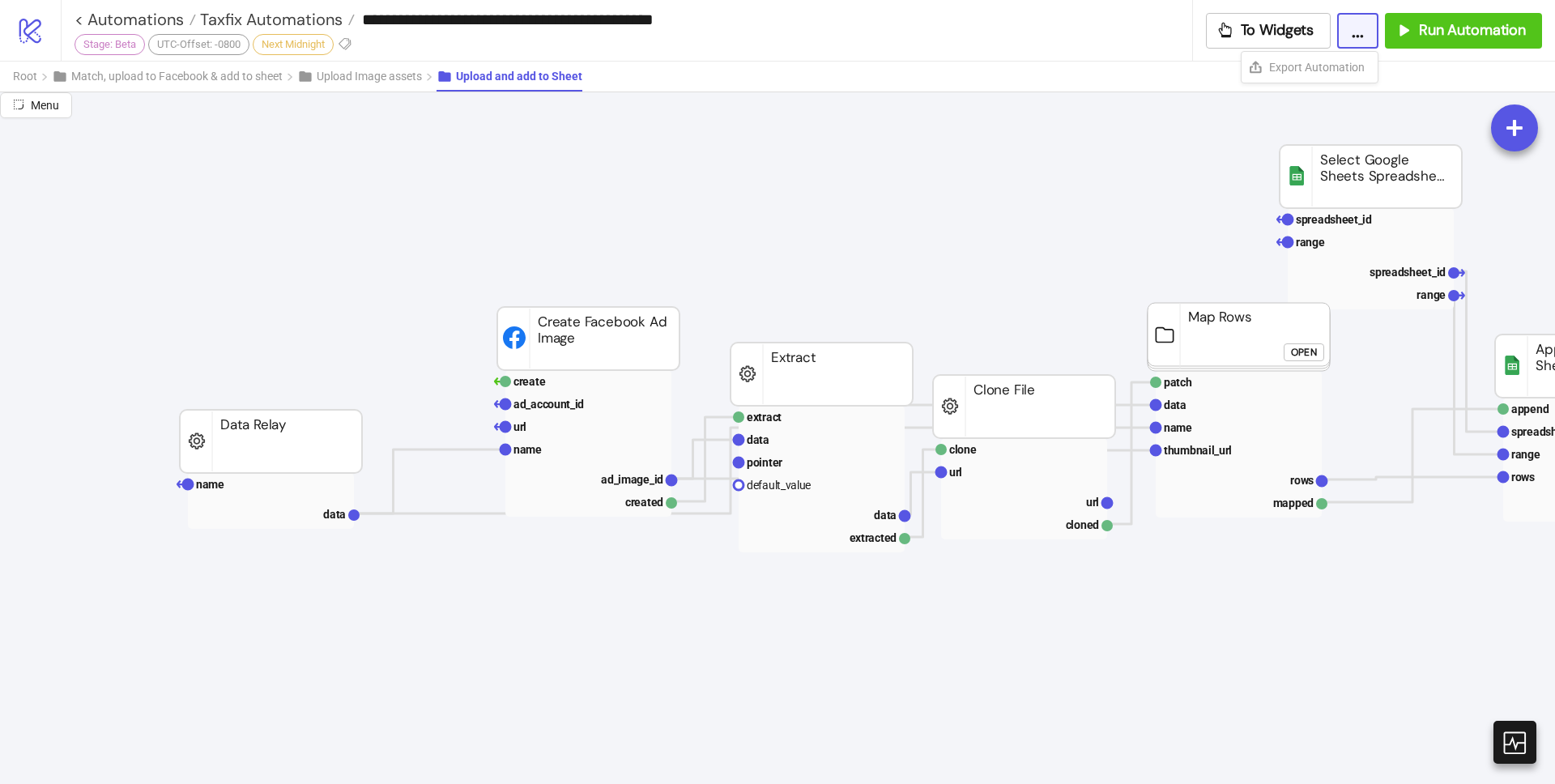
click at [615, 341] on rect at bounding box center [588, 338] width 182 height 63
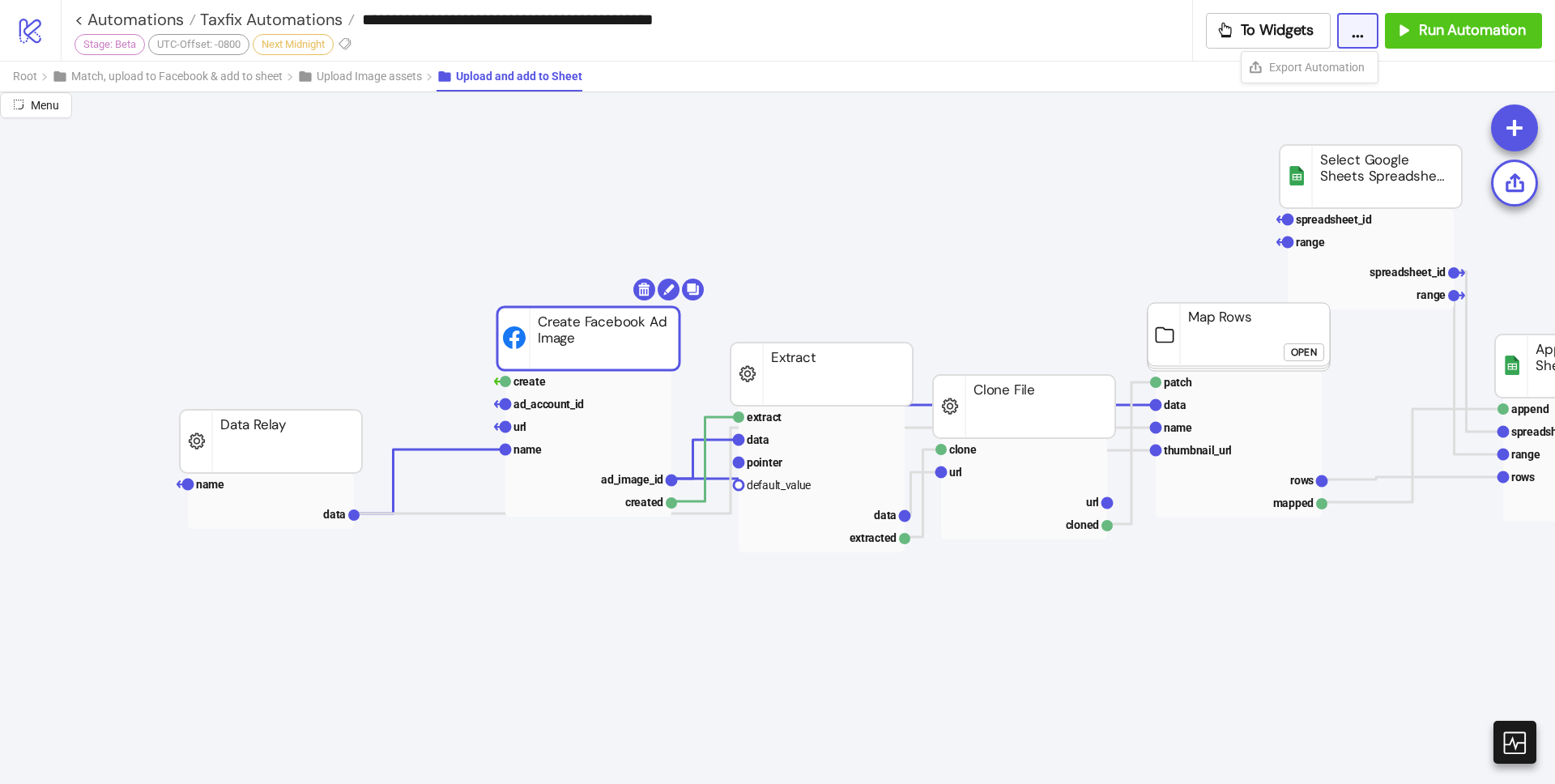
click at [615, 341] on rect at bounding box center [588, 338] width 182 height 63
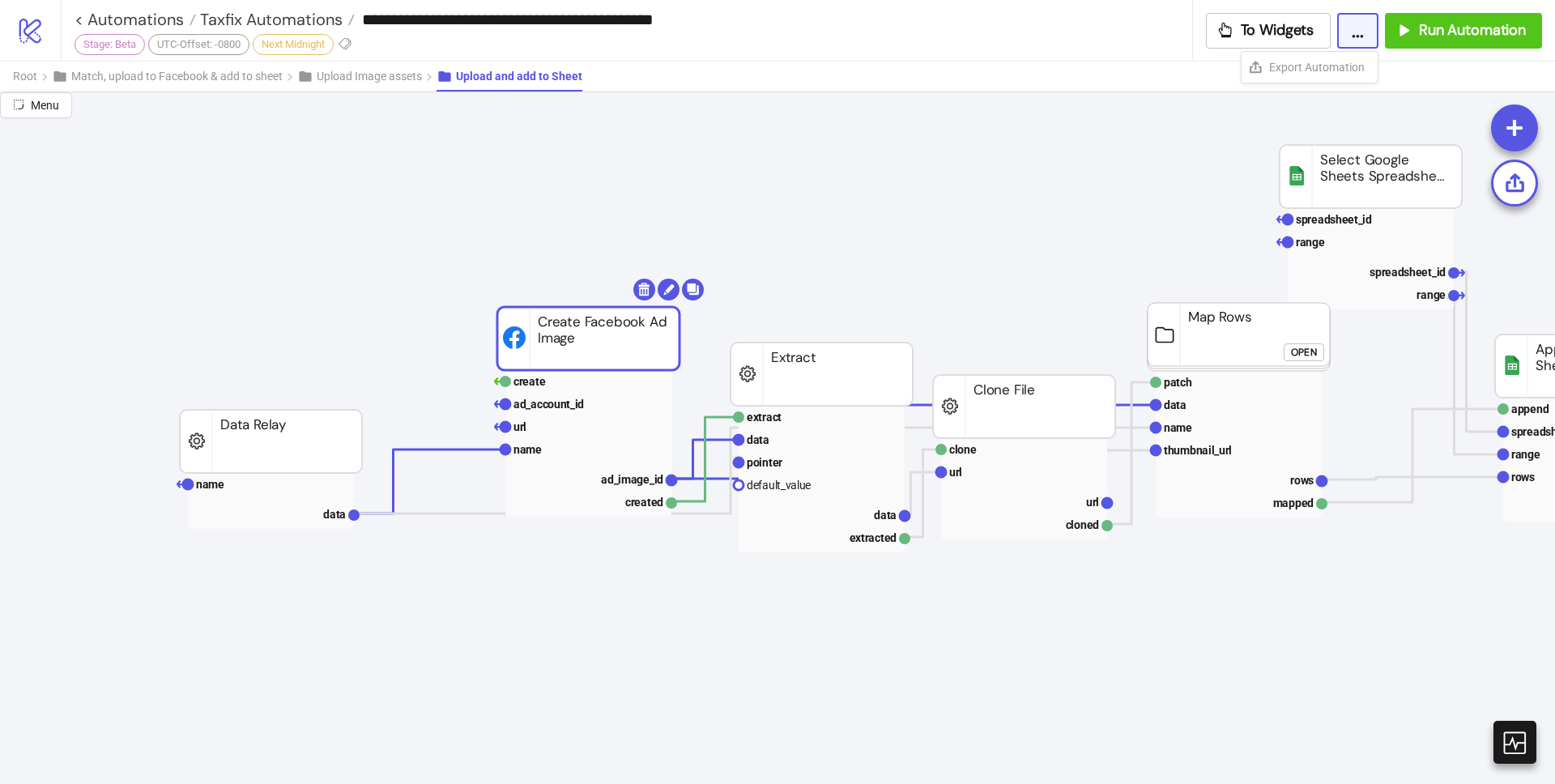
click at [612, 337] on rect at bounding box center [588, 338] width 182 height 63
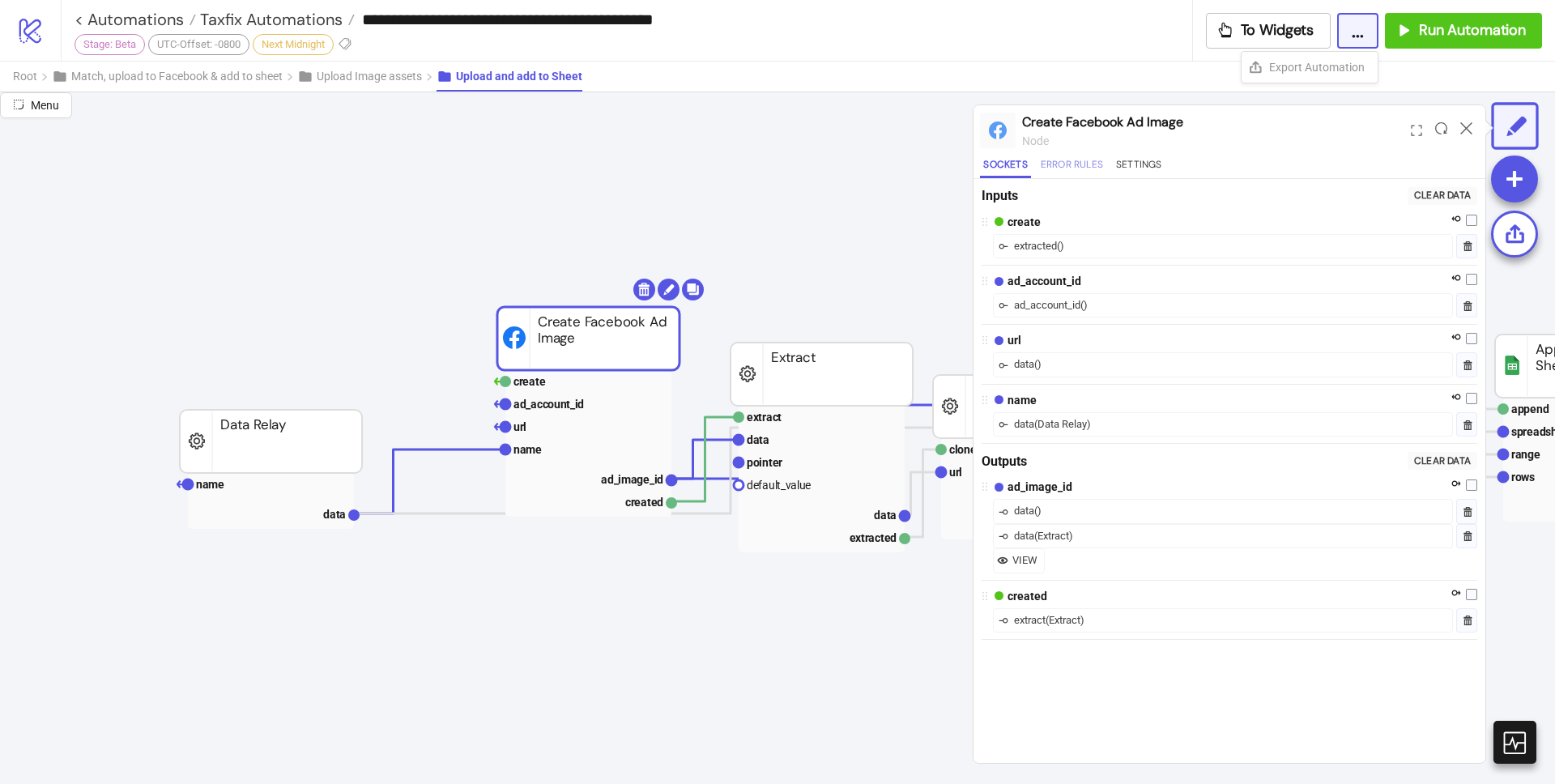
click at [1074, 162] on button "Error Rules" at bounding box center [1071, 167] width 69 height 21
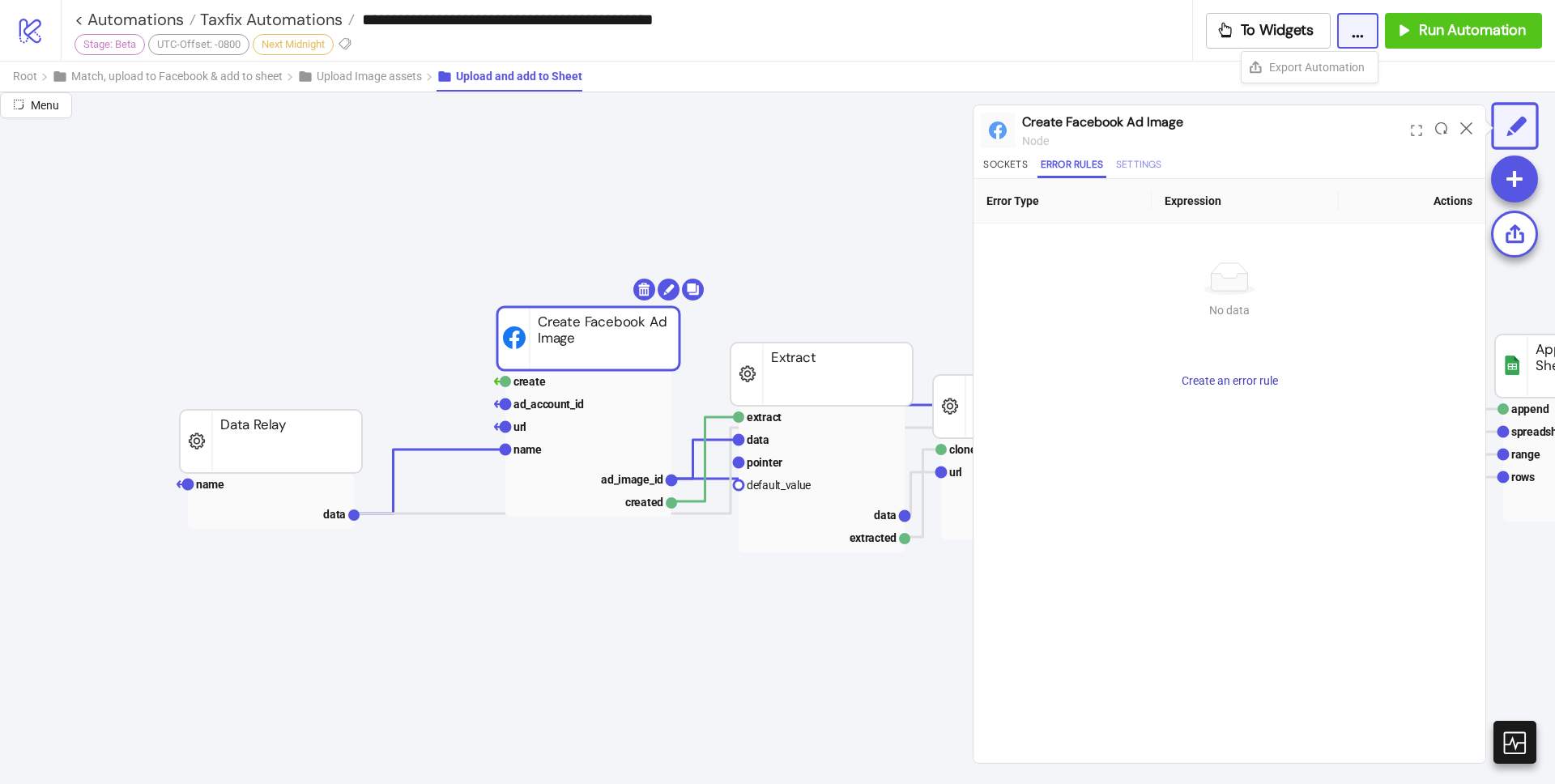
click at [1146, 159] on button "Settings" at bounding box center [1138, 167] width 53 height 21
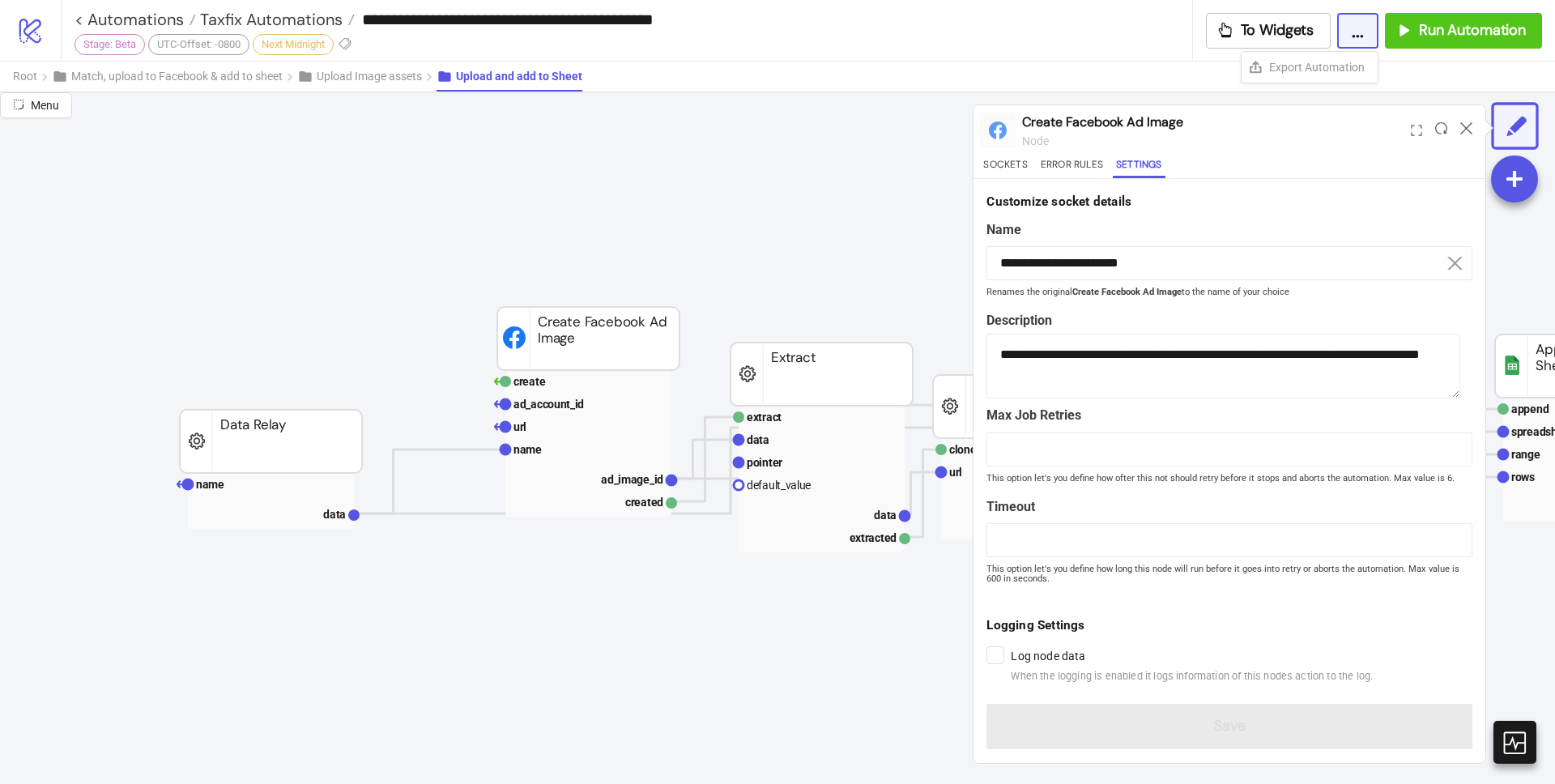
type input "*******"
type textarea "**********"
type input "*"
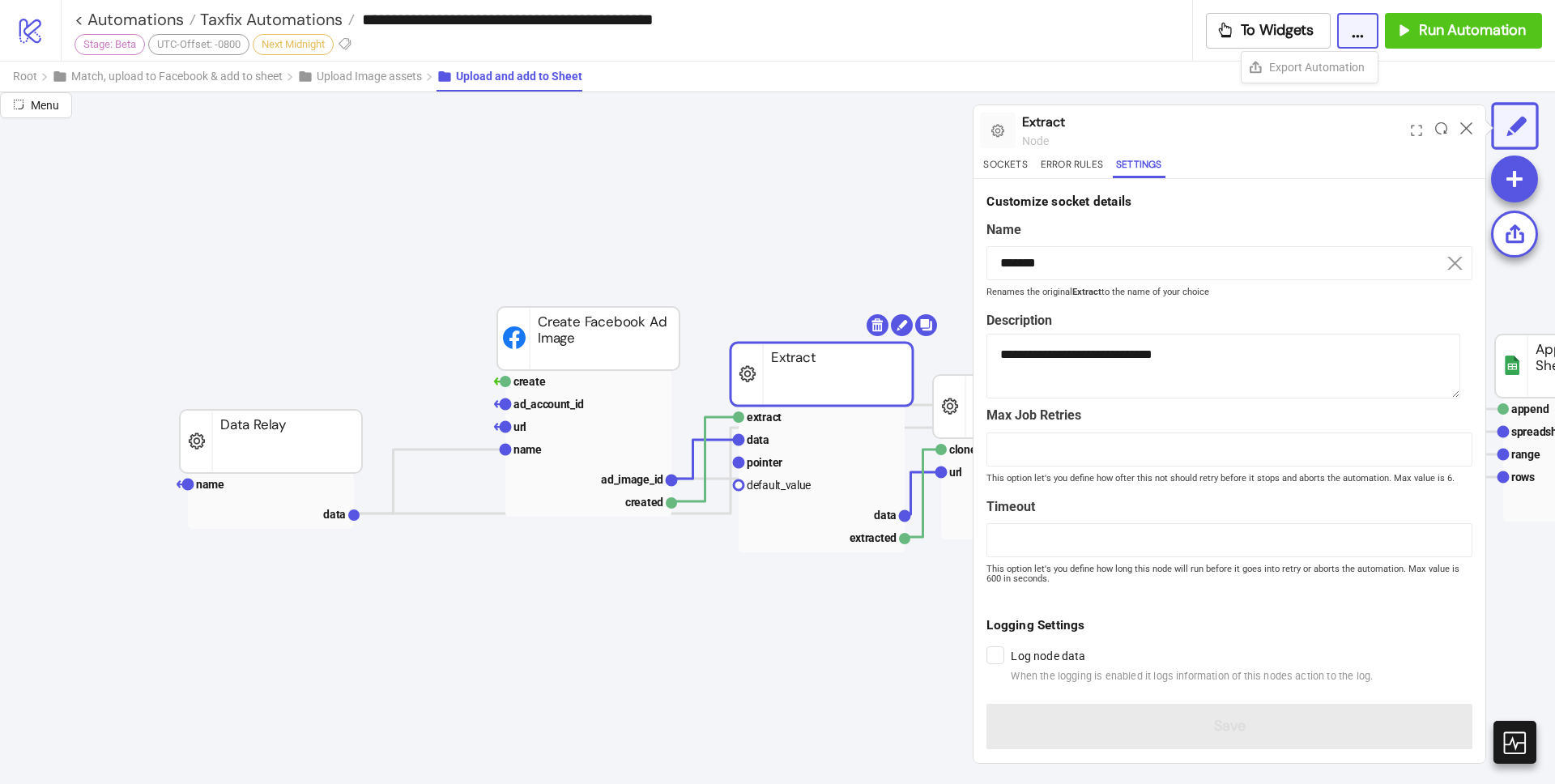
click at [820, 359] on rect at bounding box center [822, 374] width 182 height 63
click at [1021, 167] on button "Sockets" at bounding box center [1005, 167] width 50 height 21
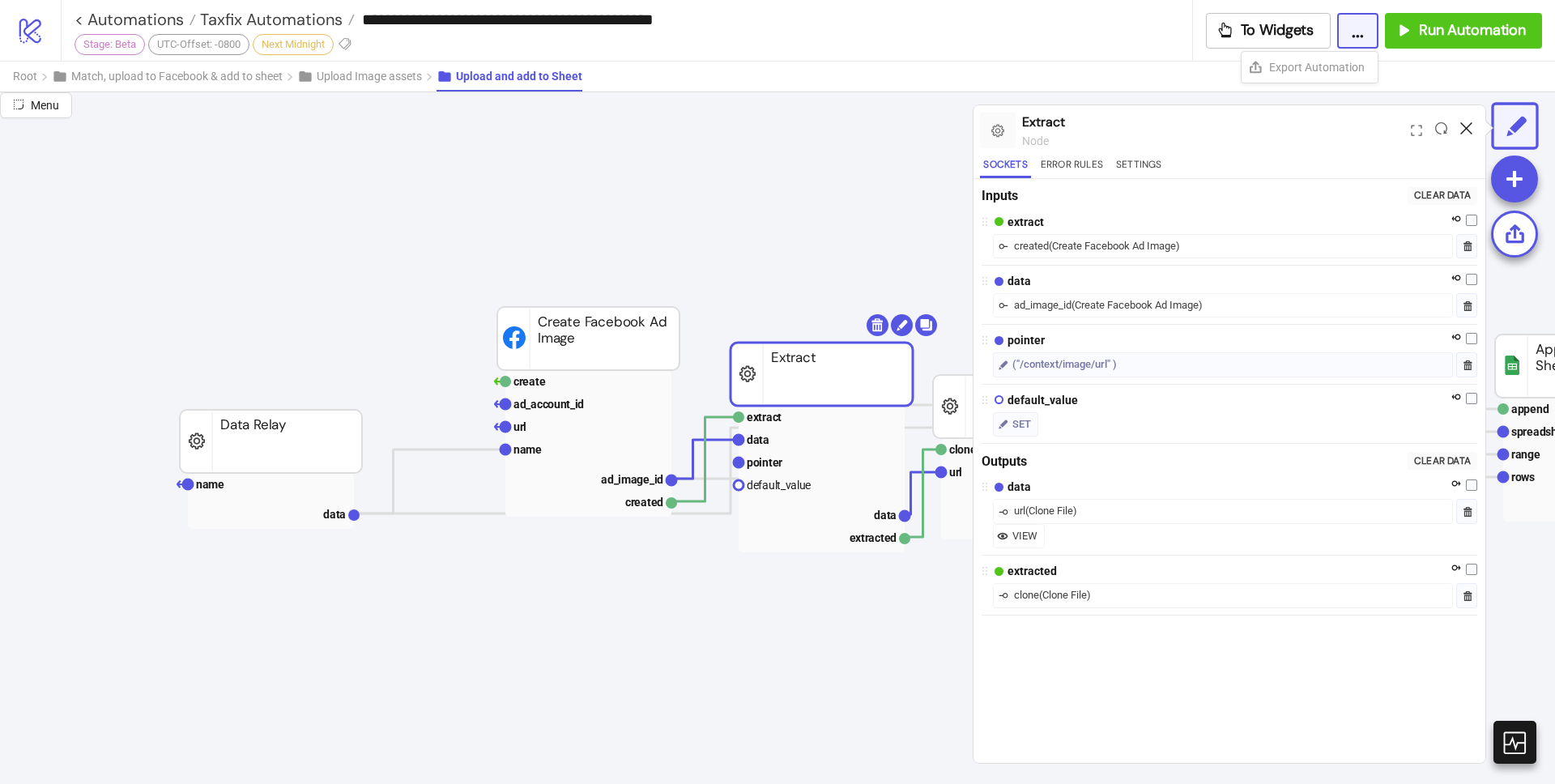
click at [1467, 131] on icon at bounding box center [1466, 129] width 13 height 13
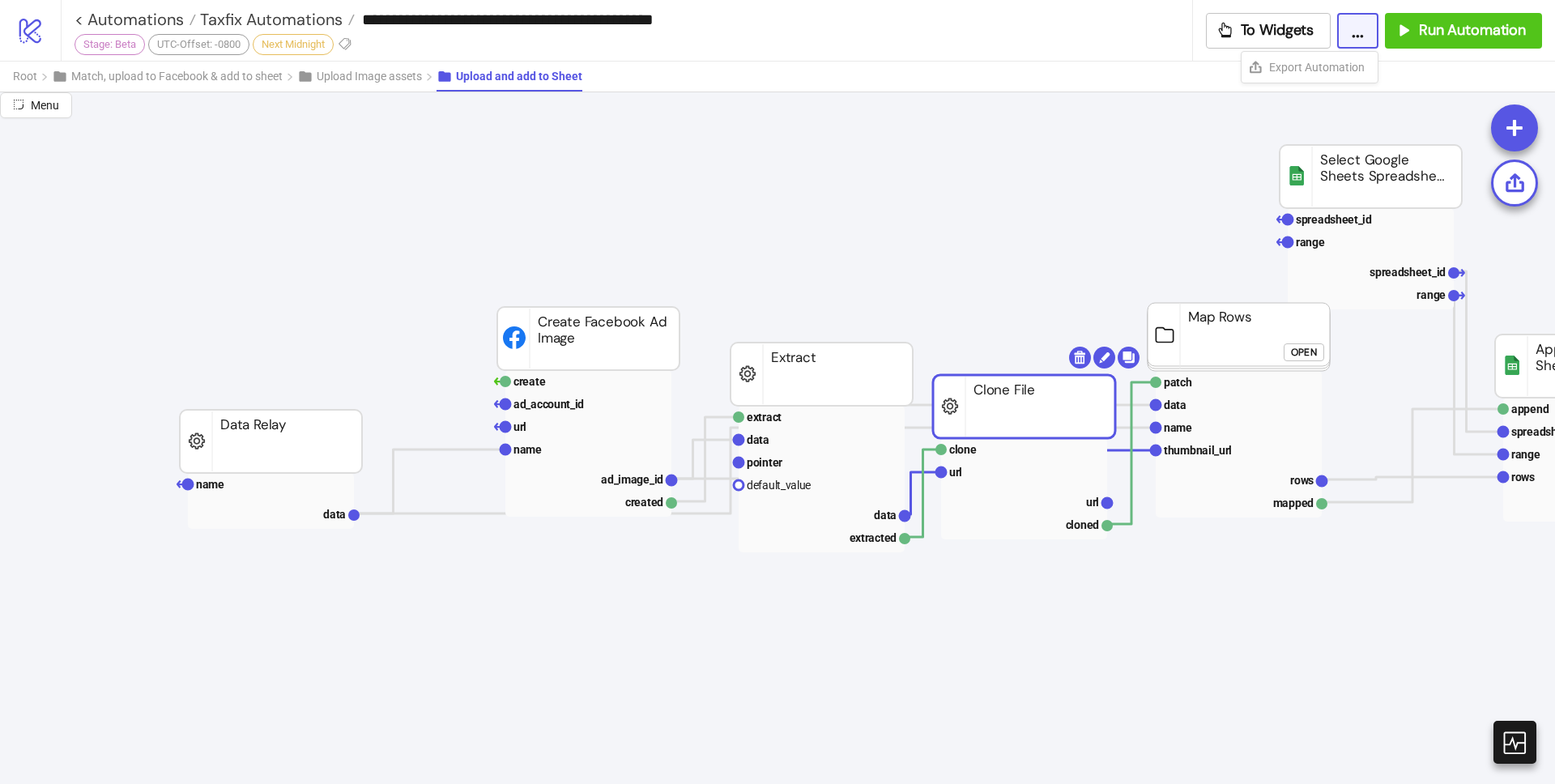
click at [1069, 399] on rect at bounding box center [1024, 406] width 182 height 63
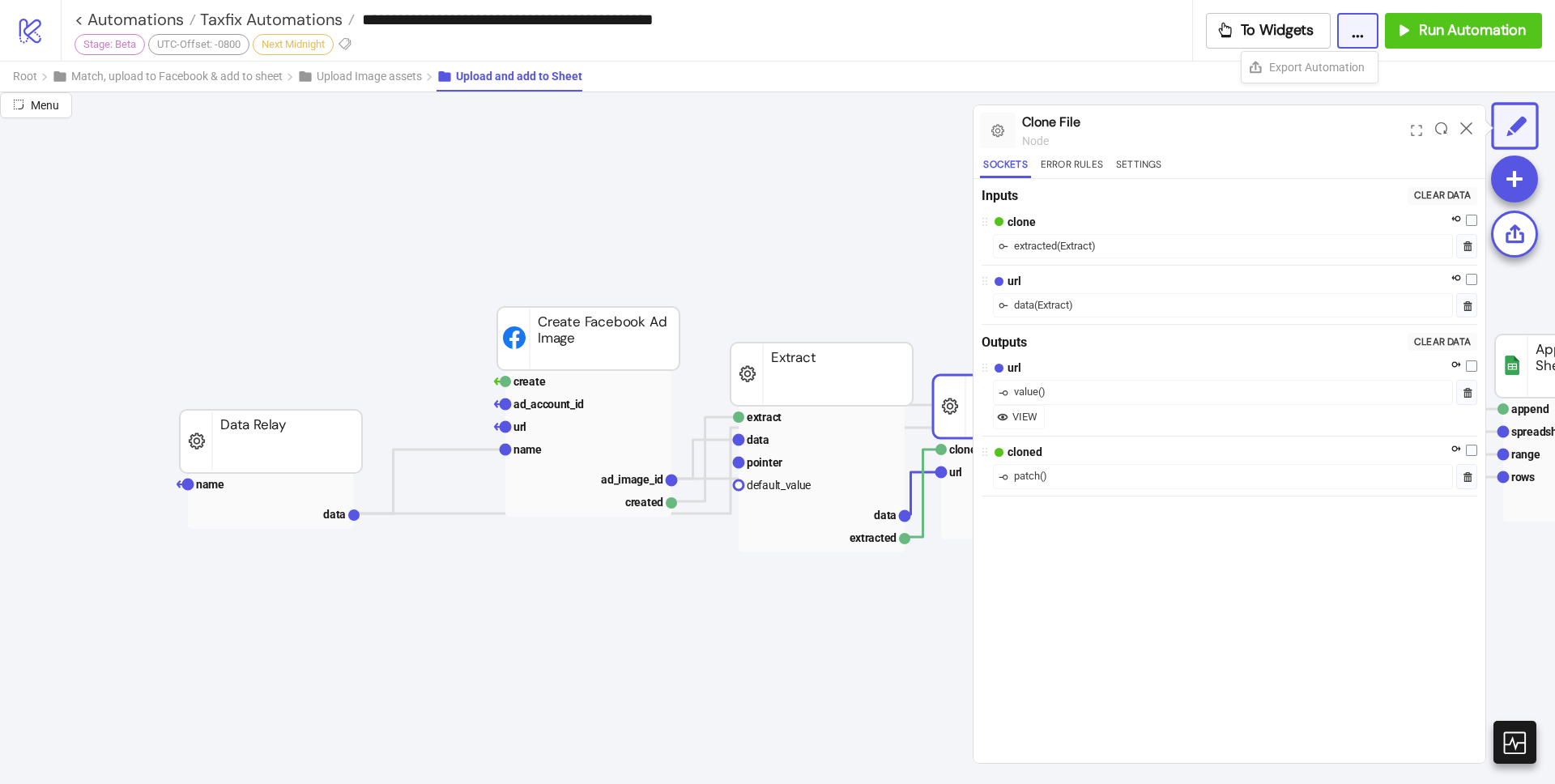
click at [1465, 124] on icon at bounding box center [1466, 129] width 13 height 13
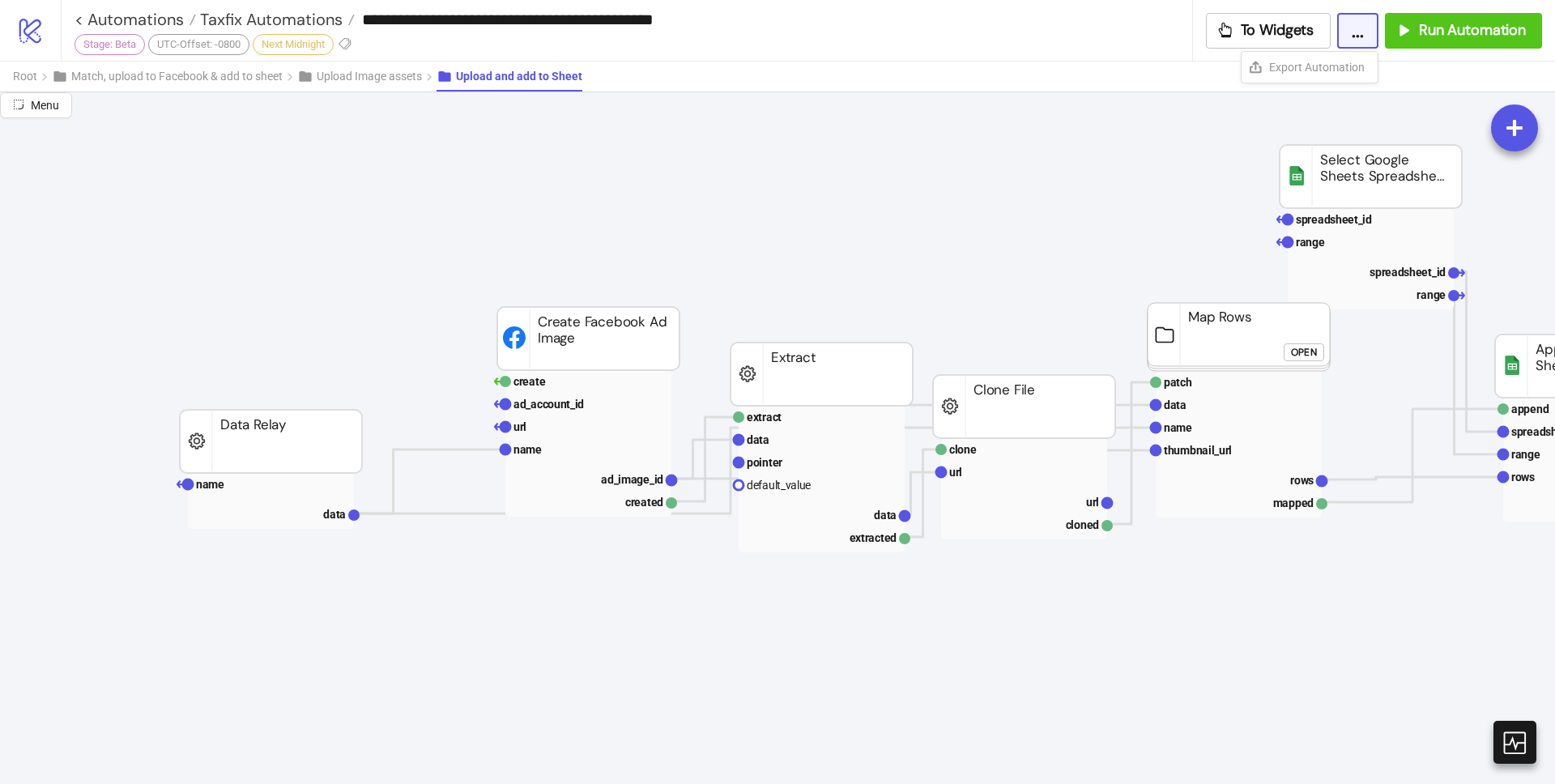
drag, startPoint x: 1113, startPoint y: 248, endPoint x: 1061, endPoint y: 248, distance: 52.0
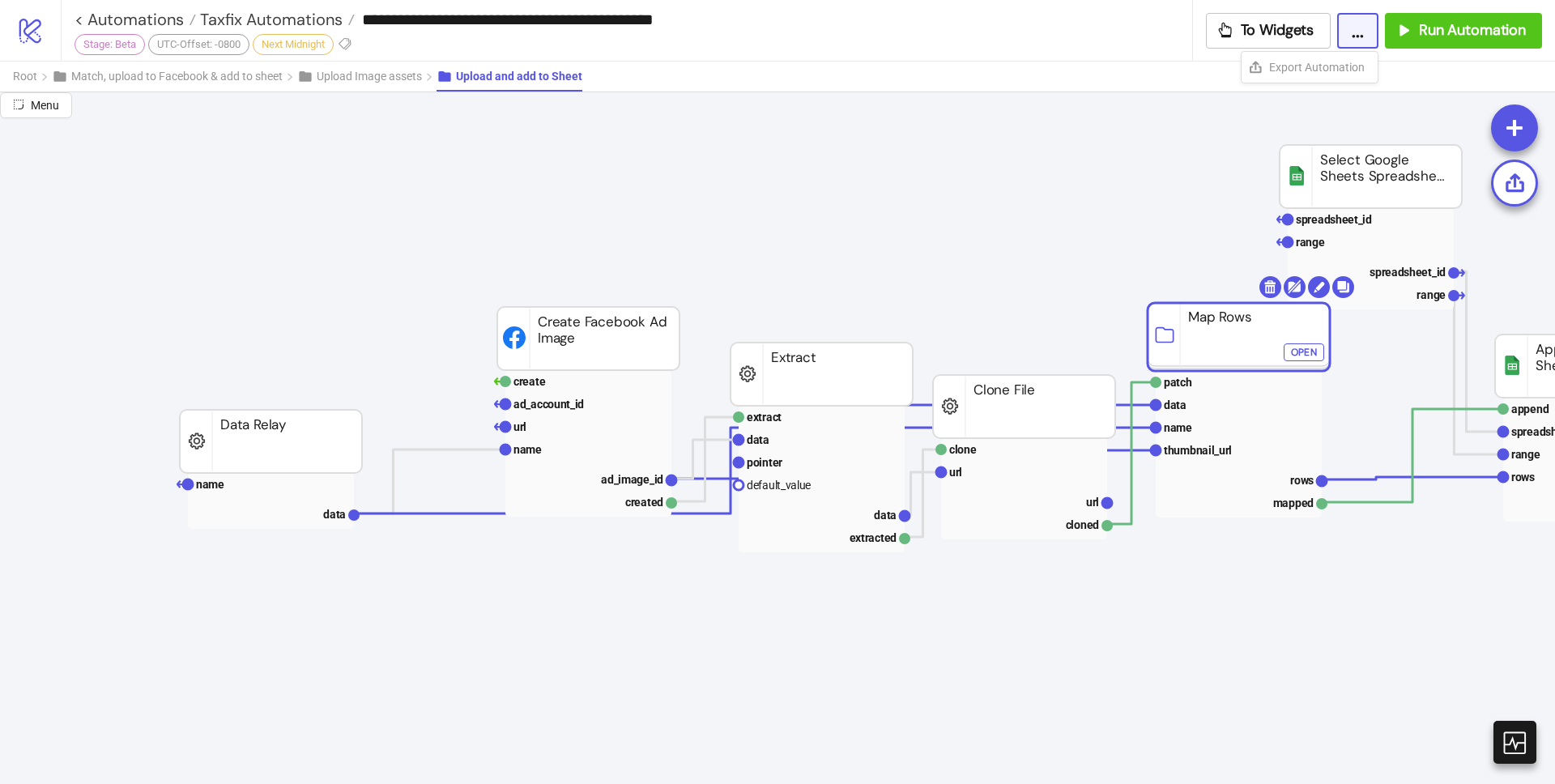
click at [1223, 327] on rect at bounding box center [1238, 337] width 182 height 68
click at [1225, 329] on rect at bounding box center [1238, 337] width 182 height 68
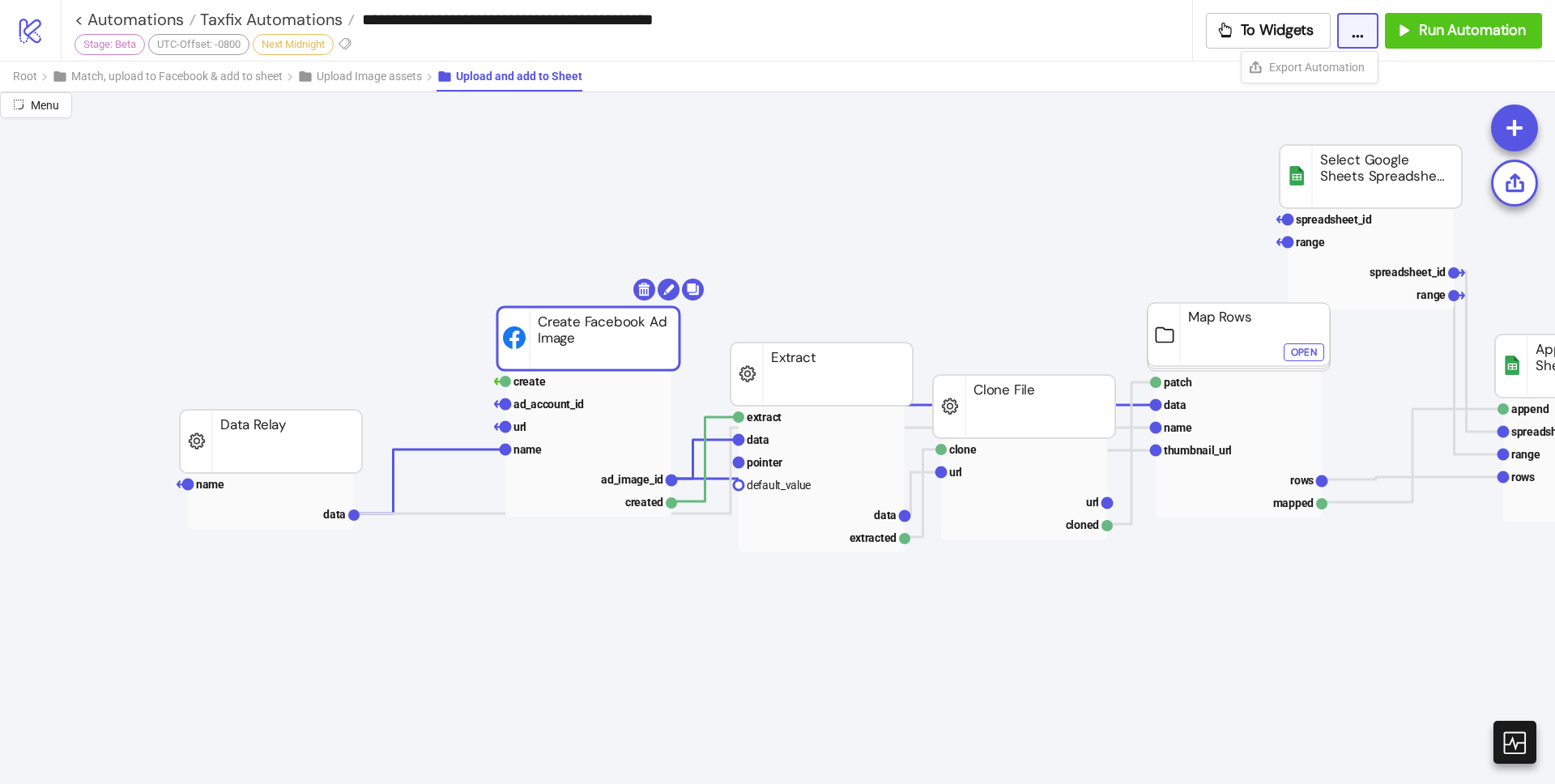
click at [595, 365] on rect at bounding box center [588, 338] width 182 height 63
click at [526, 401] on text "ad_account_id" at bounding box center [548, 404] width 71 height 13
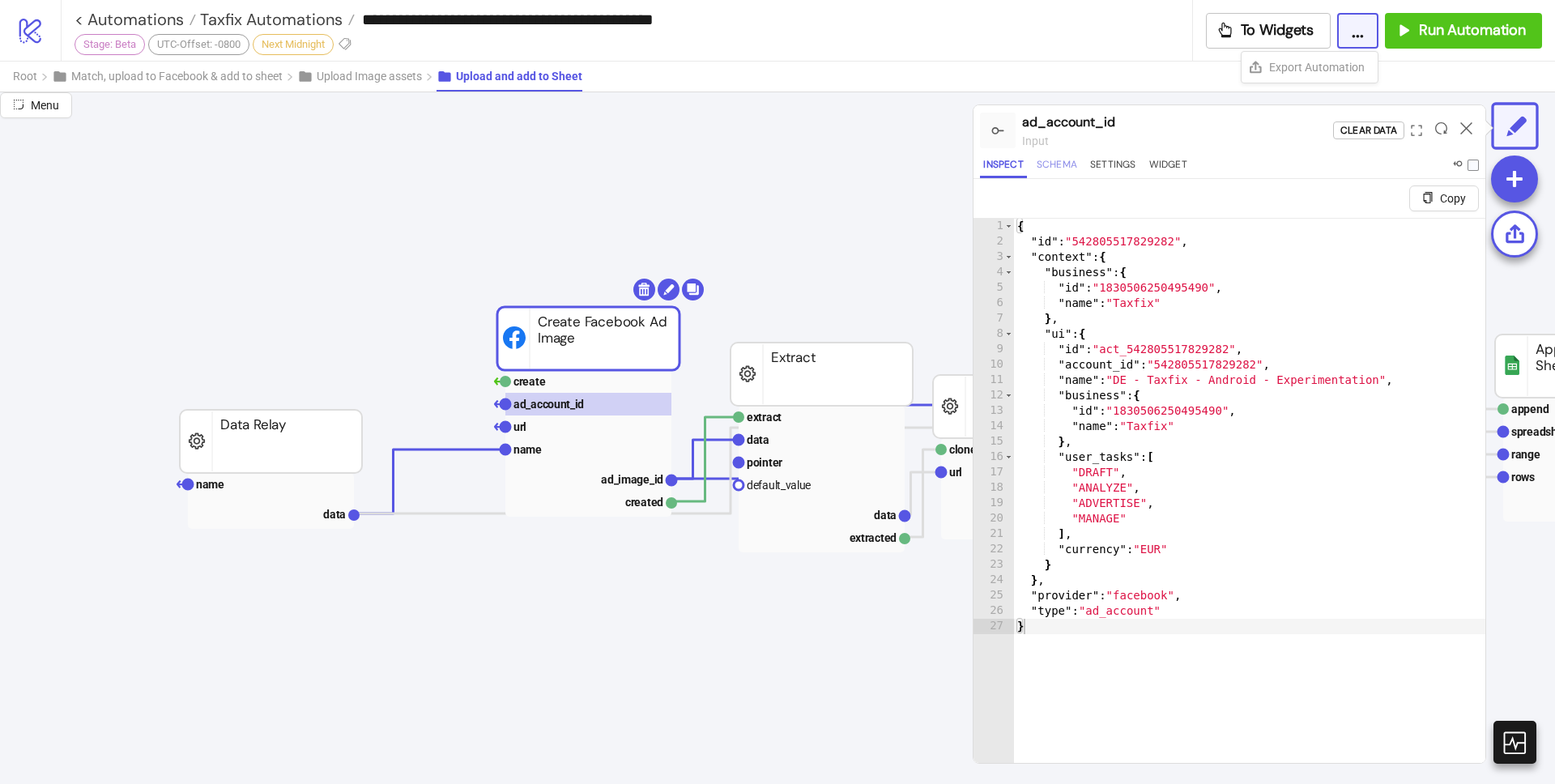
click at [1057, 162] on button "Schema" at bounding box center [1057, 167] width 47 height 21
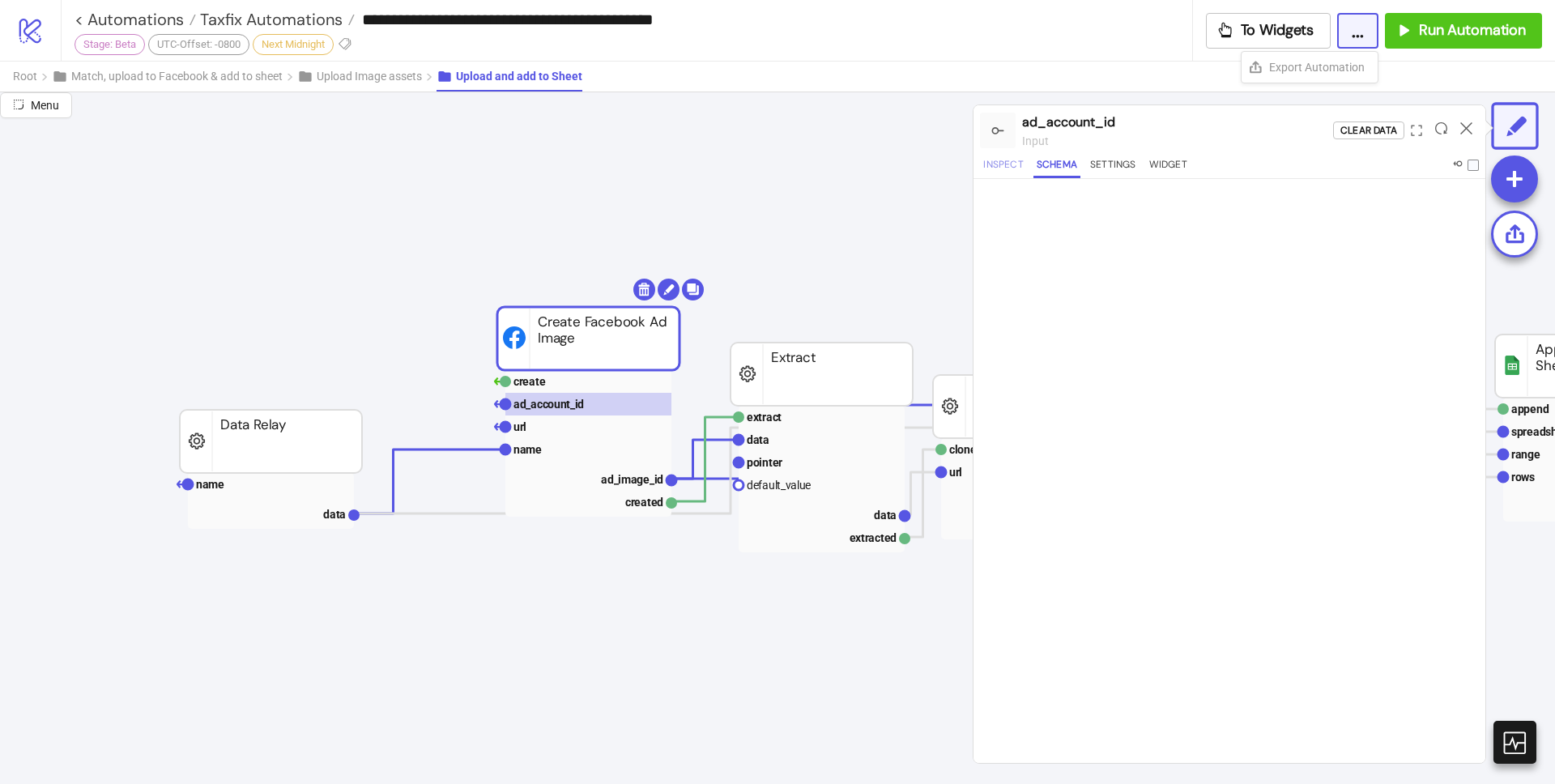
click at [1007, 164] on button "Inspect" at bounding box center [1003, 167] width 46 height 21
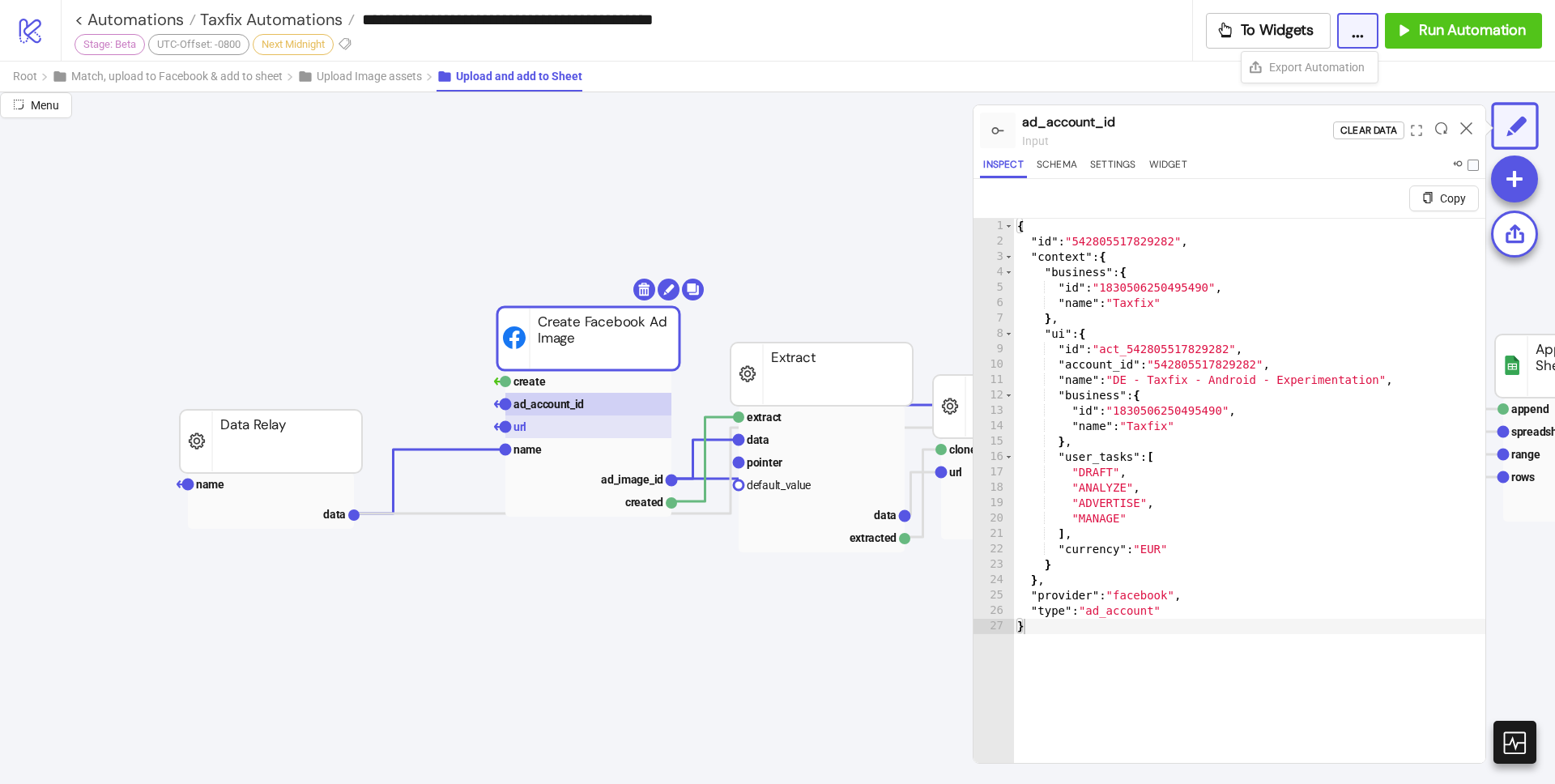
click at [545, 429] on rect at bounding box center [588, 426] width 166 height 22
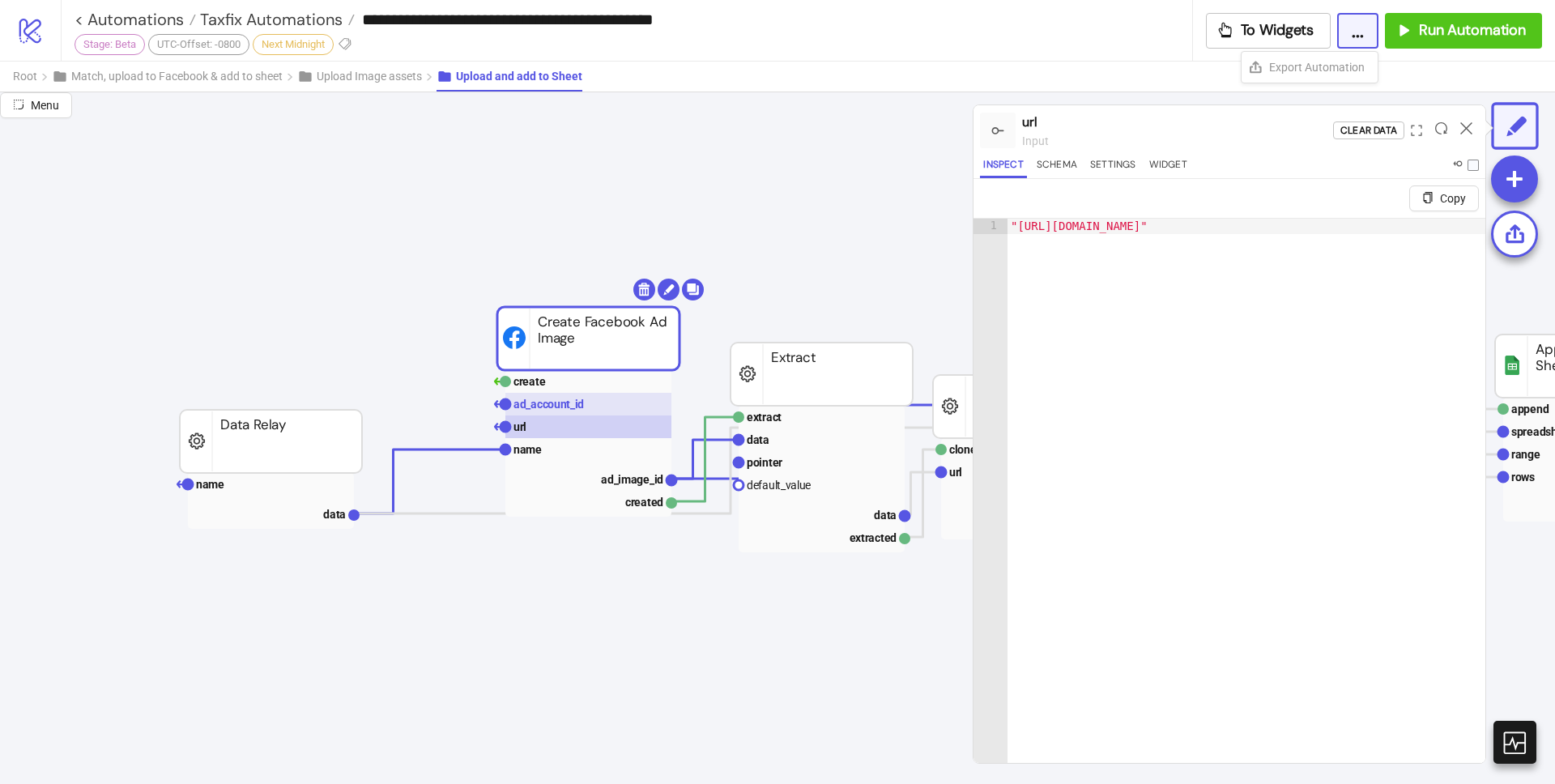
click at [556, 407] on text "ad_account_id" at bounding box center [548, 404] width 71 height 13
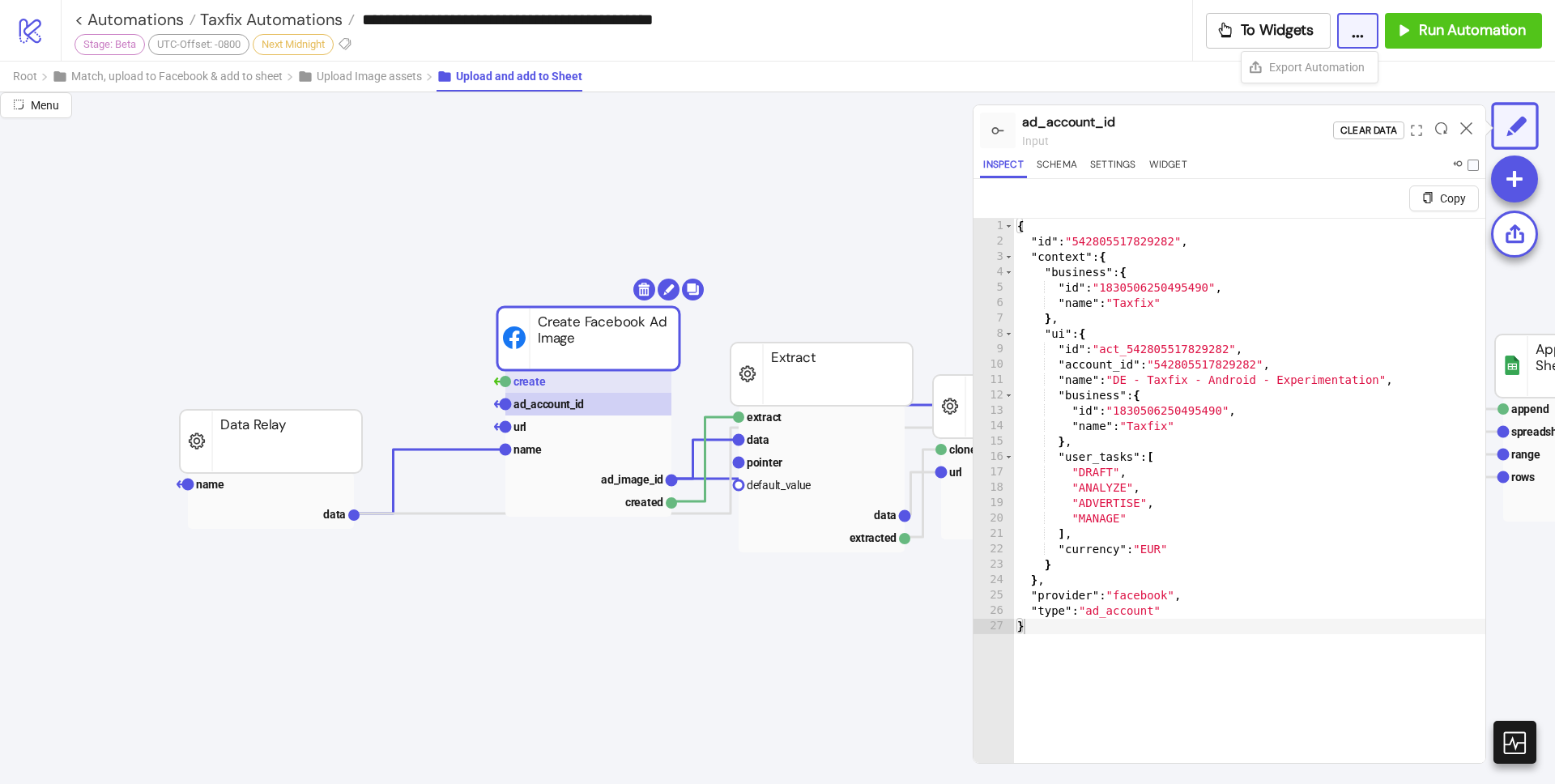
click at [559, 383] on rect at bounding box center [588, 381] width 166 height 22
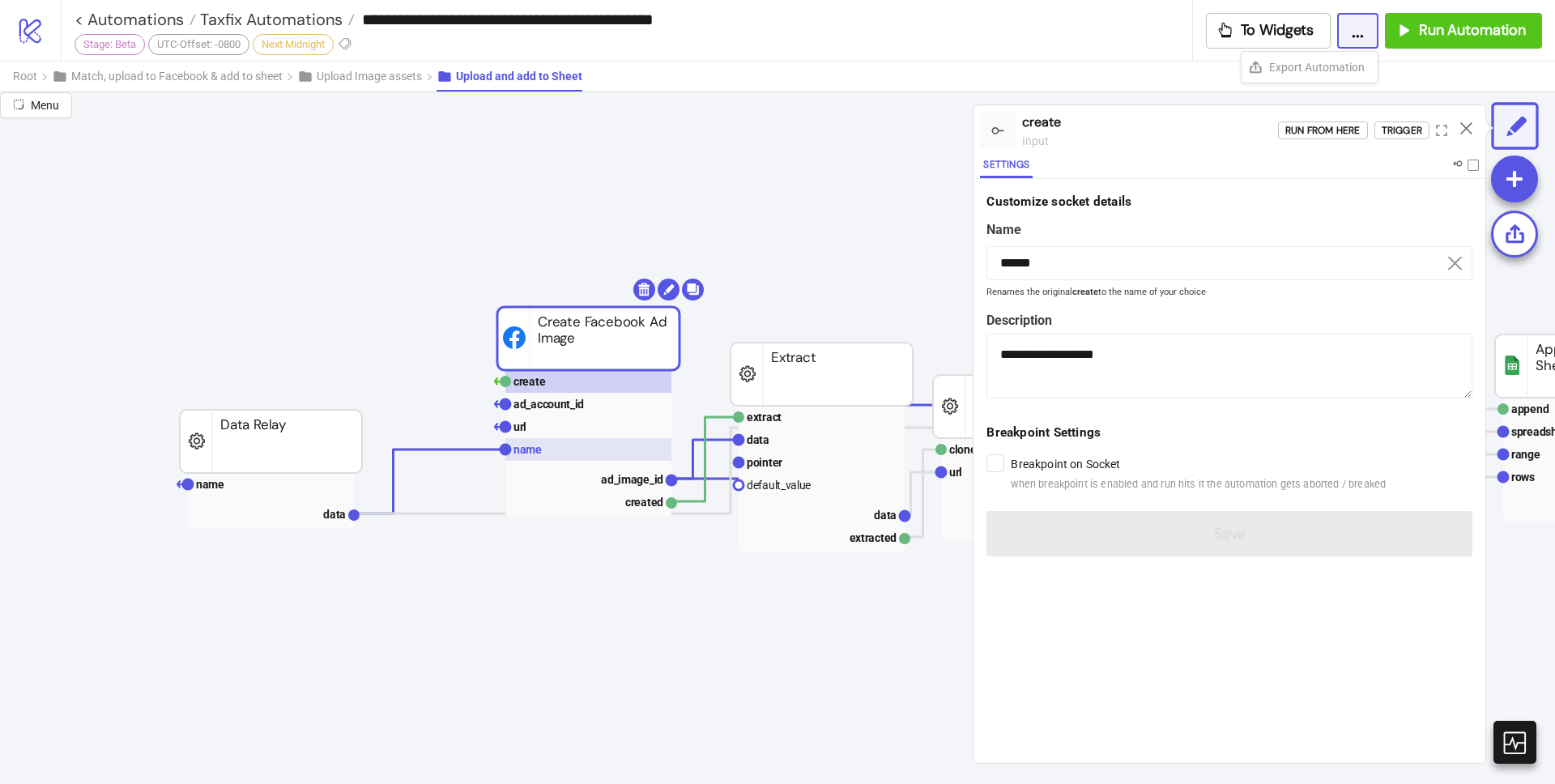
click at [551, 443] on rect at bounding box center [588, 449] width 166 height 22
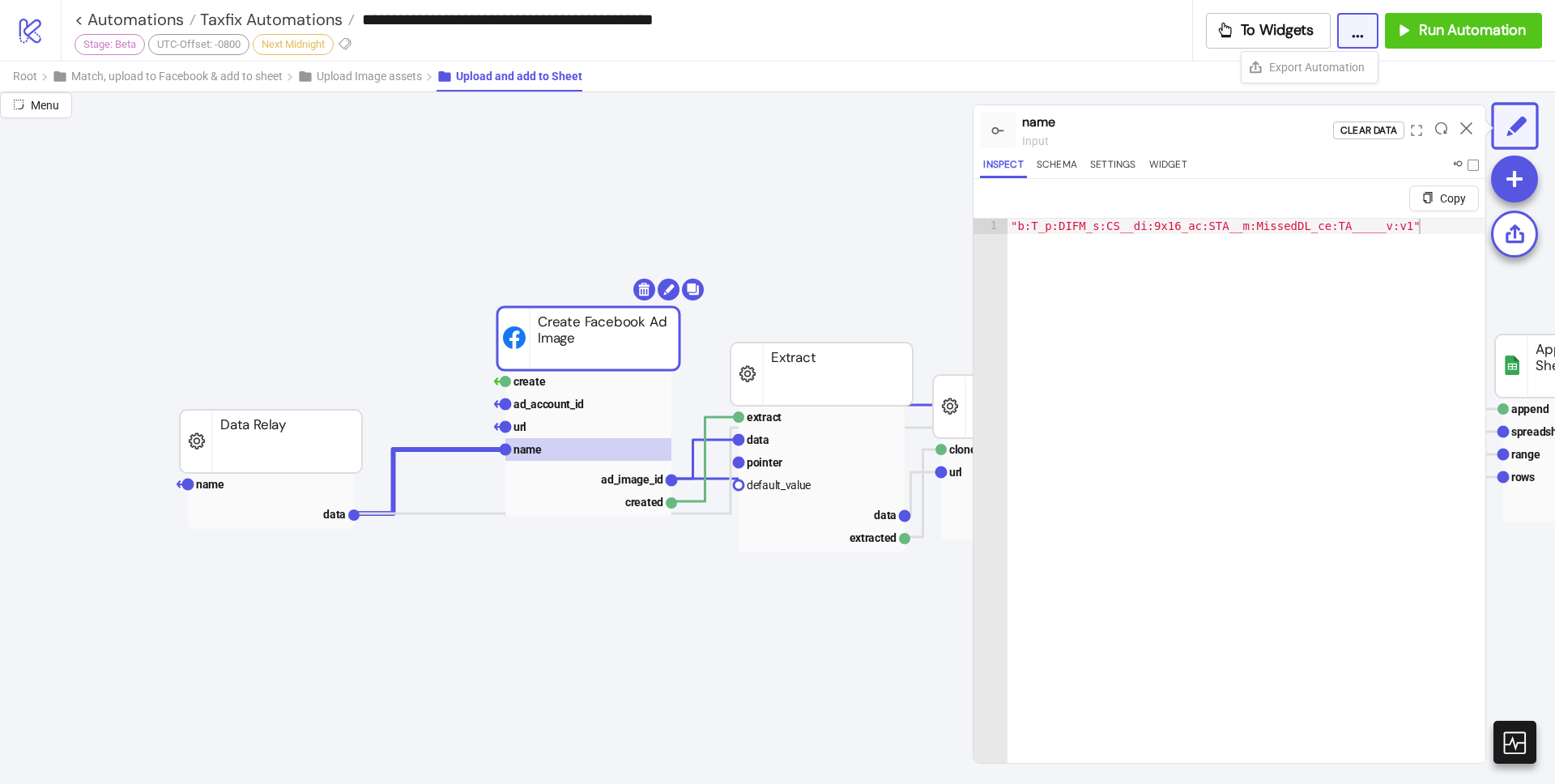
click at [560, 327] on rect at bounding box center [588, 338] width 182 height 63
click at [539, 333] on rect at bounding box center [588, 338] width 182 height 63
click at [673, 291] on circle at bounding box center [668, 290] width 21 height 21
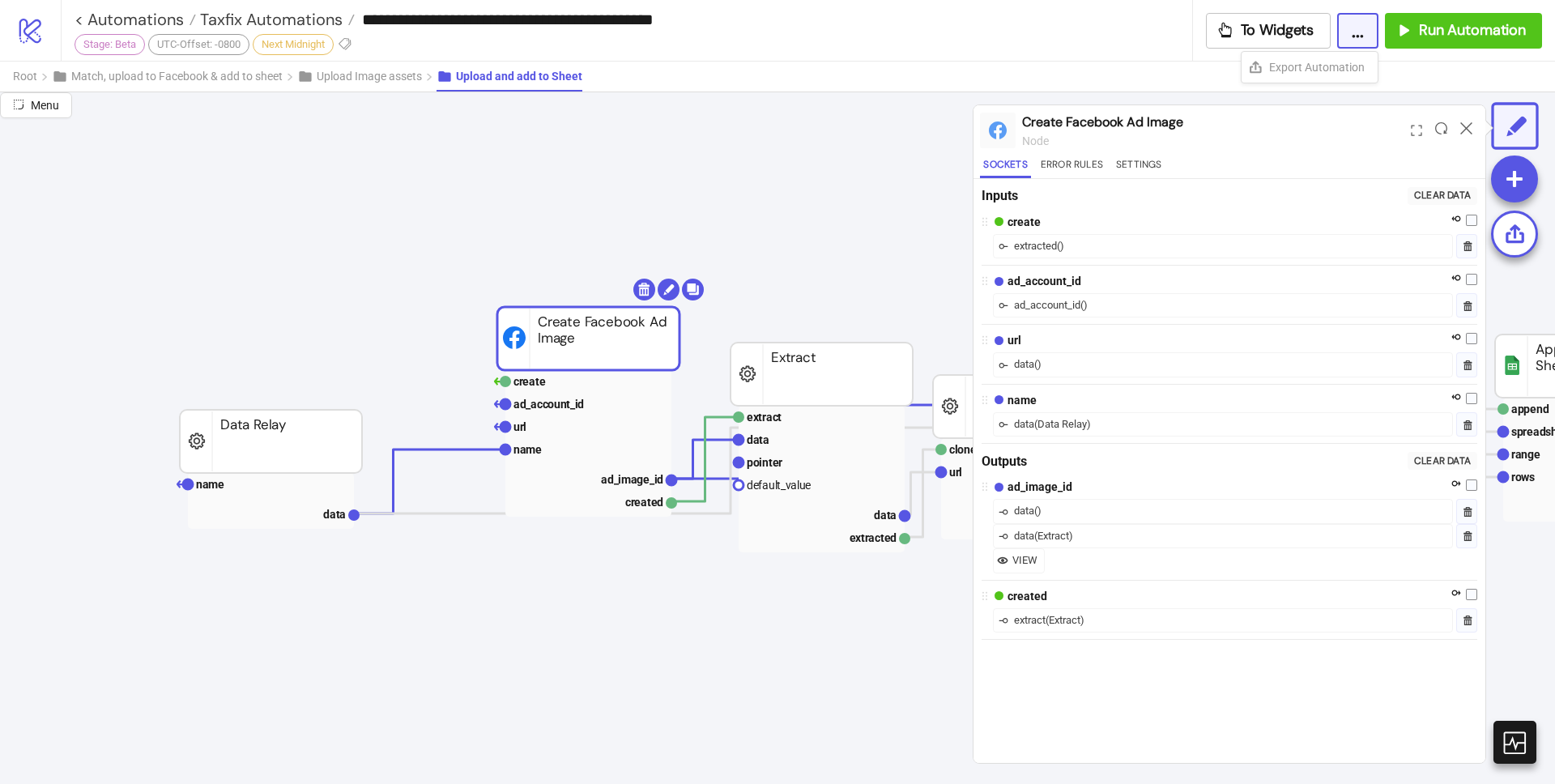
click at [1166, 162] on div "Sockets Error Rules Settings" at bounding box center [1230, 167] width 499 height 21
click at [1137, 165] on button "Settings" at bounding box center [1138, 167] width 53 height 21
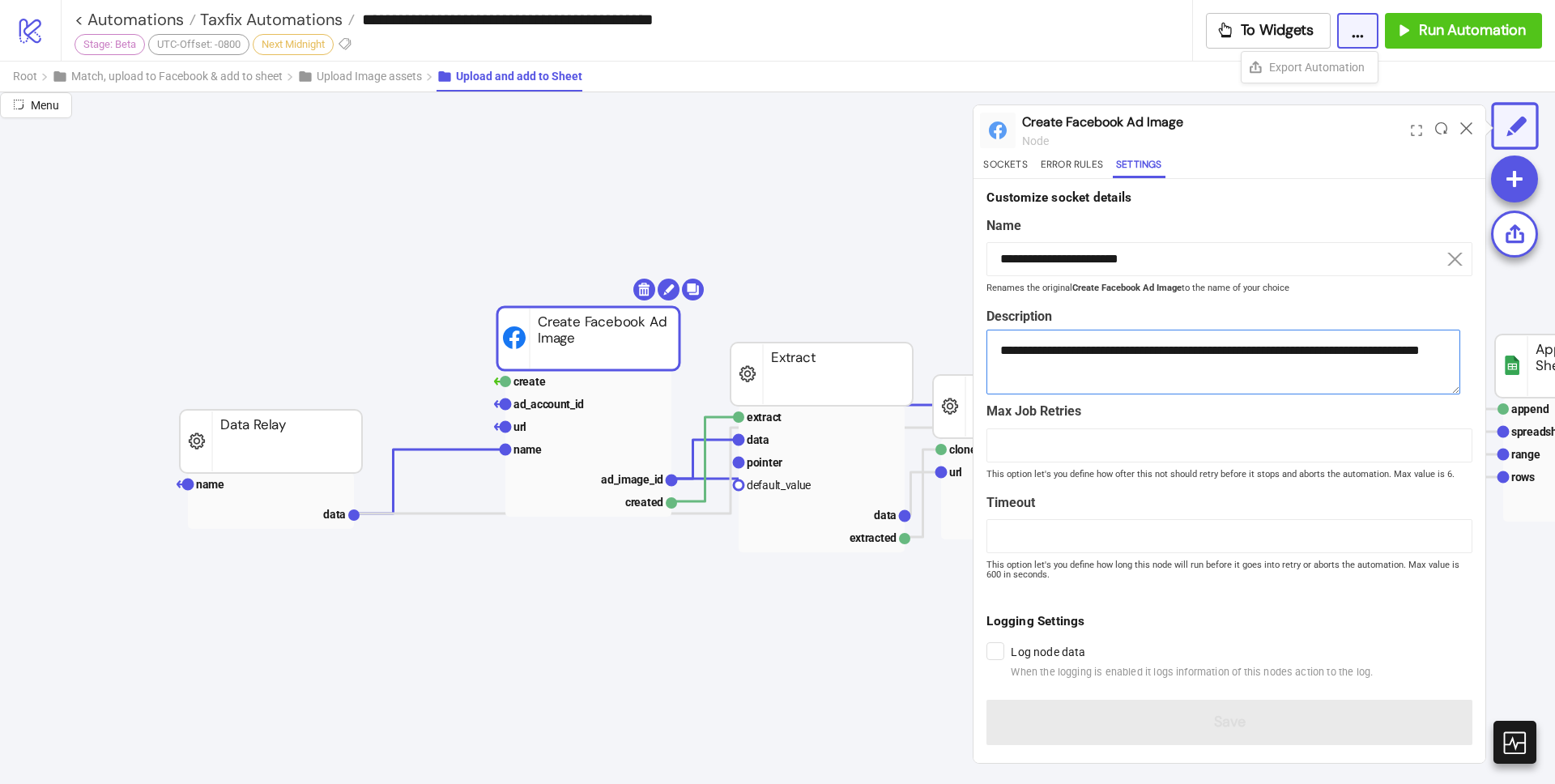
scroll to position [13, 0]
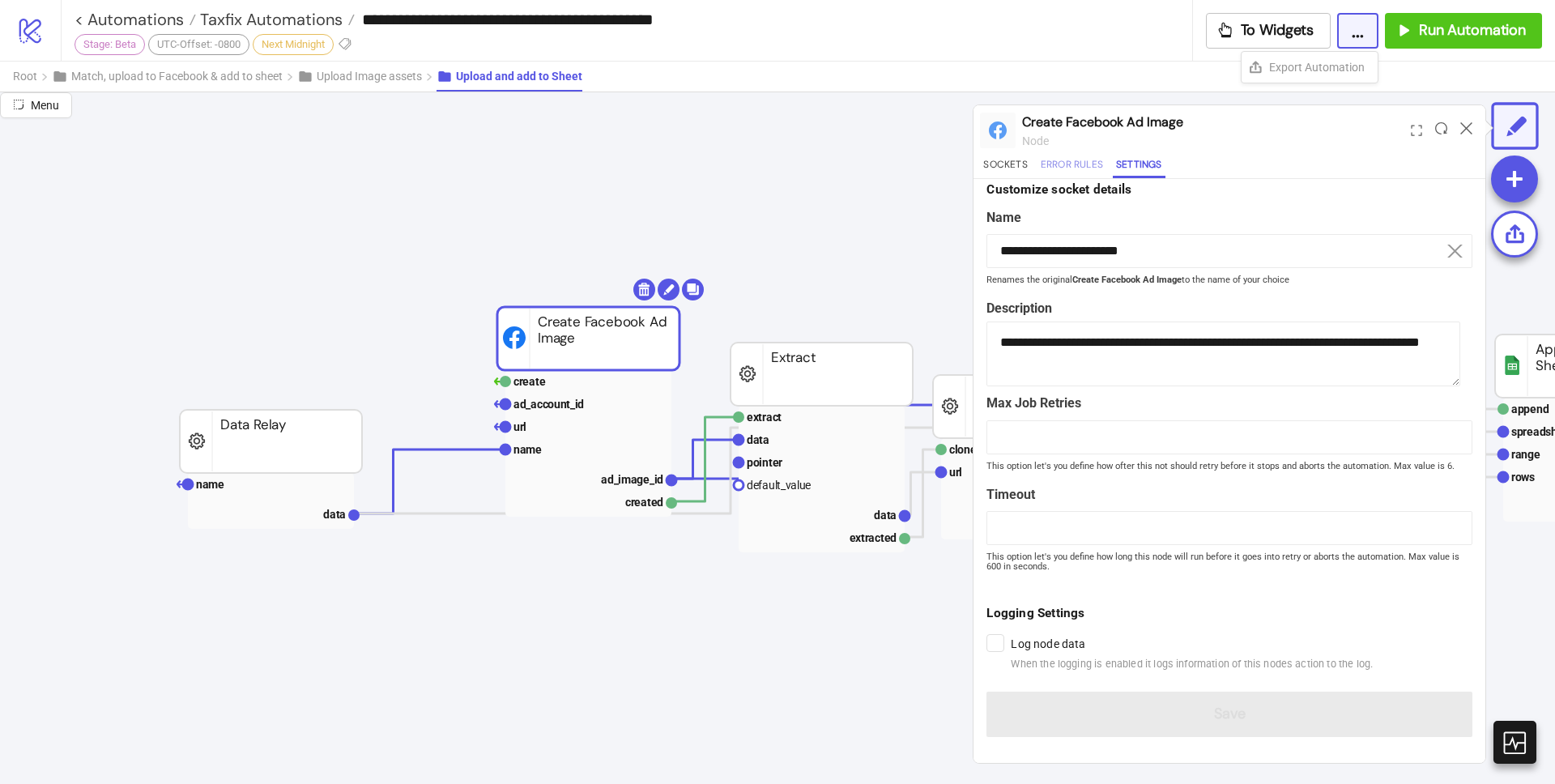
click at [1063, 164] on button "Error Rules" at bounding box center [1071, 167] width 69 height 21
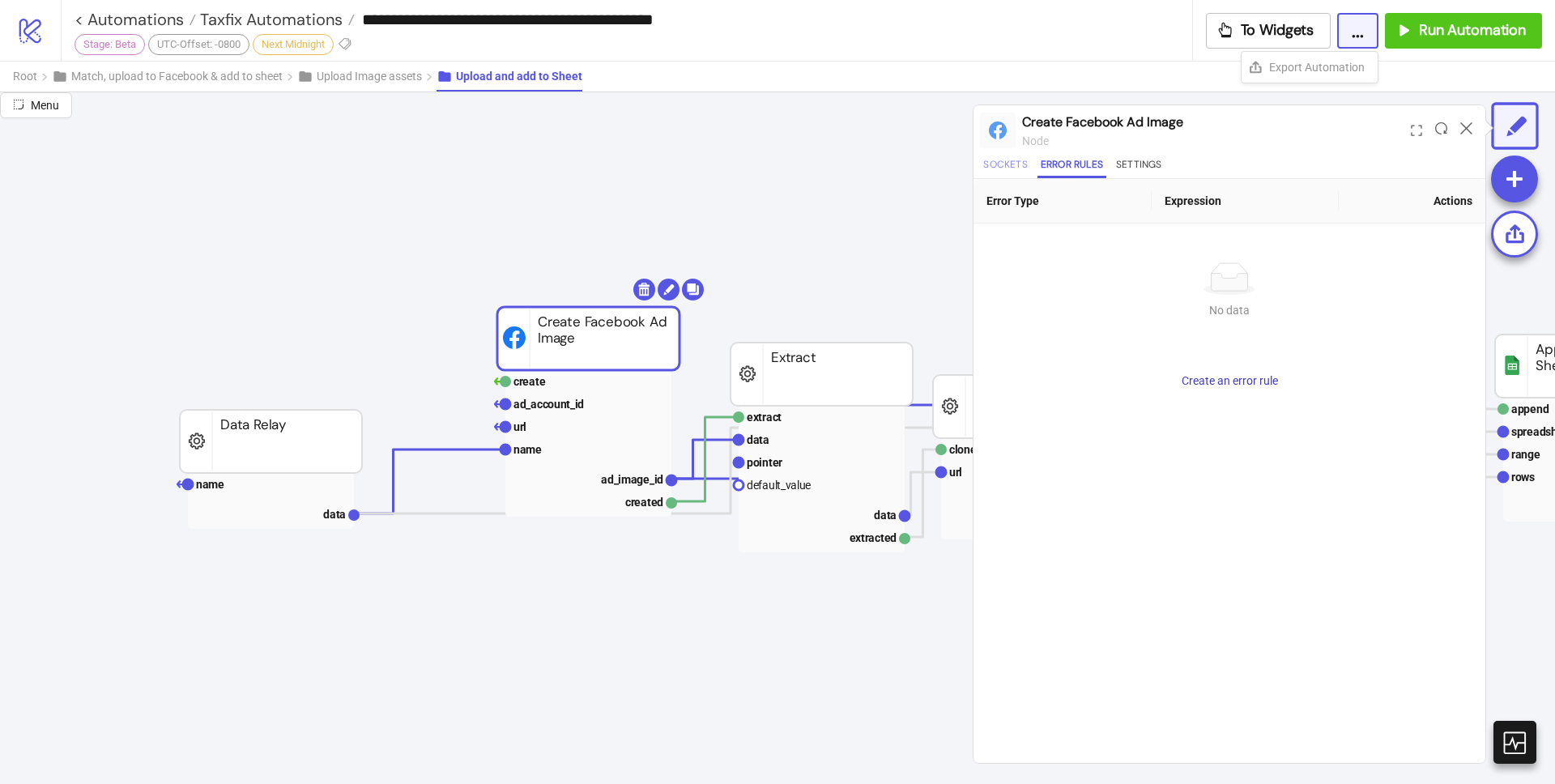
click at [997, 164] on button "Sockets" at bounding box center [1005, 167] width 50 height 21
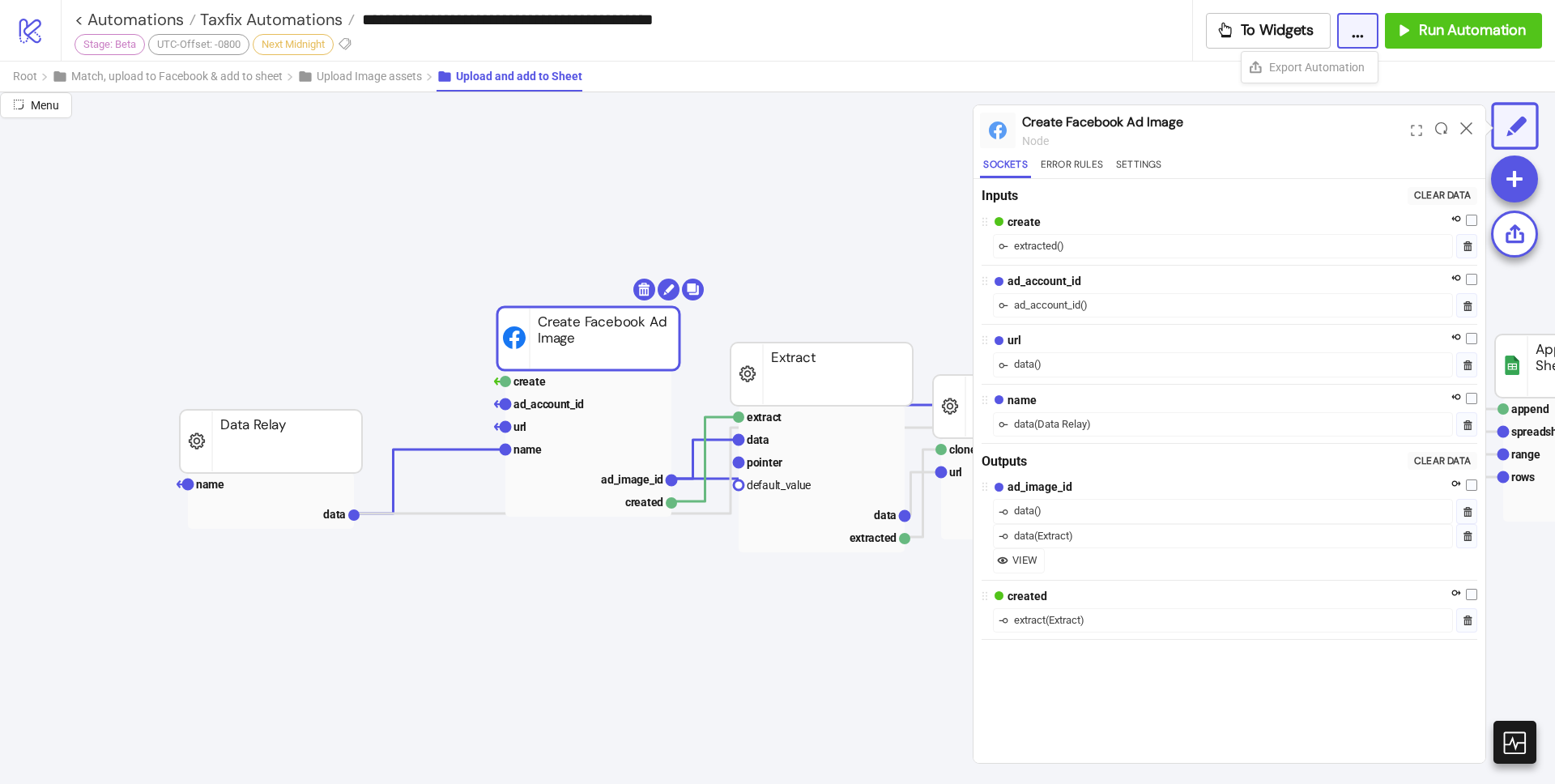
click at [1082, 310] on div "( )" at bounding box center [1084, 305] width 7 height 16
click at [1035, 425] on div "( Data Relay )" at bounding box center [1062, 425] width 56 height 16
click at [1044, 363] on div "data ( )" at bounding box center [1222, 364] width 460 height 24
click at [1068, 506] on div "data ( )" at bounding box center [1222, 510] width 460 height 24
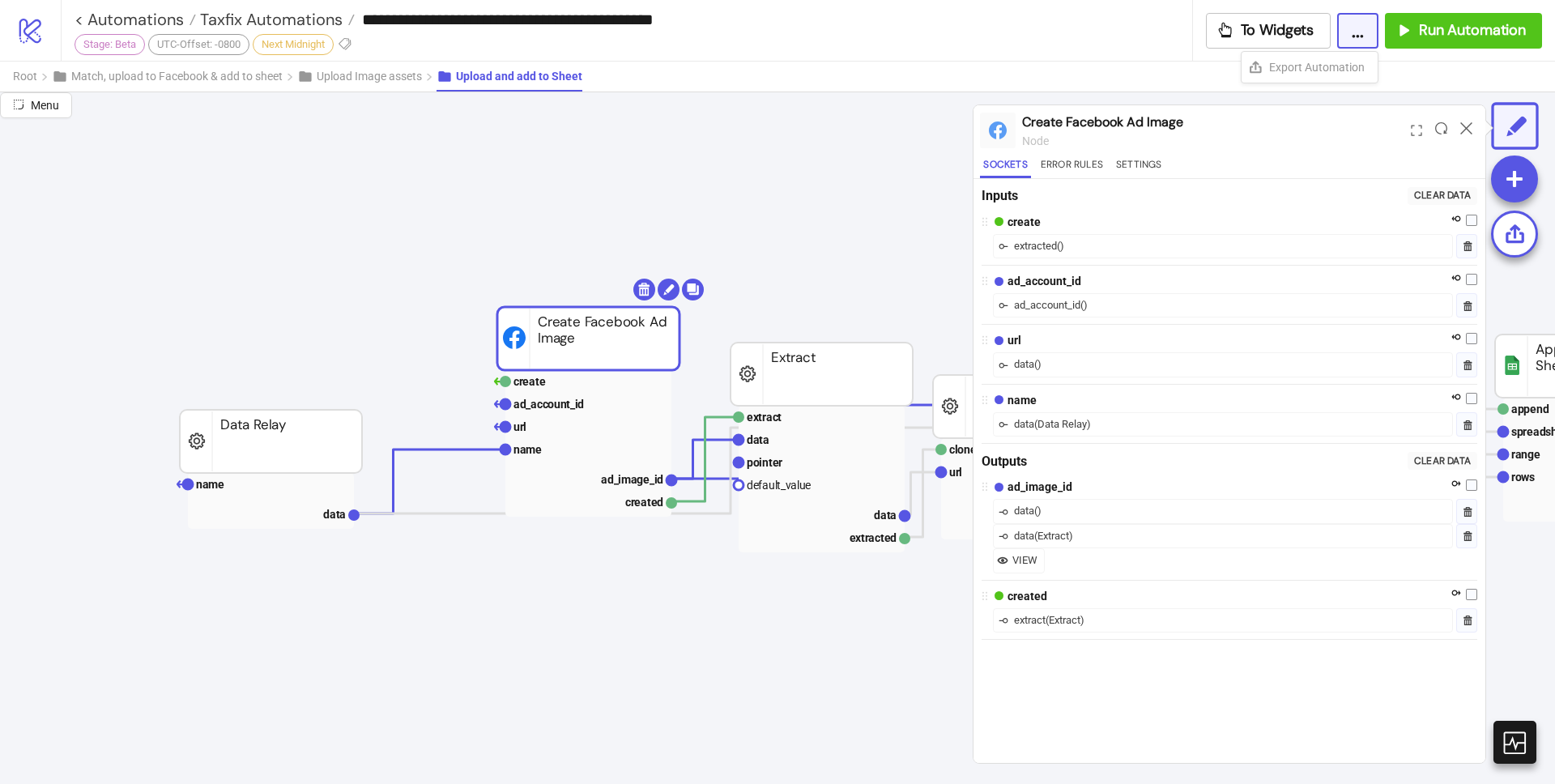
click at [1024, 560] on span "VIEW" at bounding box center [1025, 561] width 25 height 16
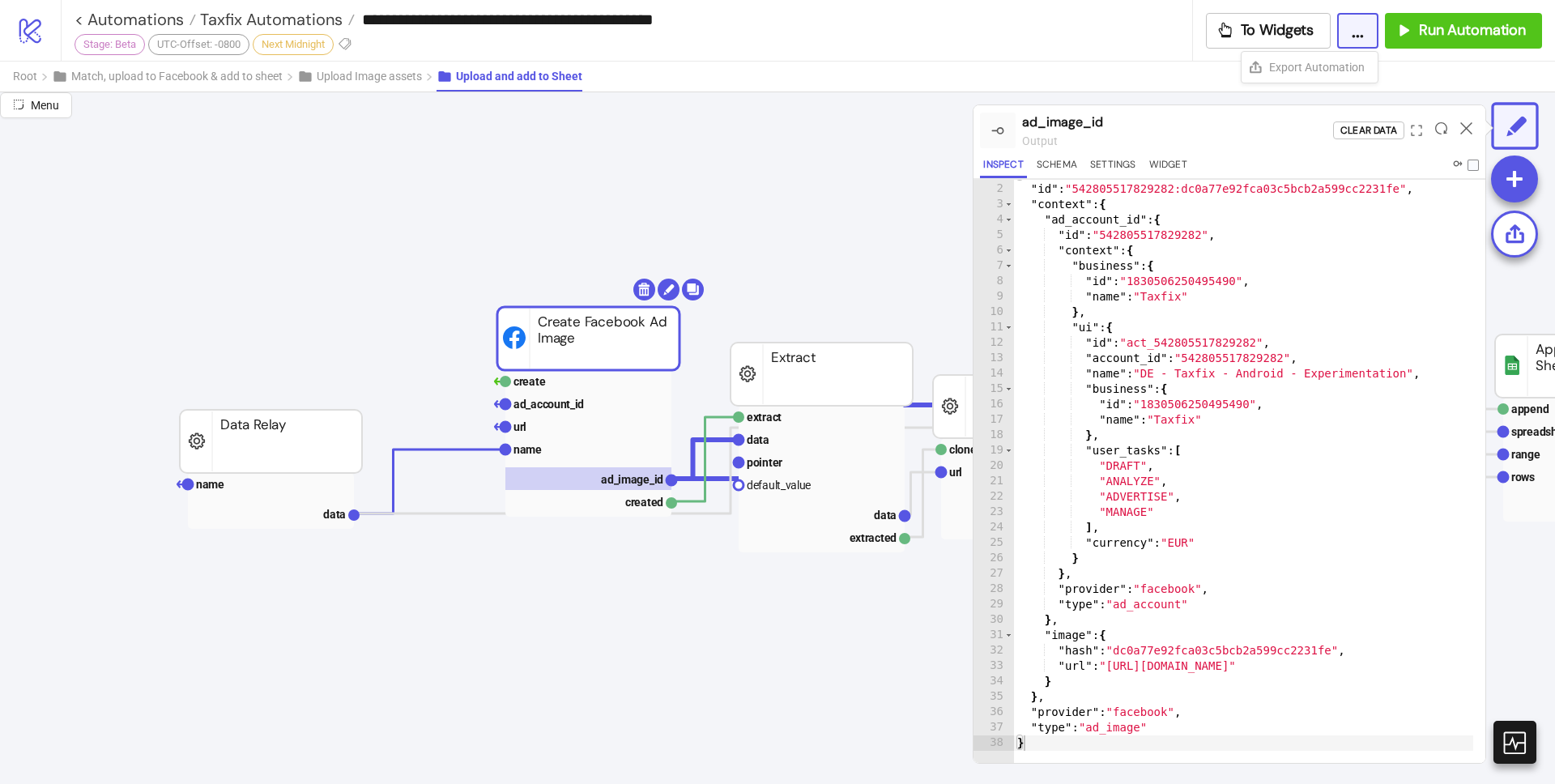
type textarea "**********"
